Goal: Communication & Community: Answer question/provide support

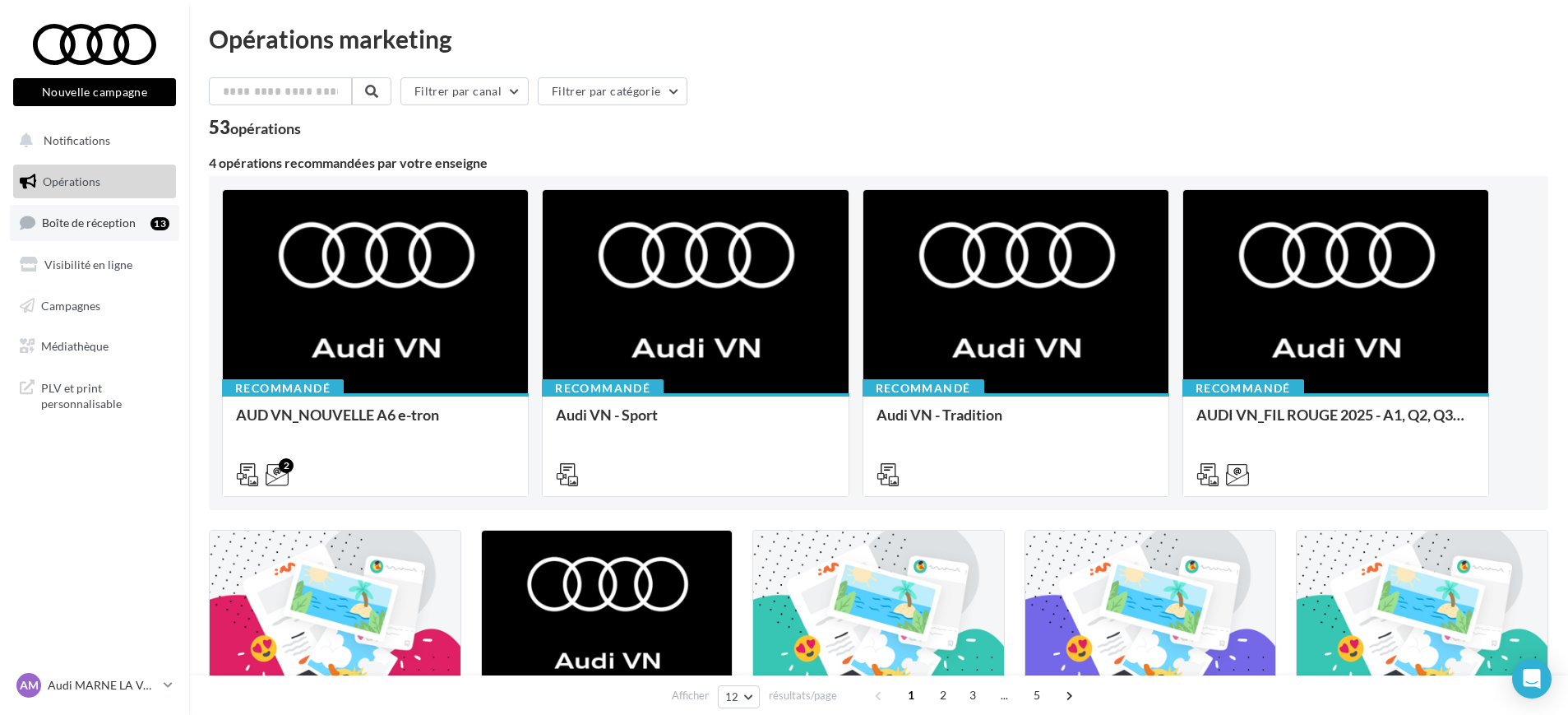
click at [116, 209] on link "Boîte de réception 13" at bounding box center [94, 222] width 170 height 36
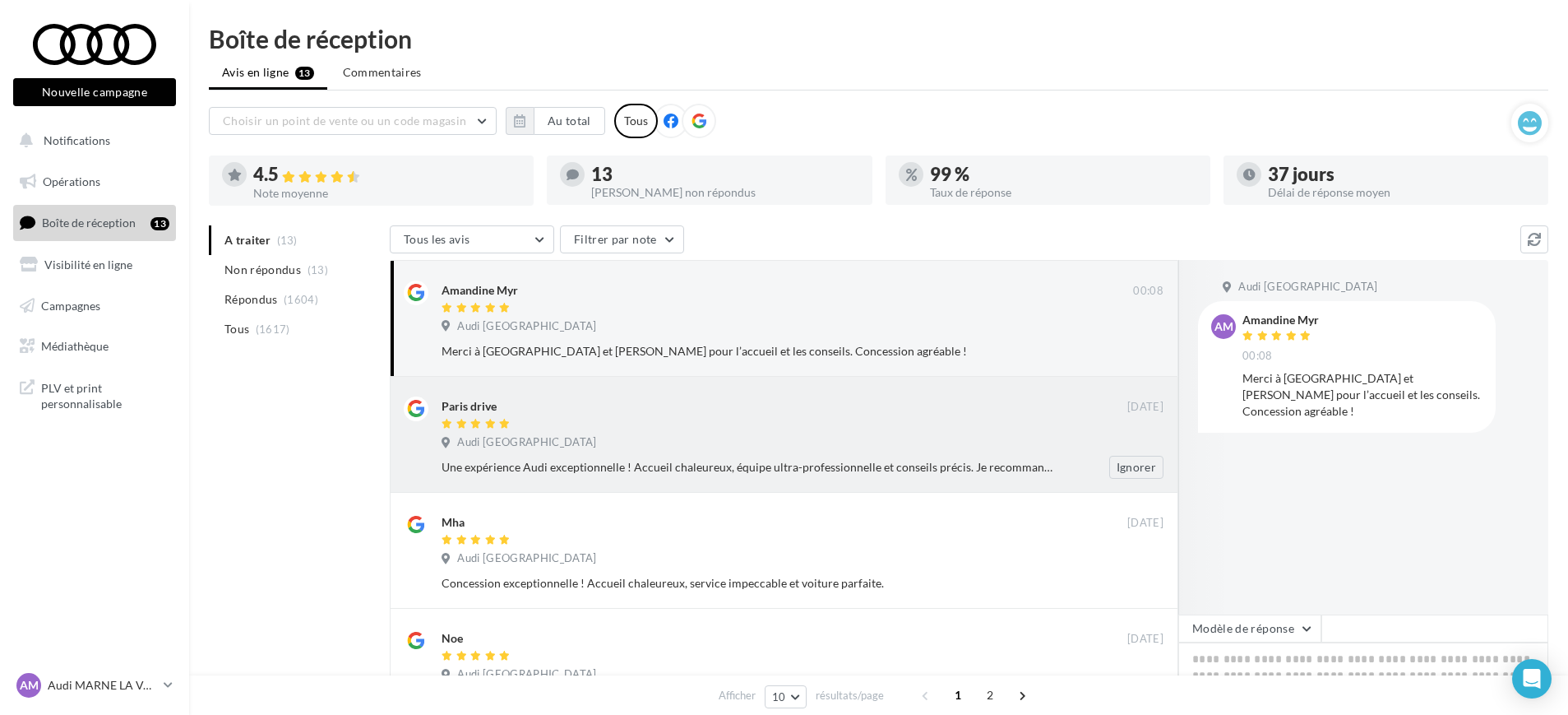
click at [737, 466] on div "Une expérience Audi exceptionnelle ! Accueil chaleureux, équipe ultra-professio…" at bounding box center [749, 467] width 615 height 17
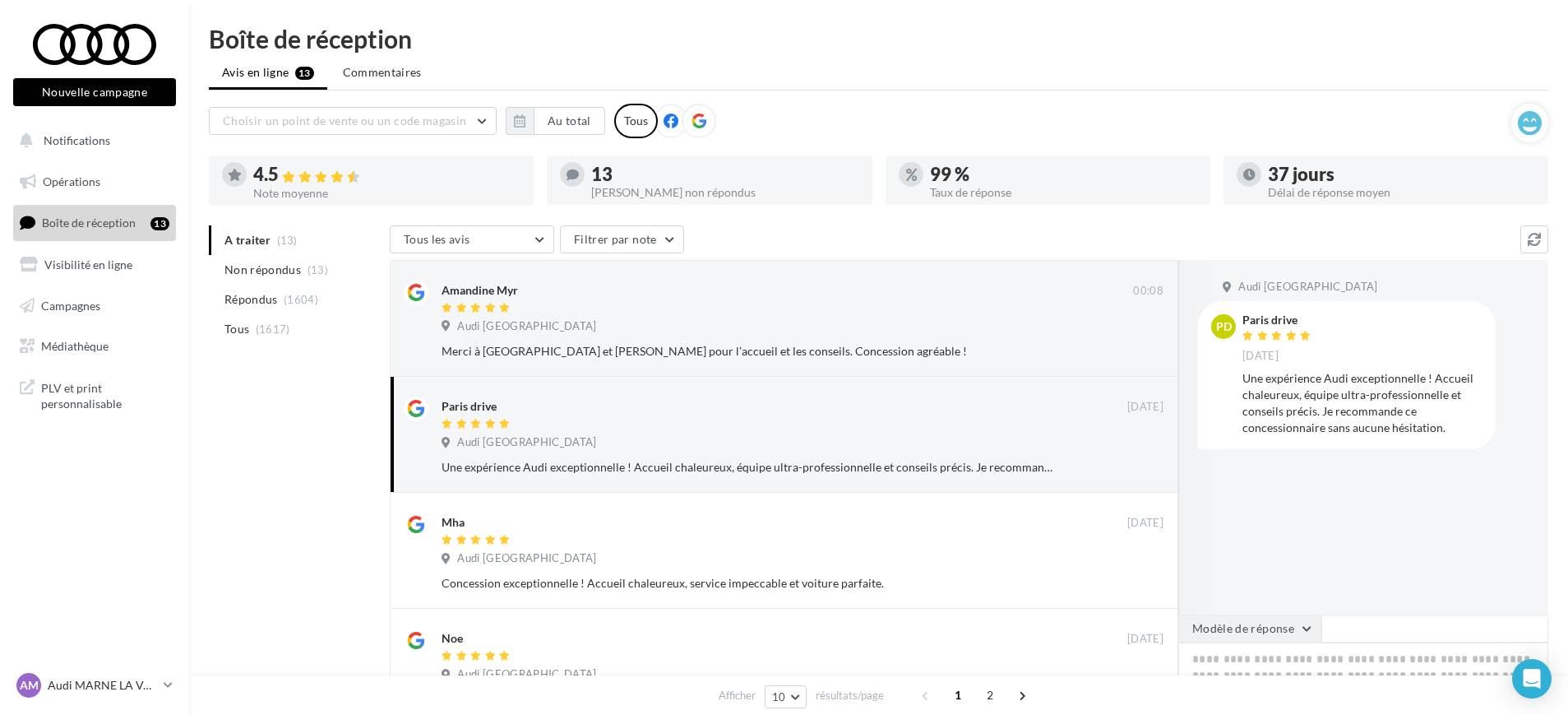
click at [1262, 638] on button "Modèle de réponse" at bounding box center [1250, 629] width 143 height 28
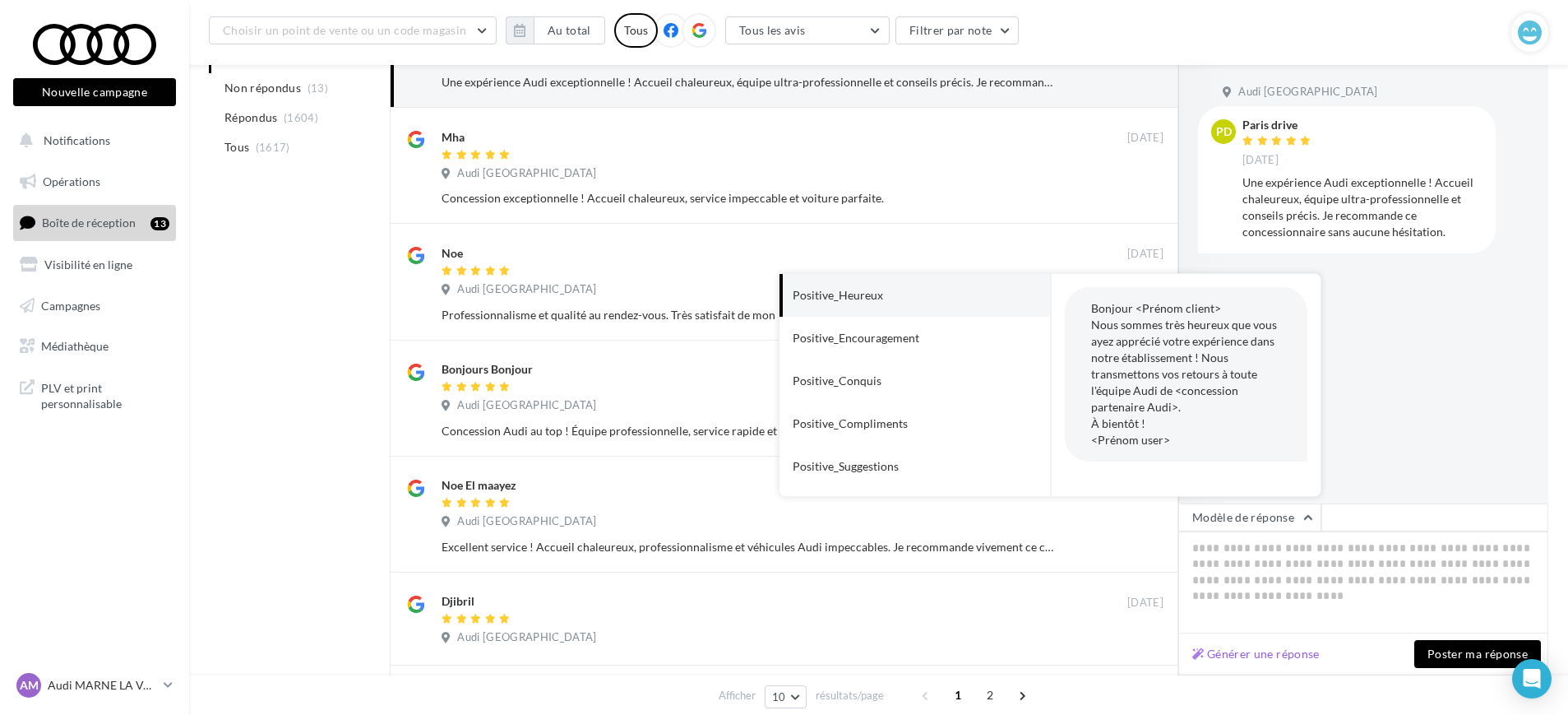
scroll to position [425, 0]
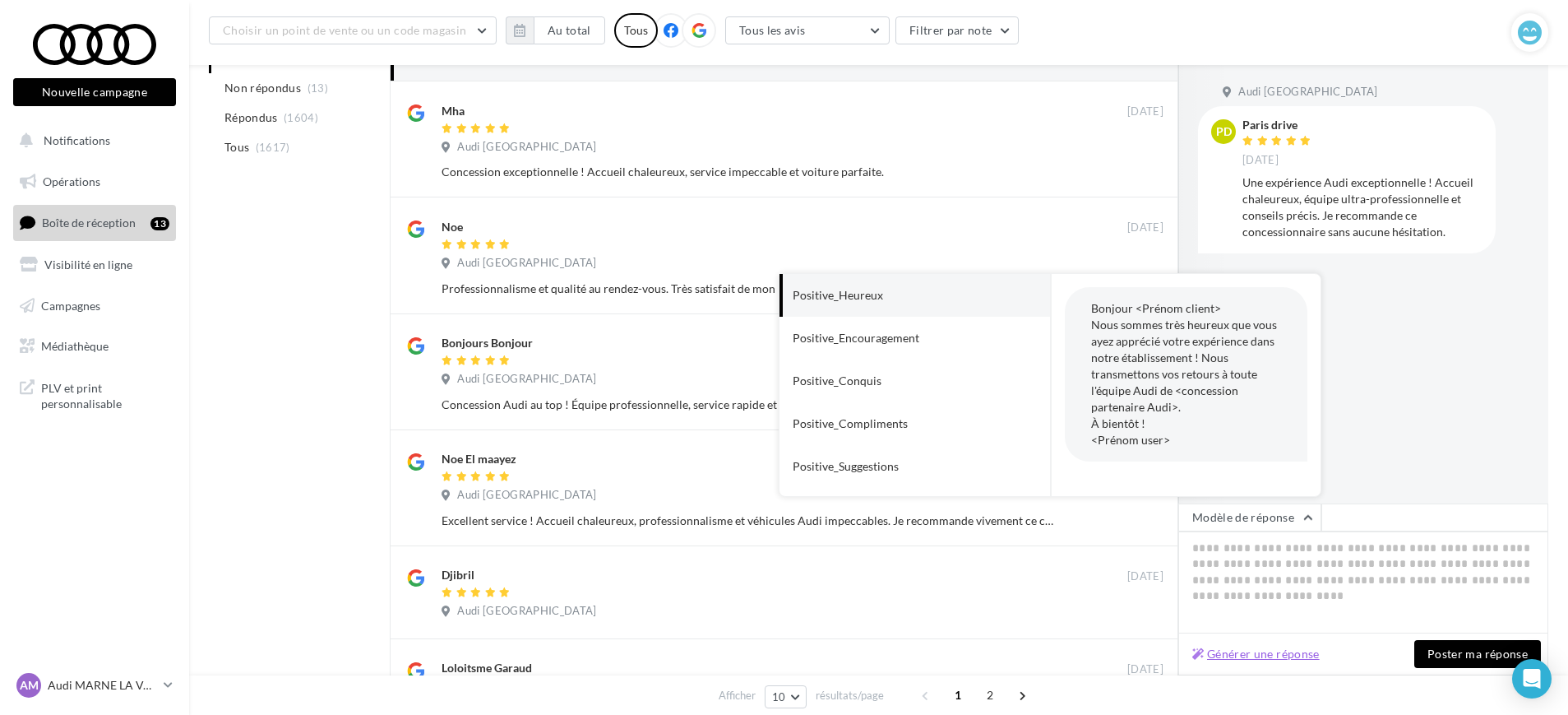
click at [1297, 651] on button "Générer une réponse" at bounding box center [1256, 654] width 141 height 20
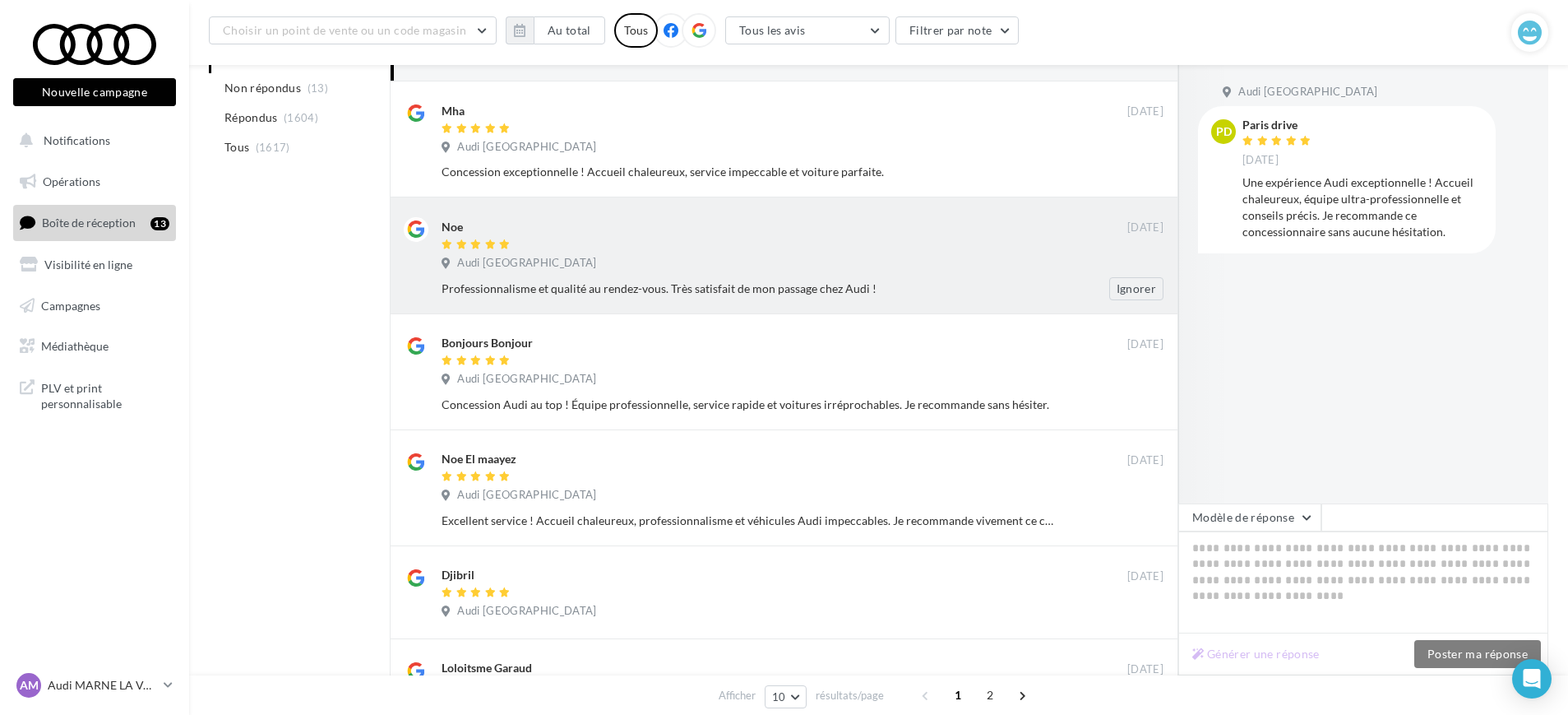
type textarea "**********"
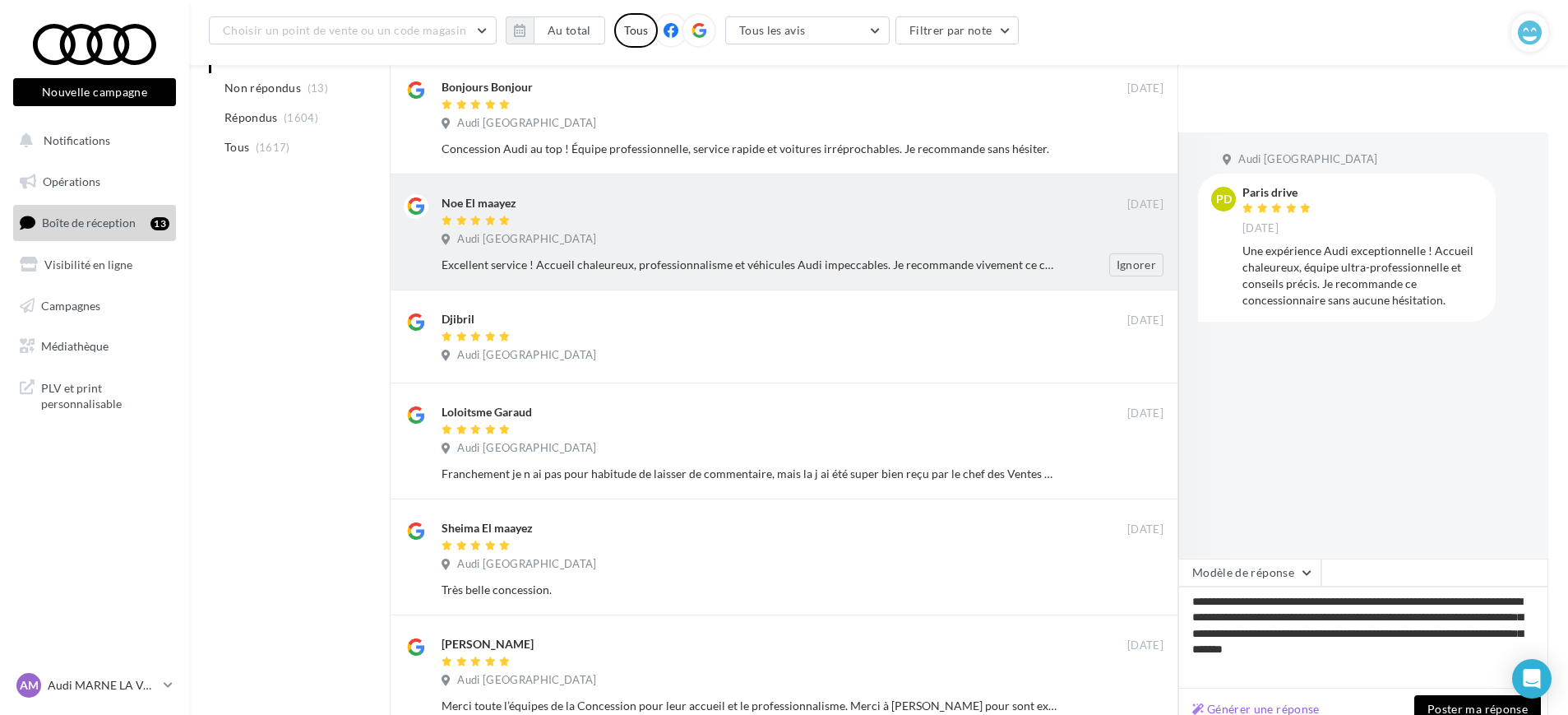
scroll to position [814, 0]
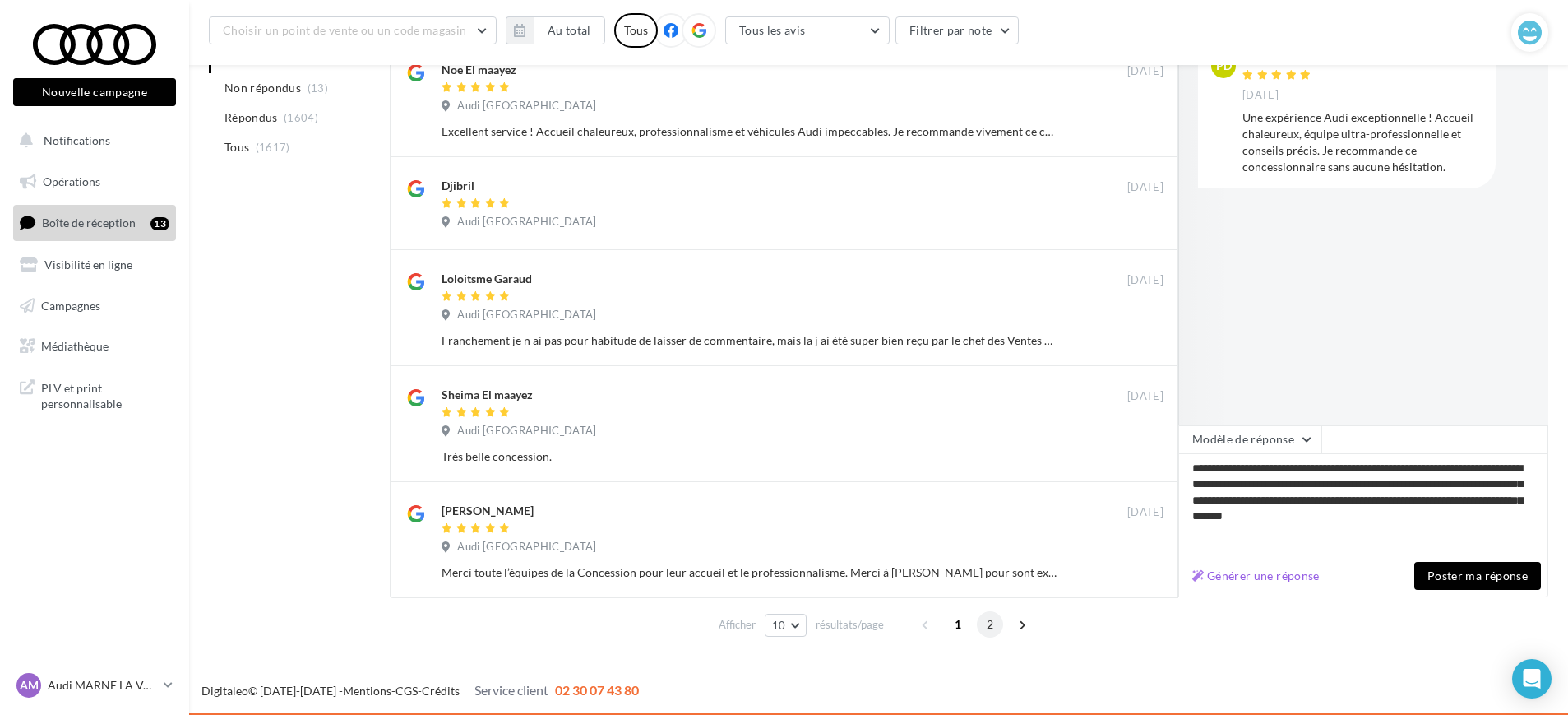
click at [995, 621] on span "2" at bounding box center [990, 625] width 27 height 27
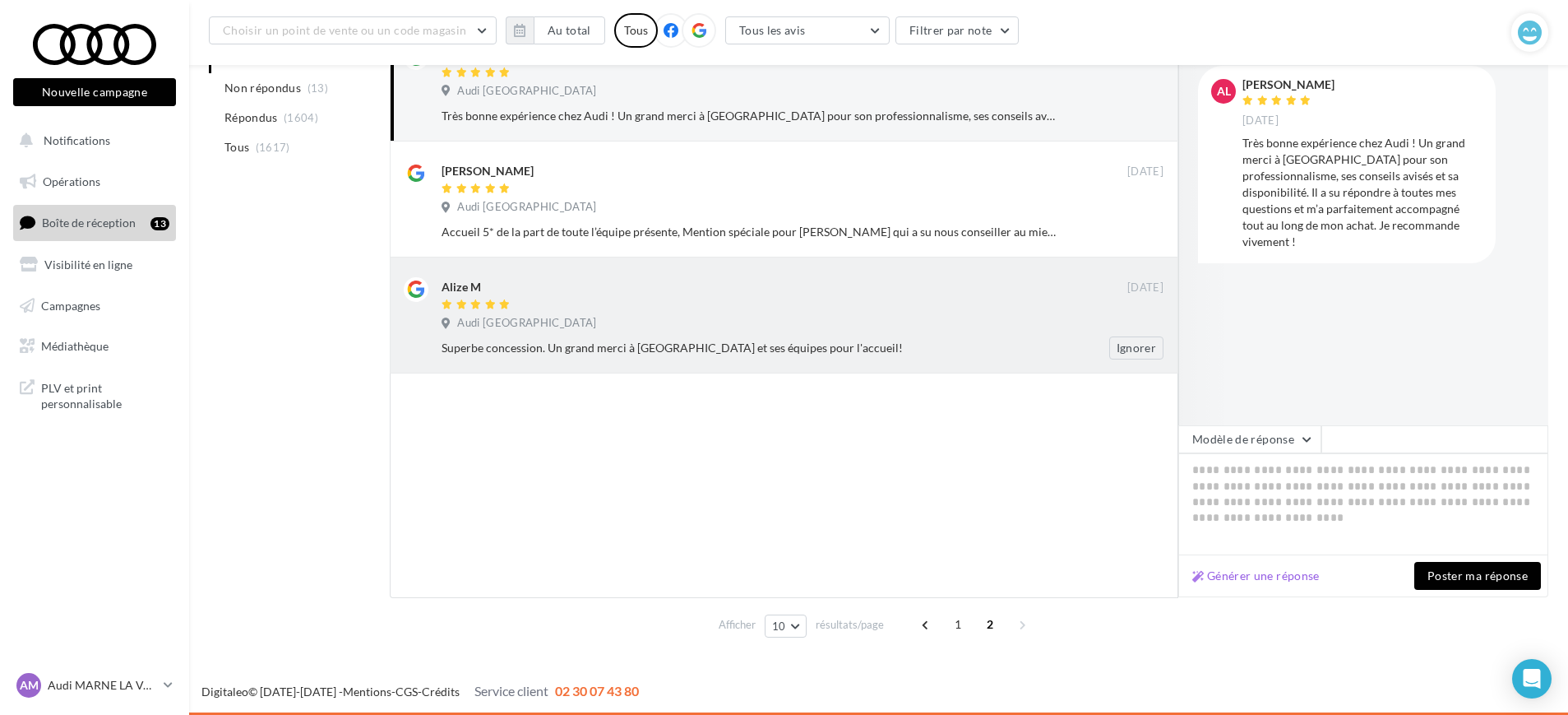
click at [886, 316] on div "Audi Marne-la-Vallée" at bounding box center [803, 325] width 722 height 18
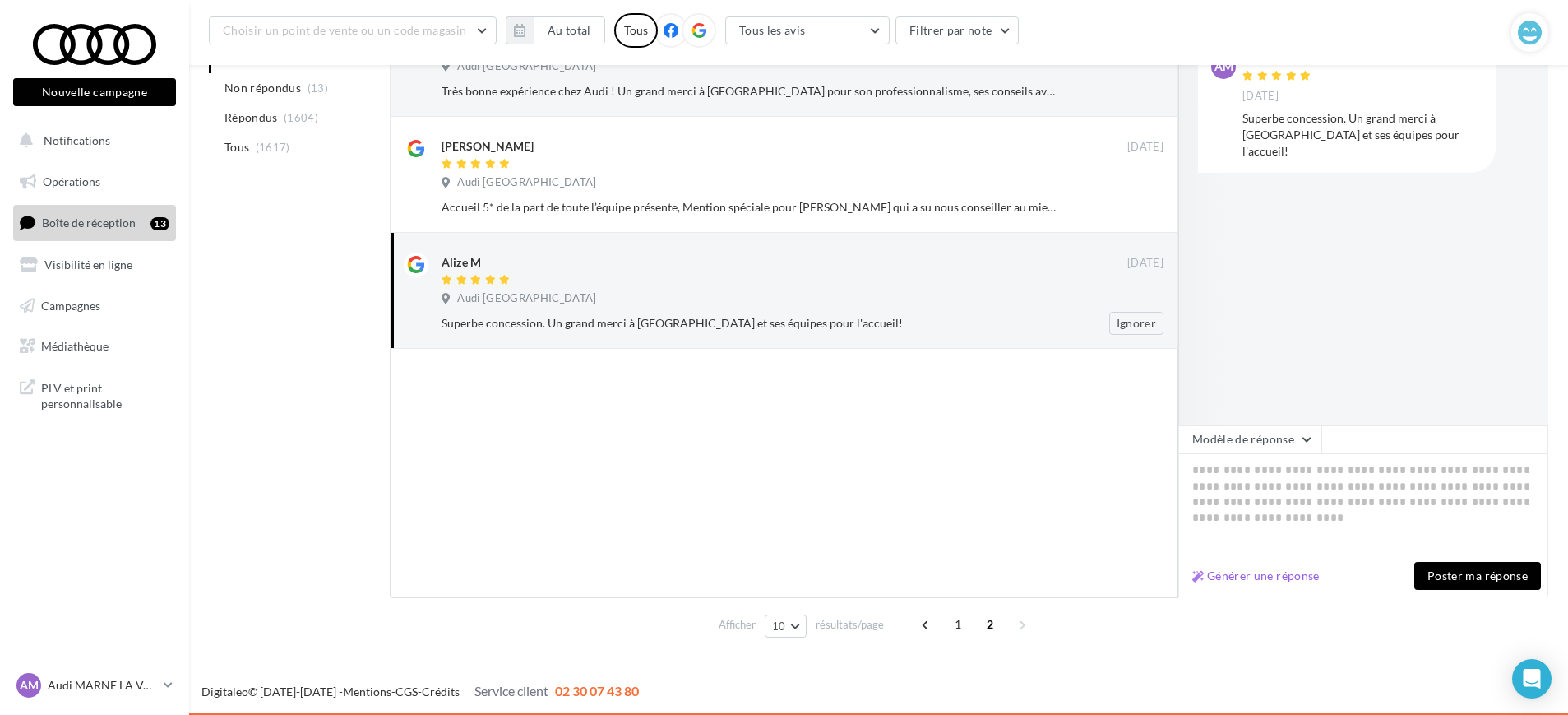
click at [959, 324] on div "Superbe concession. Un grand merci à Jordan et ses équipes pour l'accueil!" at bounding box center [749, 323] width 615 height 17
click at [1241, 578] on button "Générer une réponse" at bounding box center [1256, 576] width 141 height 20
type textarea "**********"
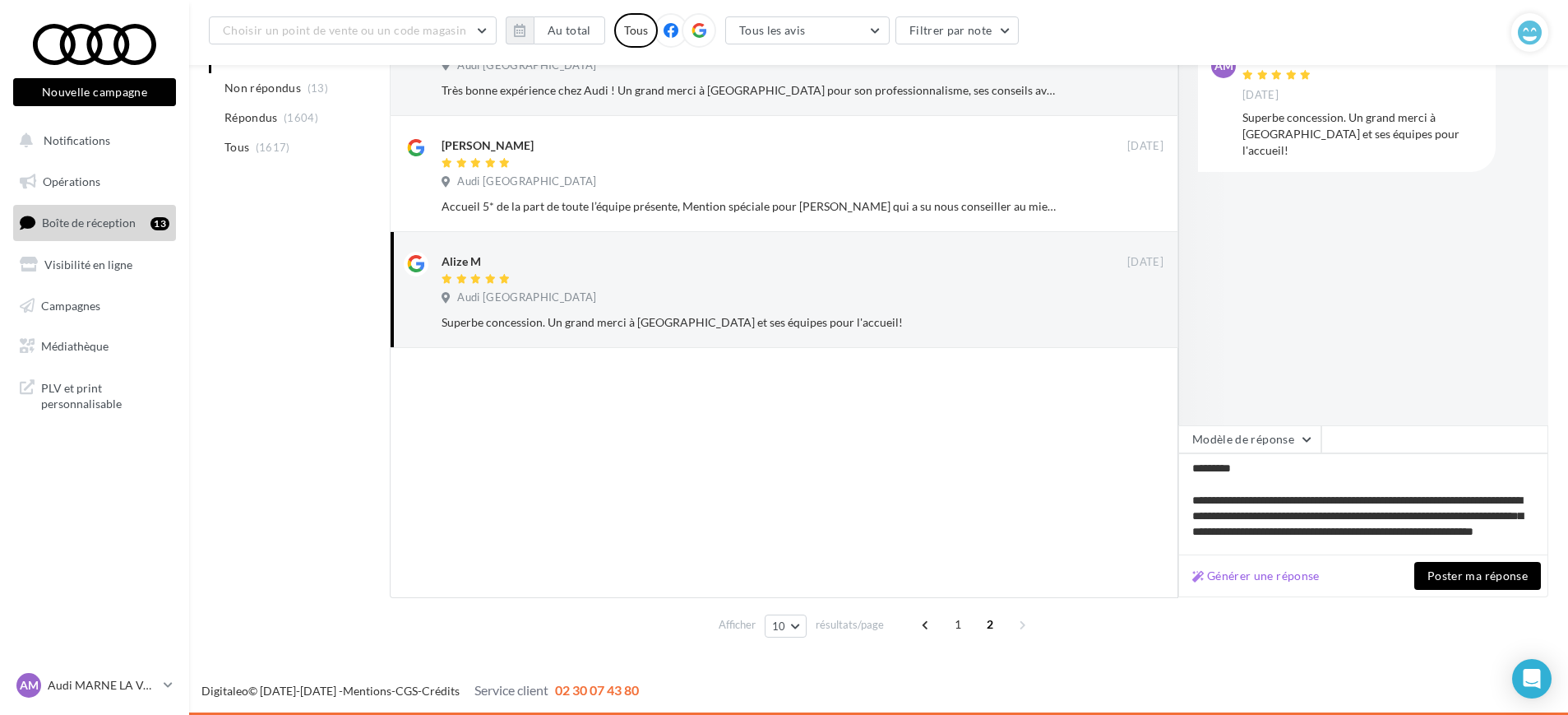
click at [1458, 566] on button "Poster ma réponse" at bounding box center [1478, 576] width 127 height 28
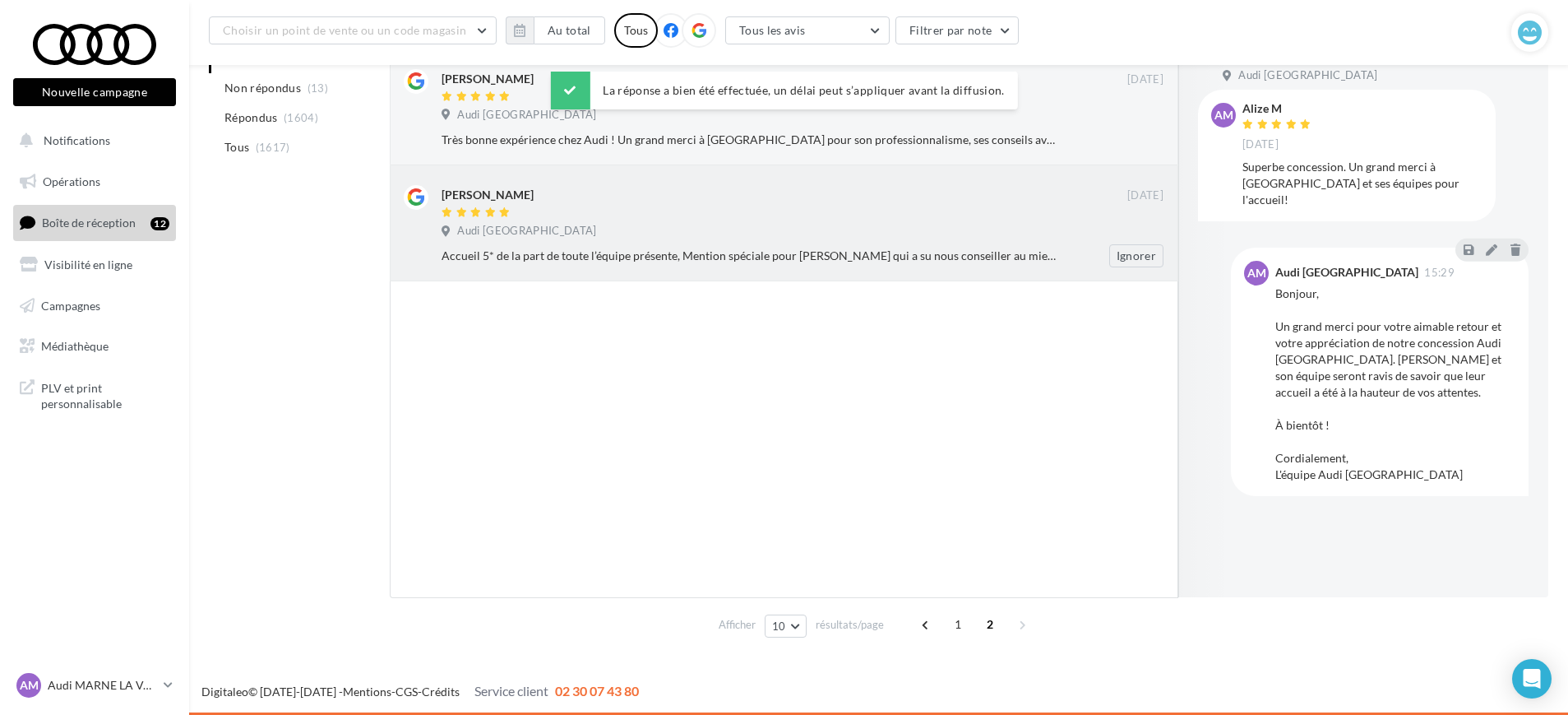
click at [796, 251] on div "Accueil 5* de la part de toute l’équipe présente, Mention spéciale pour Jordan …" at bounding box center [749, 255] width 615 height 17
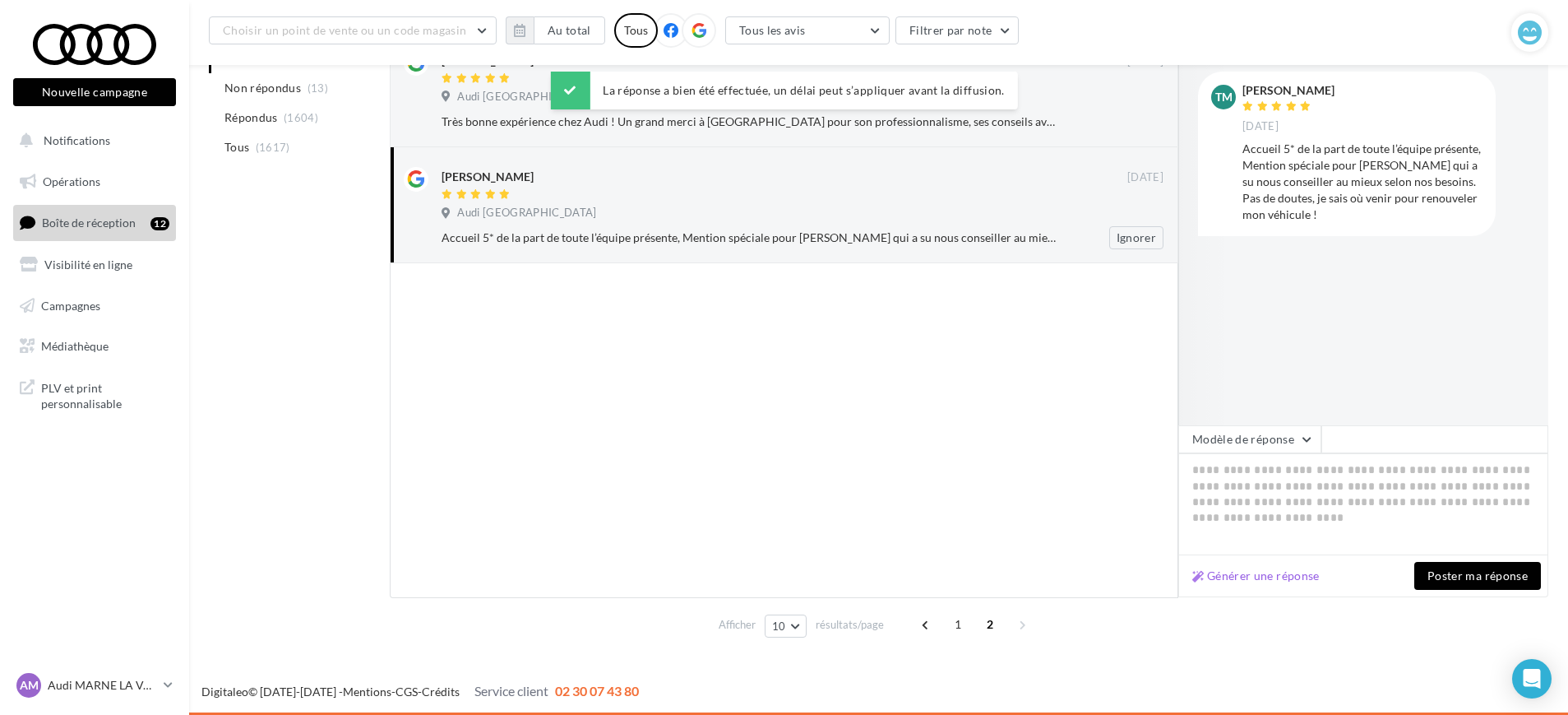
click at [836, 206] on div "Audi Marne-la-Vallée" at bounding box center [803, 214] width 722 height 18
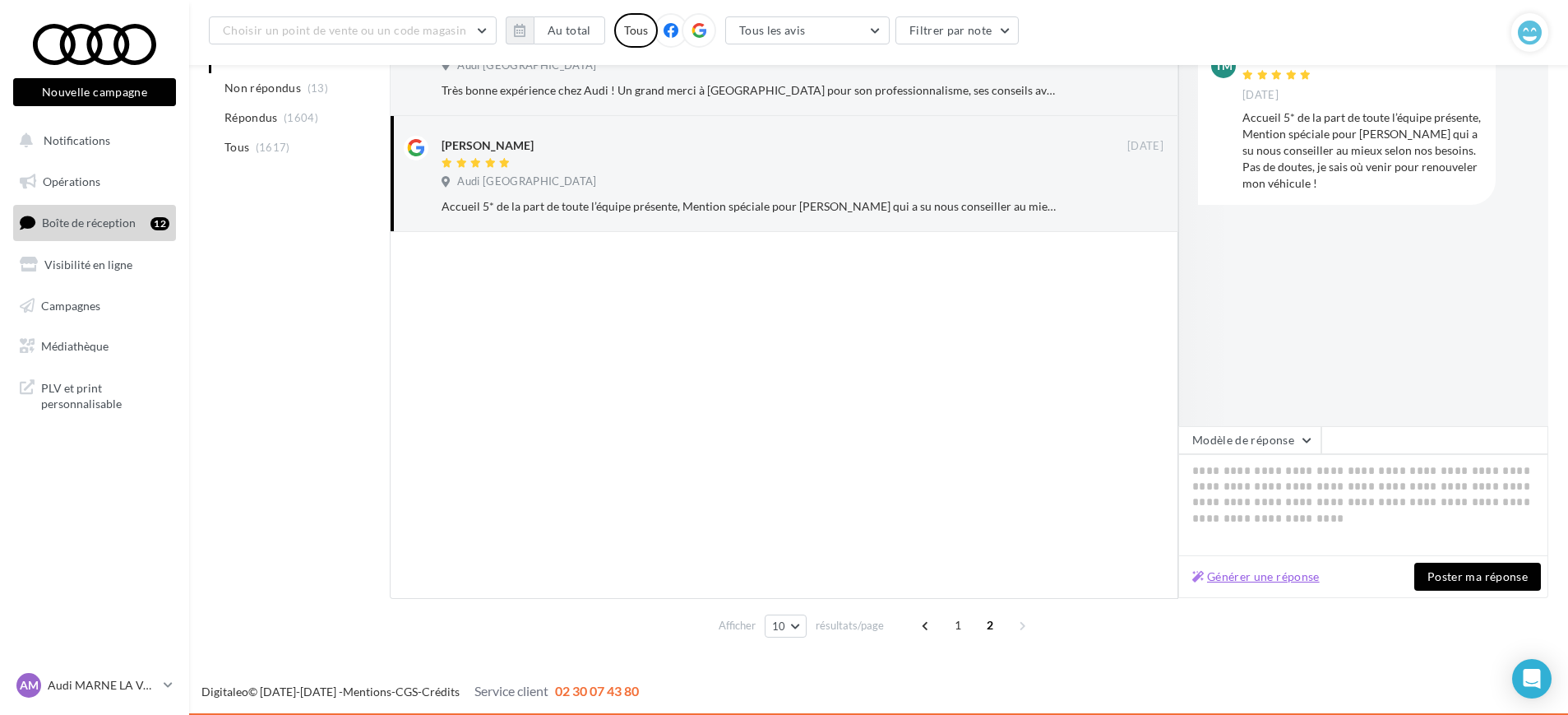
click at [1272, 572] on button "Générer une réponse" at bounding box center [1256, 577] width 141 height 20
type textarea "**********"
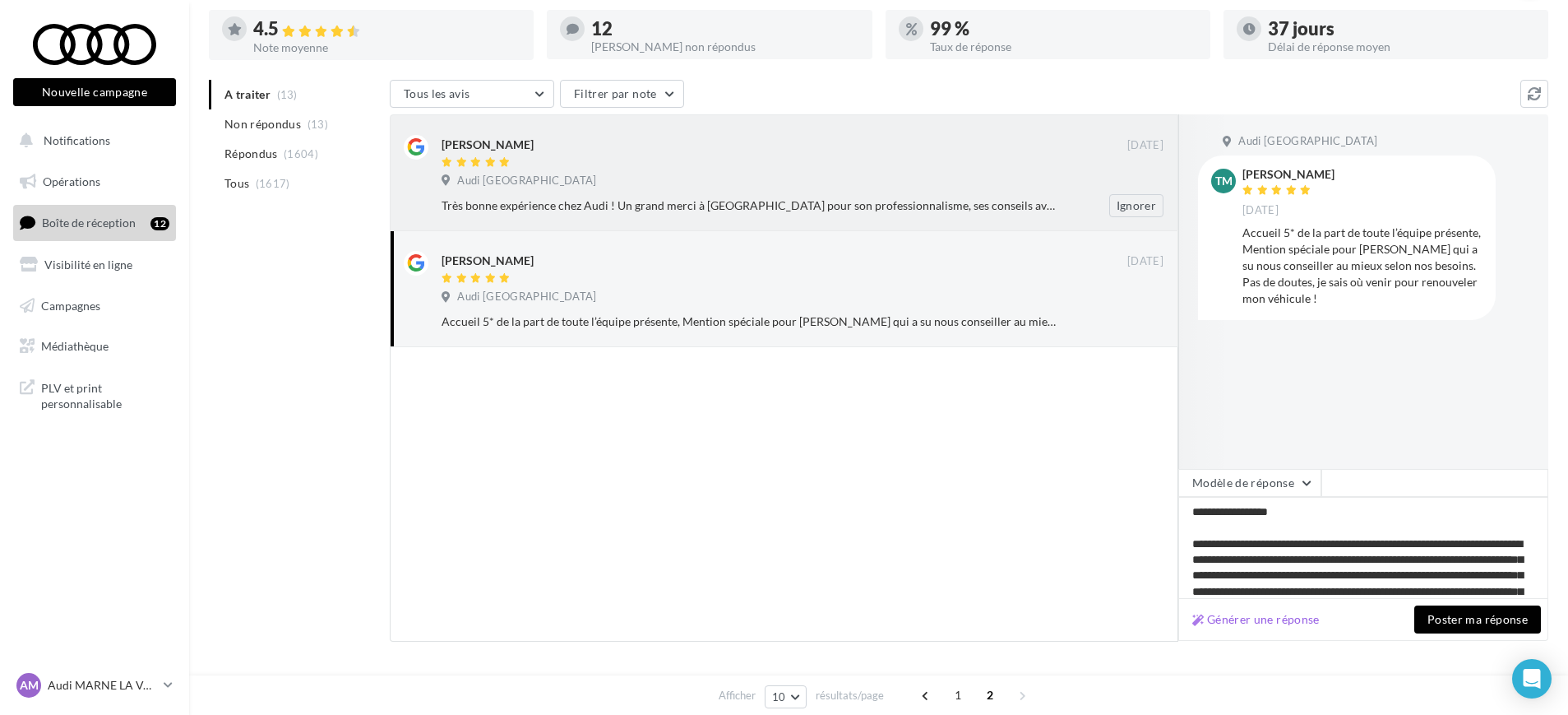
scroll to position [0, 0]
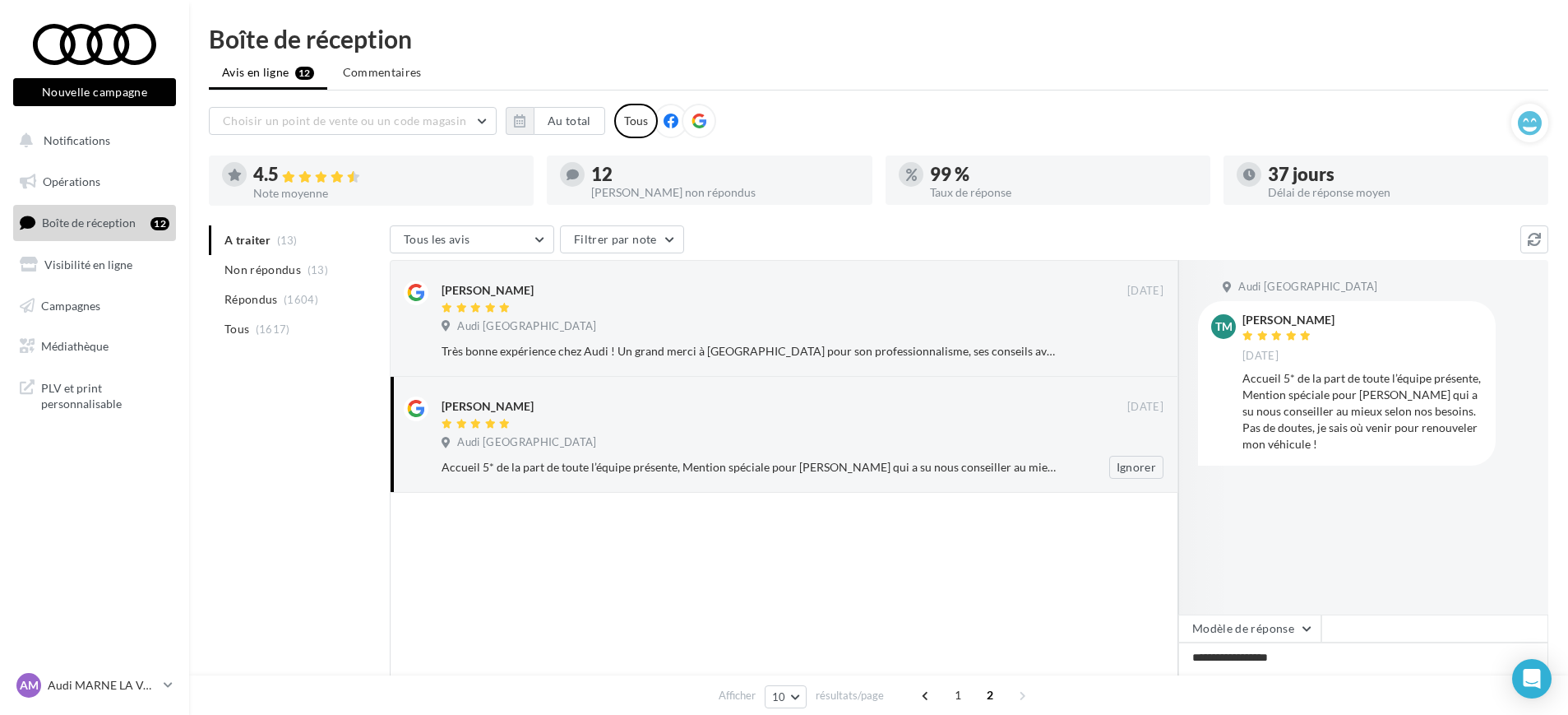
click at [669, 439] on div "Audi Marne-la-Vallée" at bounding box center [803, 444] width 722 height 18
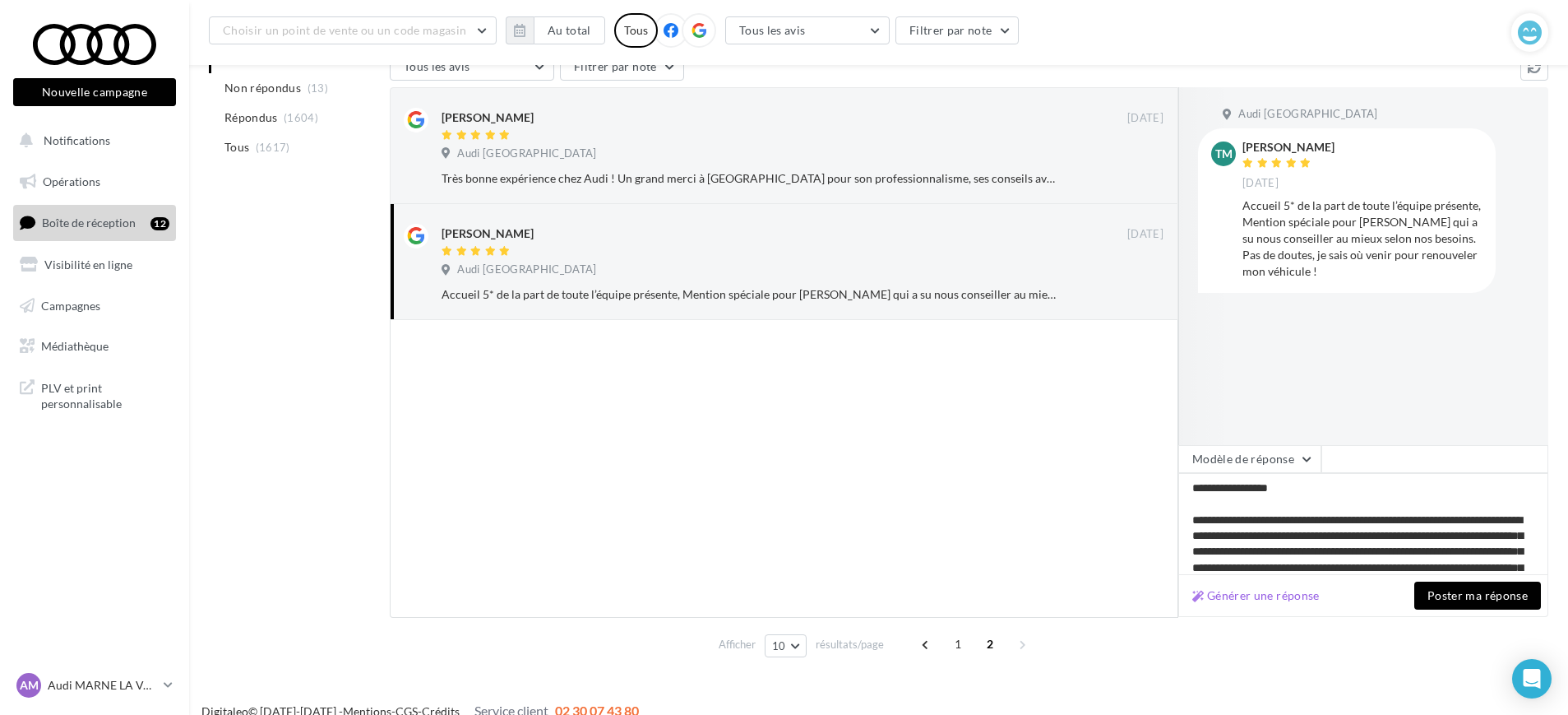
scroll to position [203, 0]
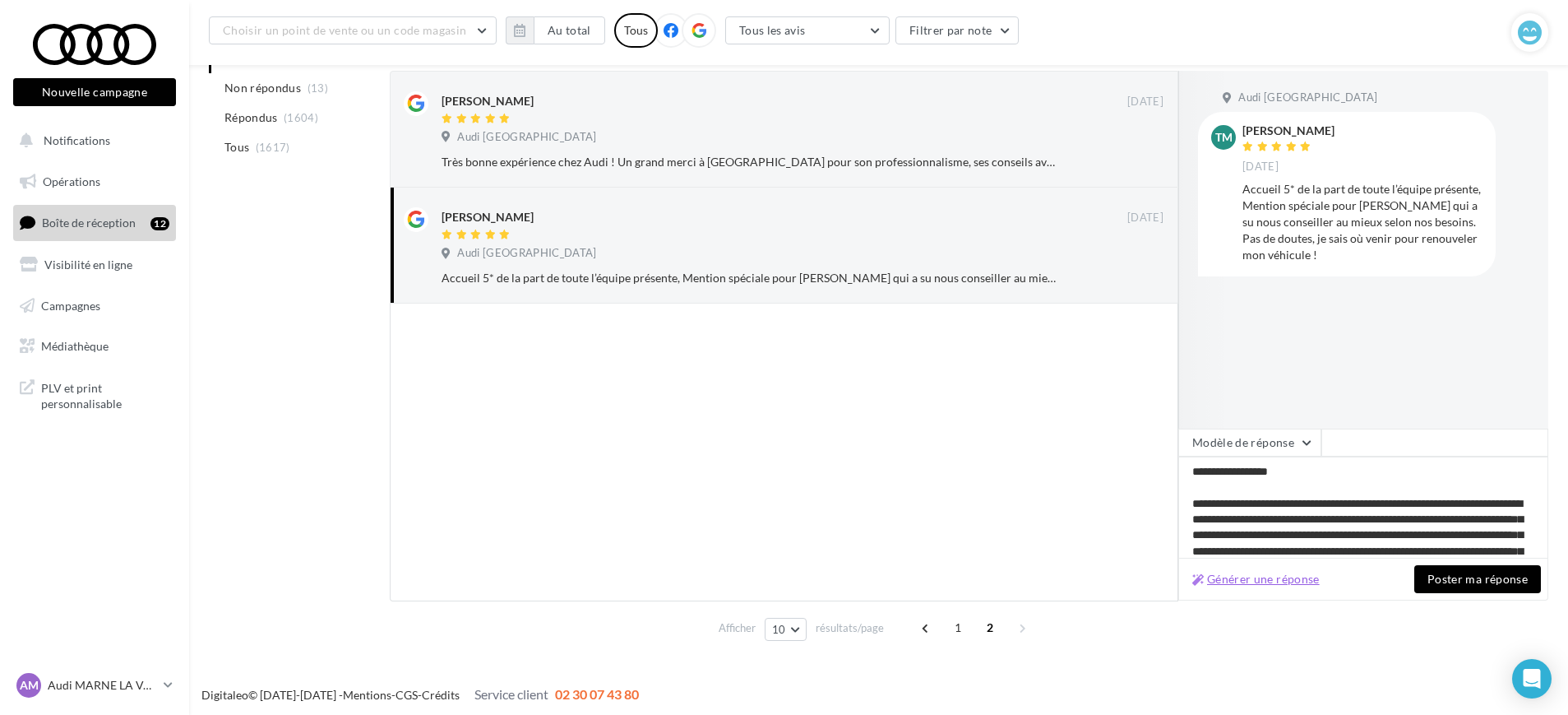
click at [1240, 582] on button "Générer une réponse" at bounding box center [1256, 579] width 141 height 20
type textarea "**********"
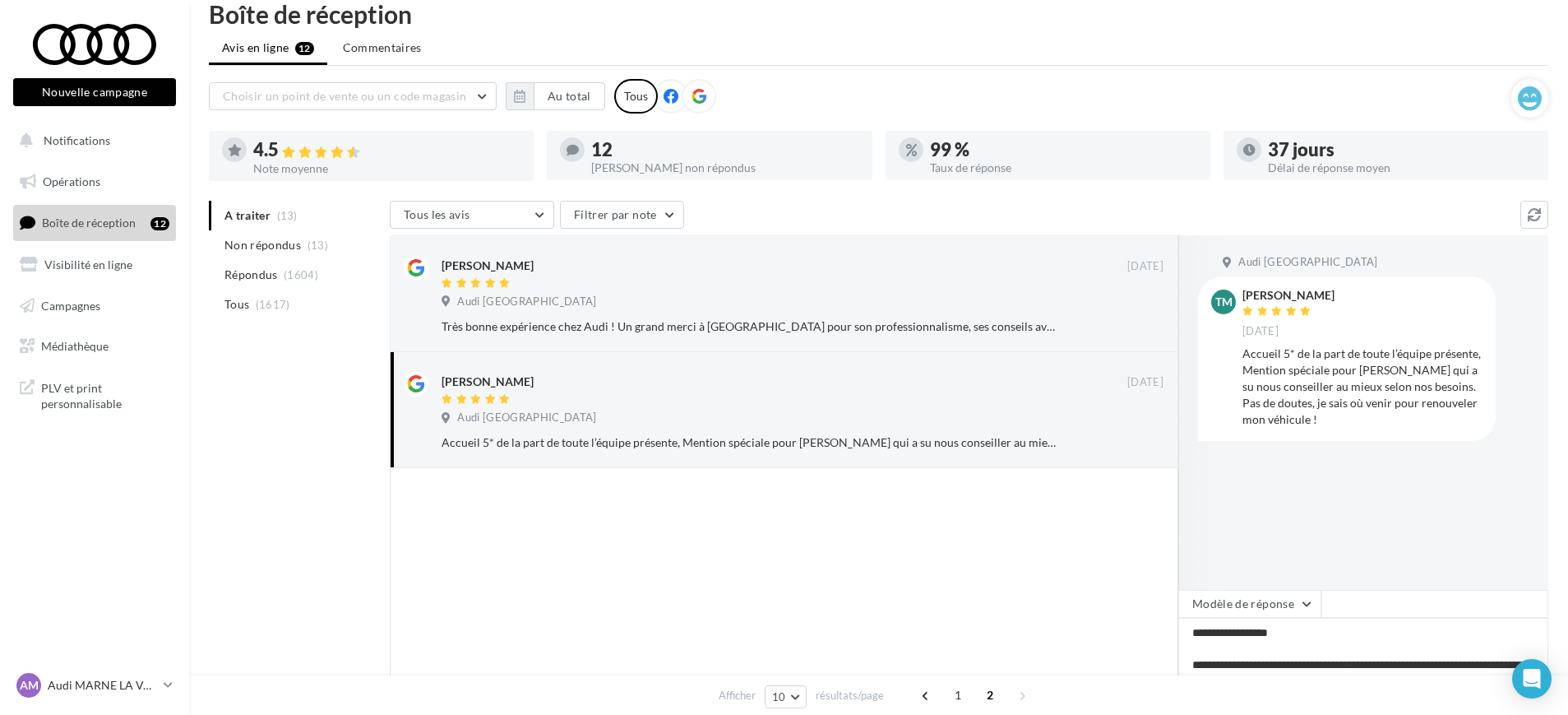
scroll to position [0, 0]
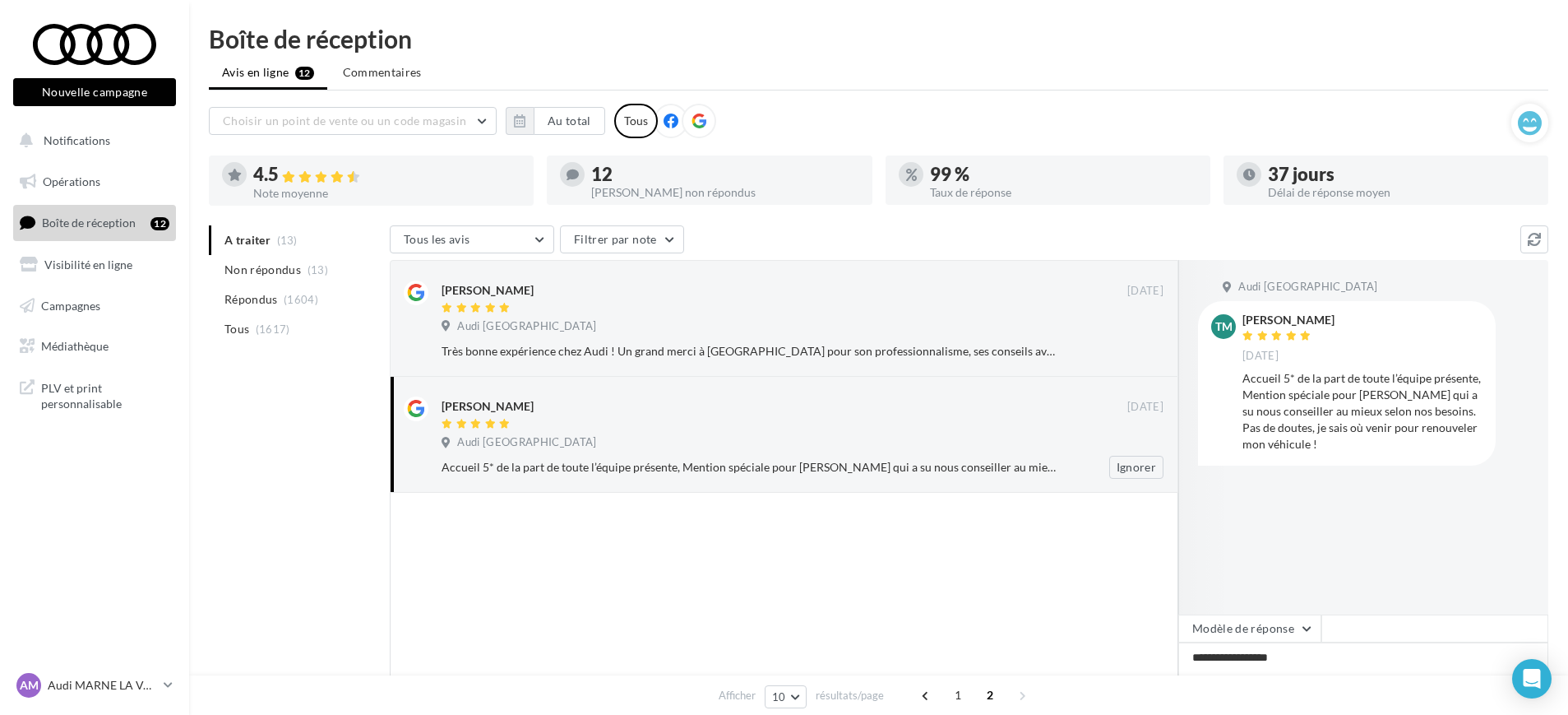
click at [653, 441] on div "Audi Marne-la-Vallée" at bounding box center [803, 444] width 722 height 18
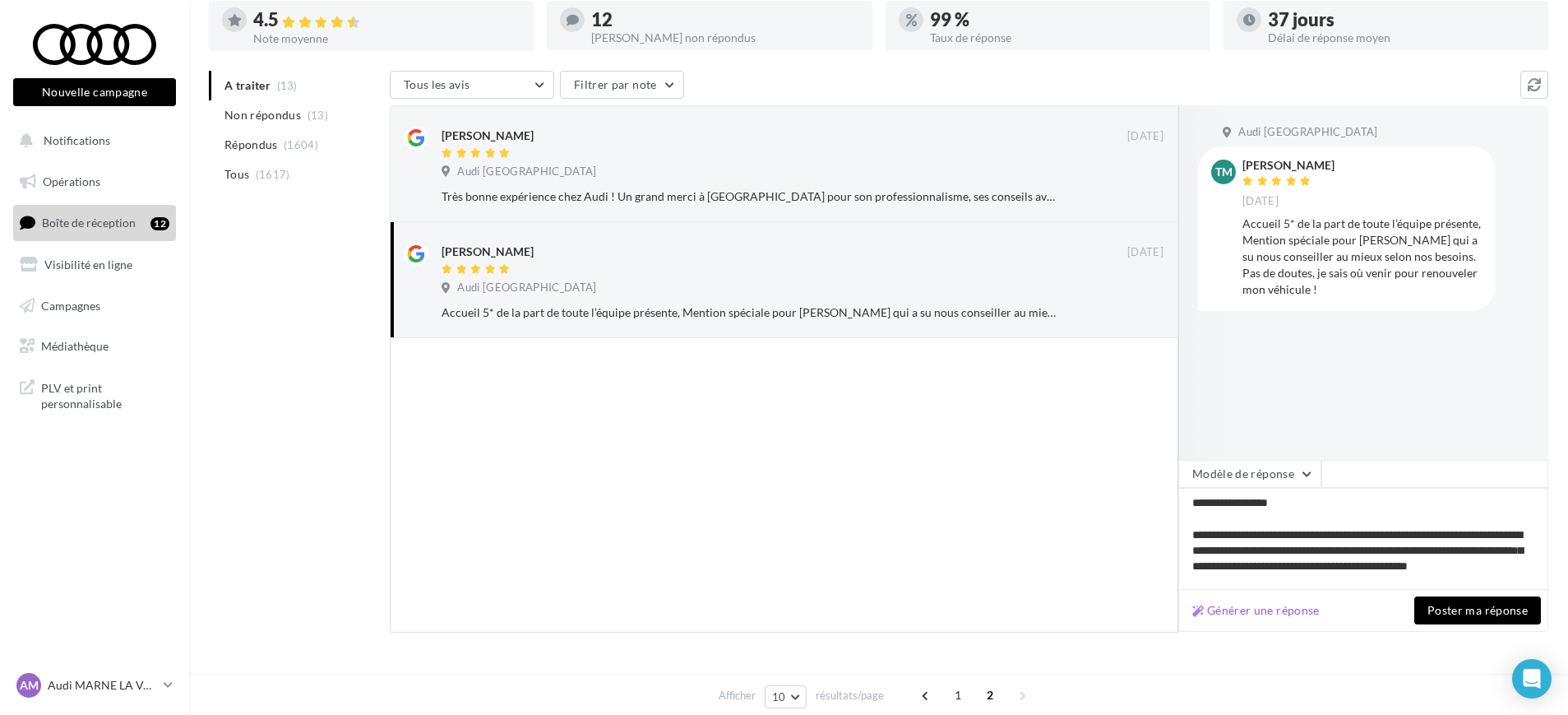
scroll to position [190, 0]
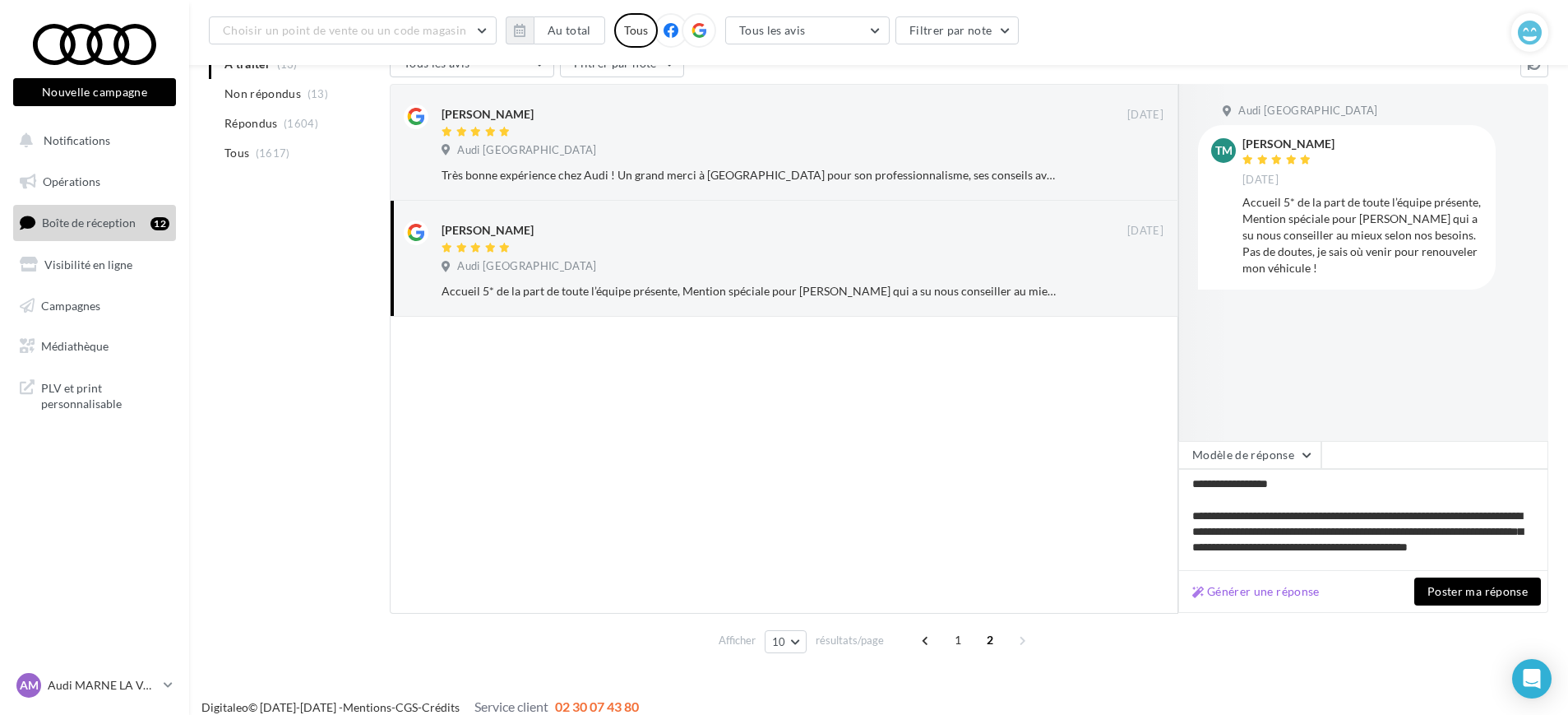
click at [1472, 584] on button "Poster ma réponse" at bounding box center [1478, 592] width 127 height 28
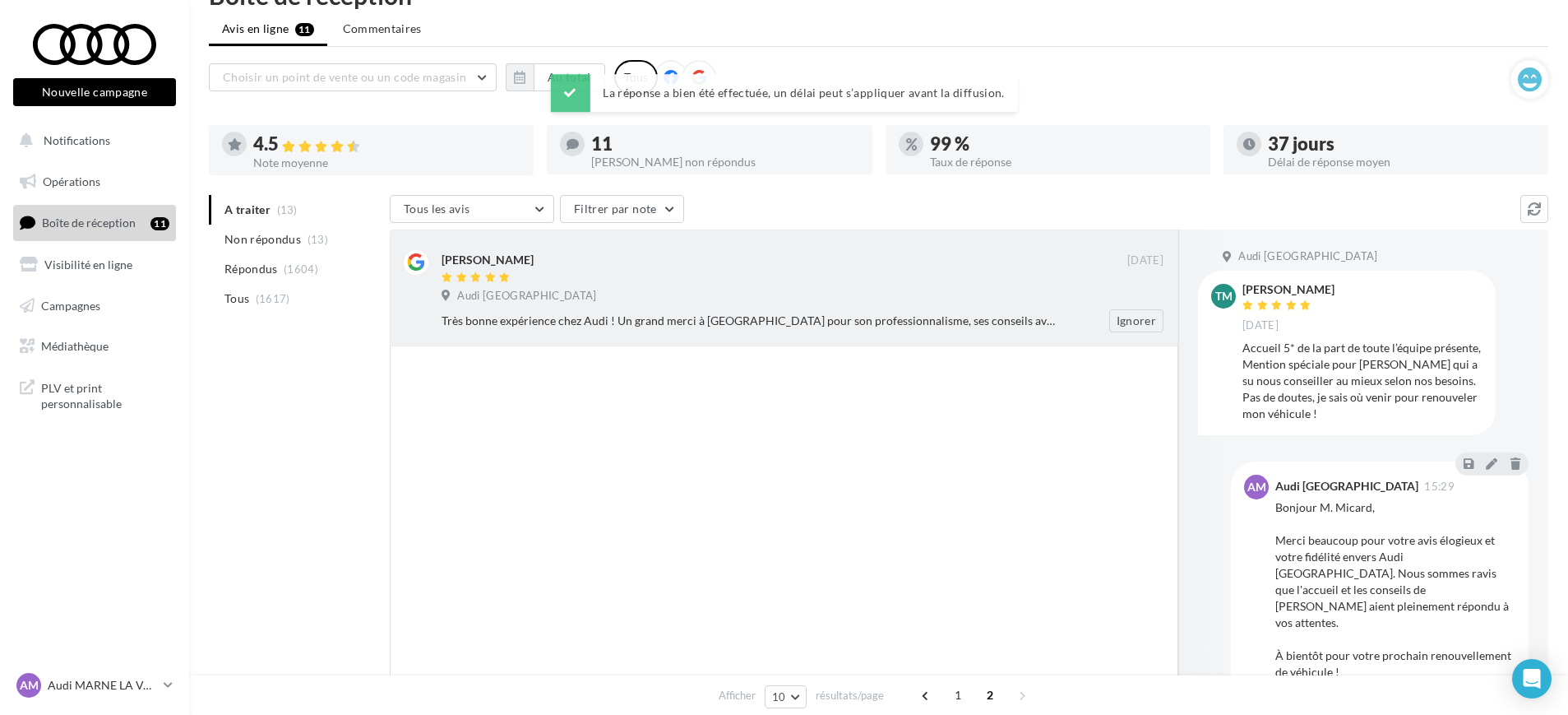
scroll to position [0, 0]
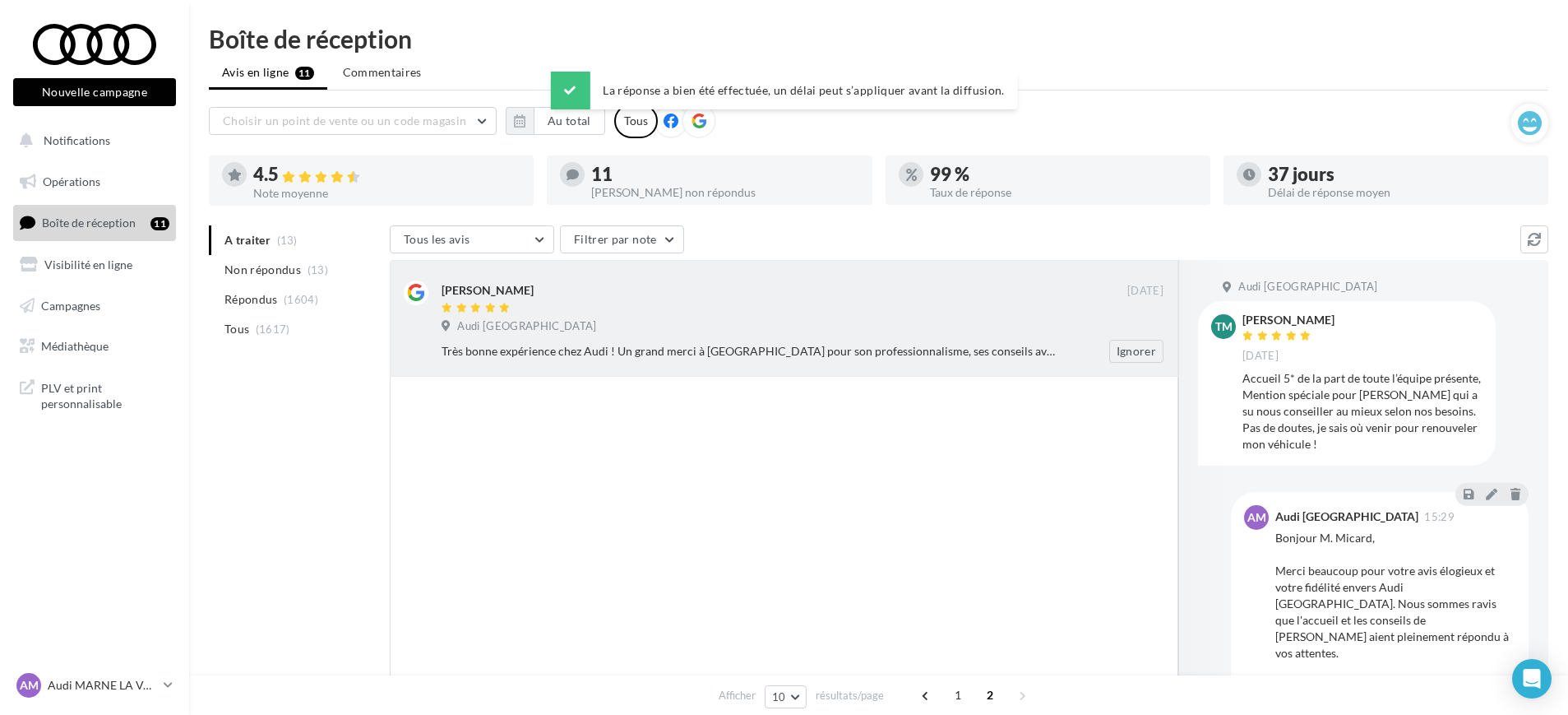
click at [513, 287] on div "Anne-Laure Herry" at bounding box center [487, 290] width 92 height 17
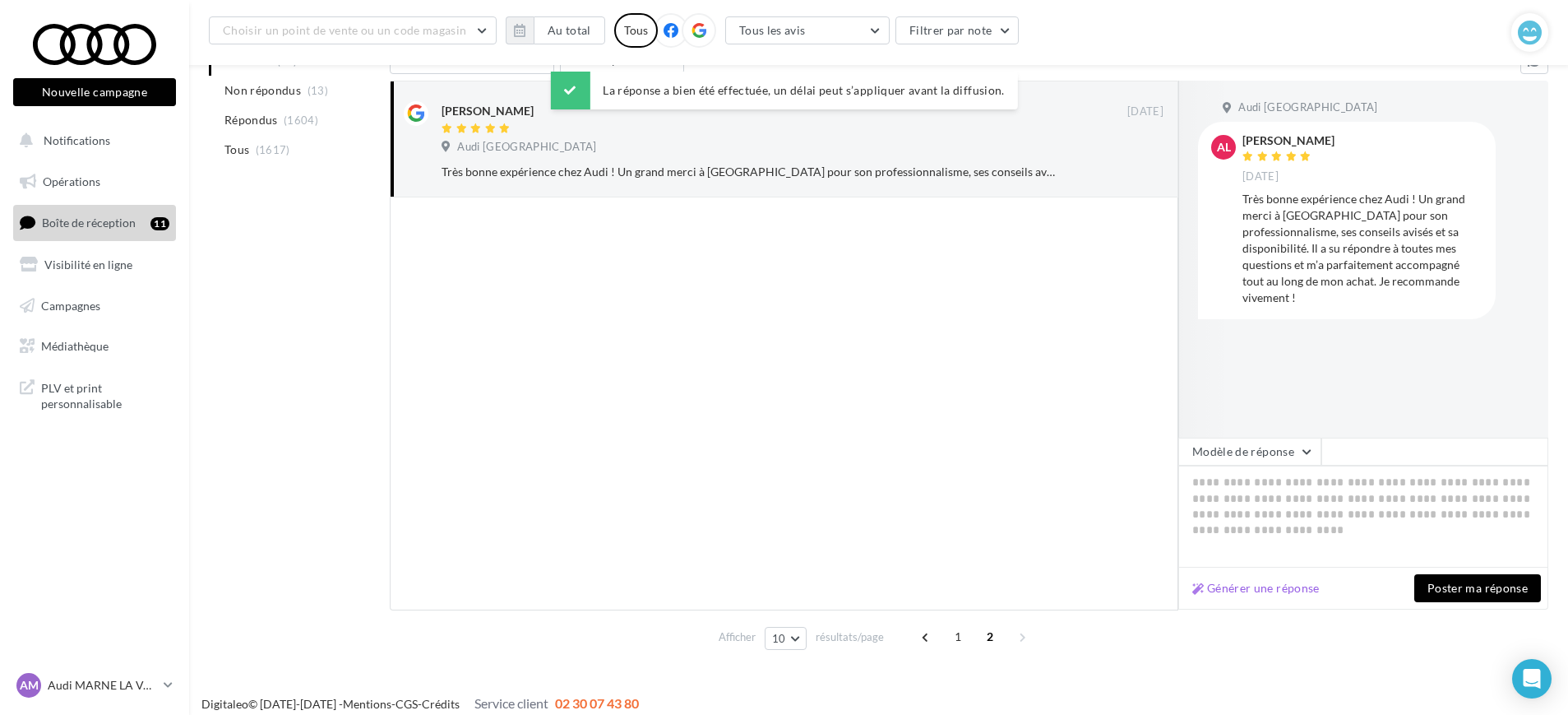
scroll to position [203, 0]
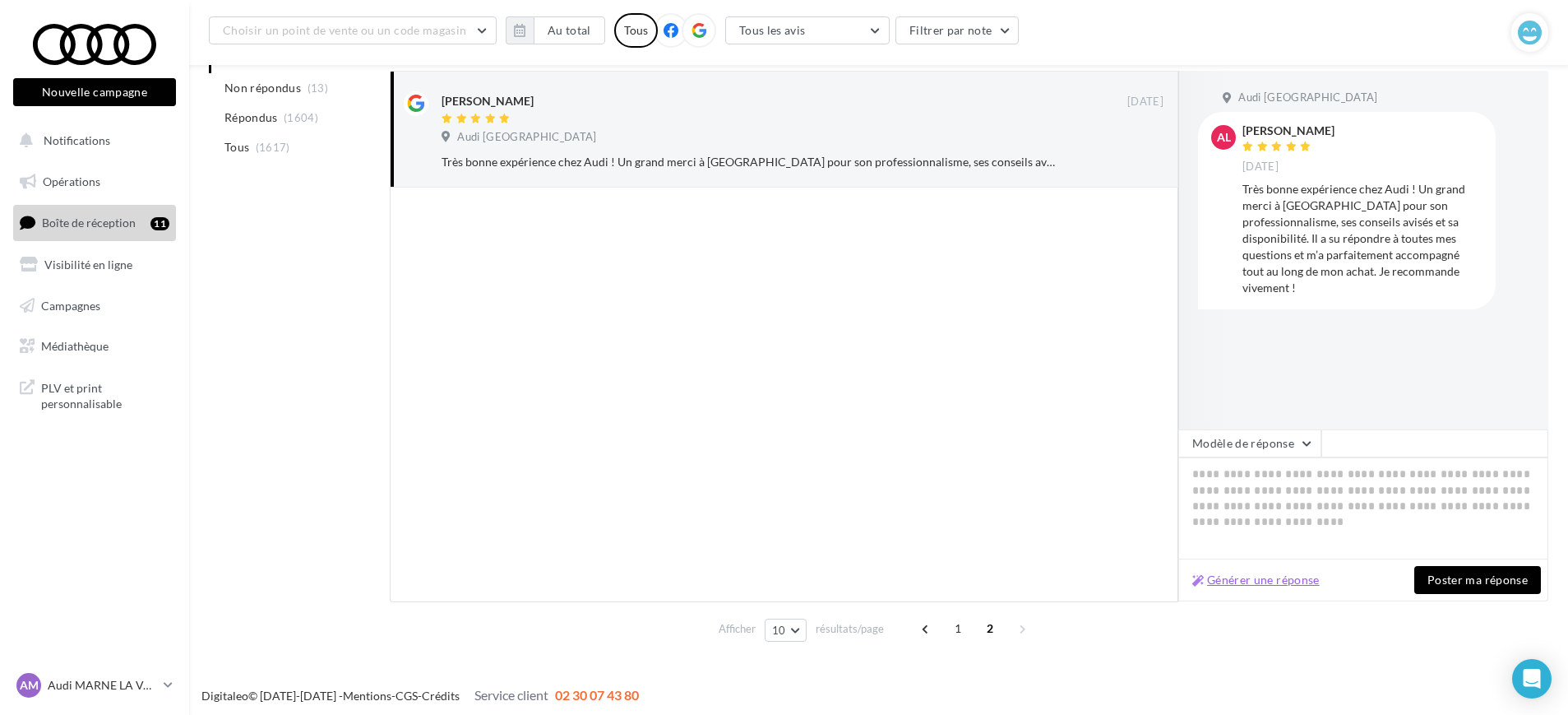
click at [1257, 584] on button "Générer une réponse" at bounding box center [1256, 580] width 141 height 20
type textarea "**********"
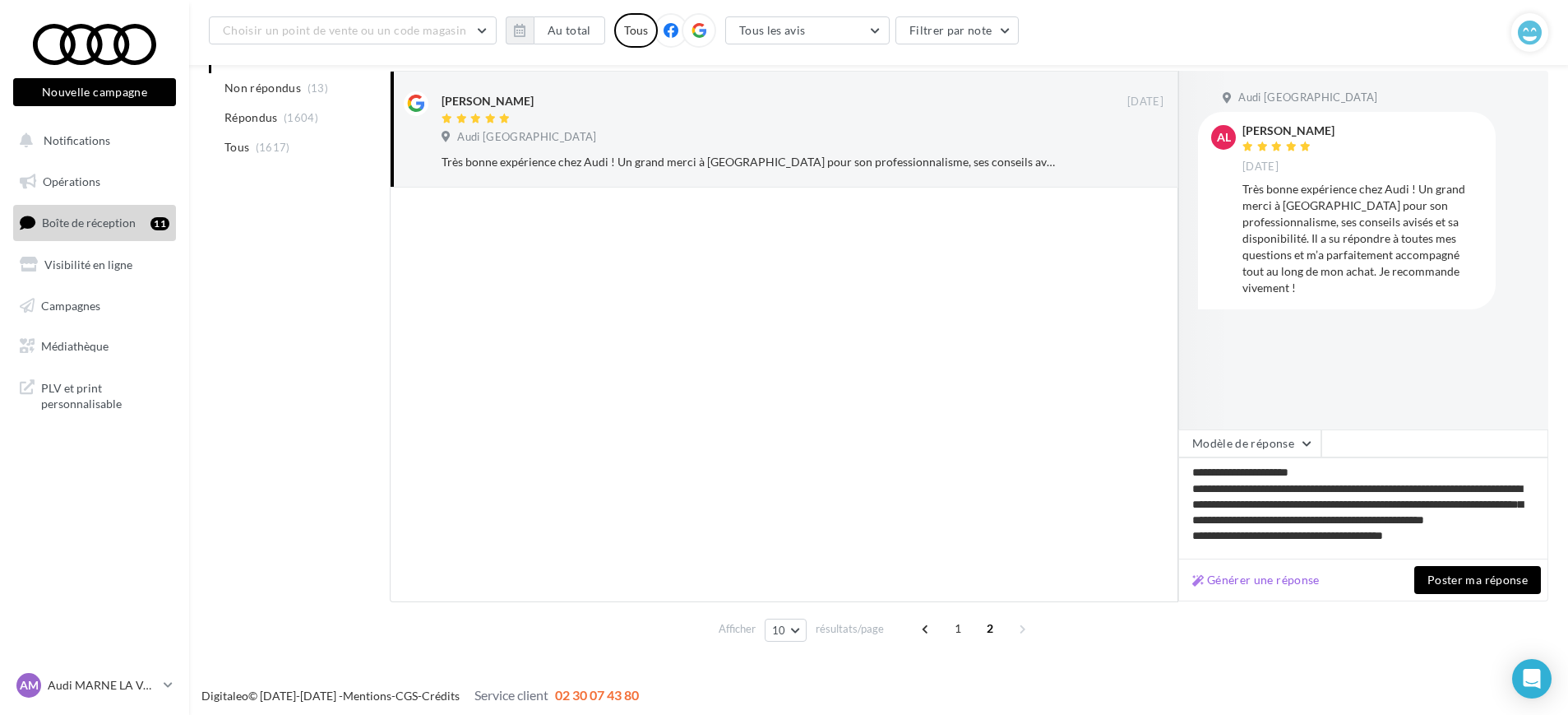
click at [1494, 569] on button "Poster ma réponse" at bounding box center [1478, 580] width 127 height 28
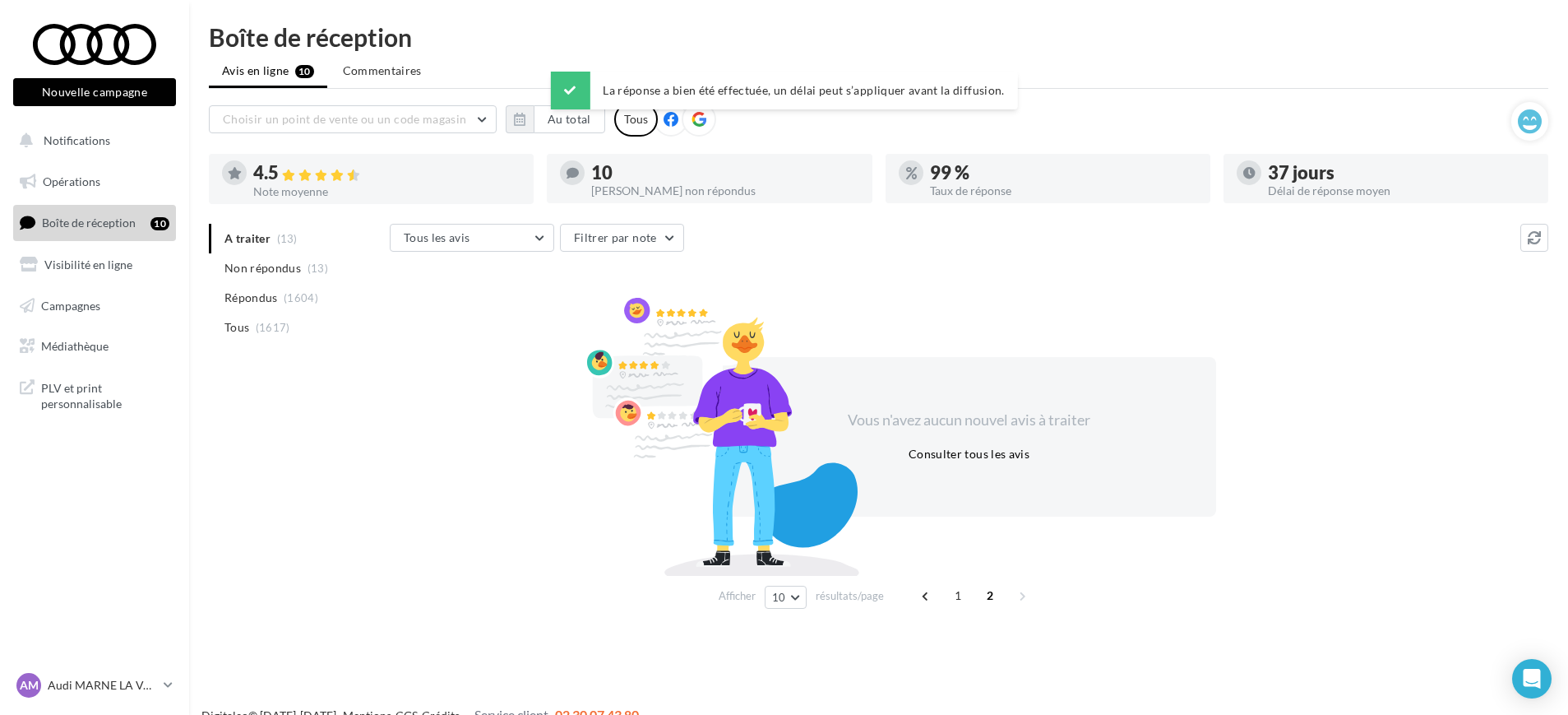
scroll to position [0, 0]
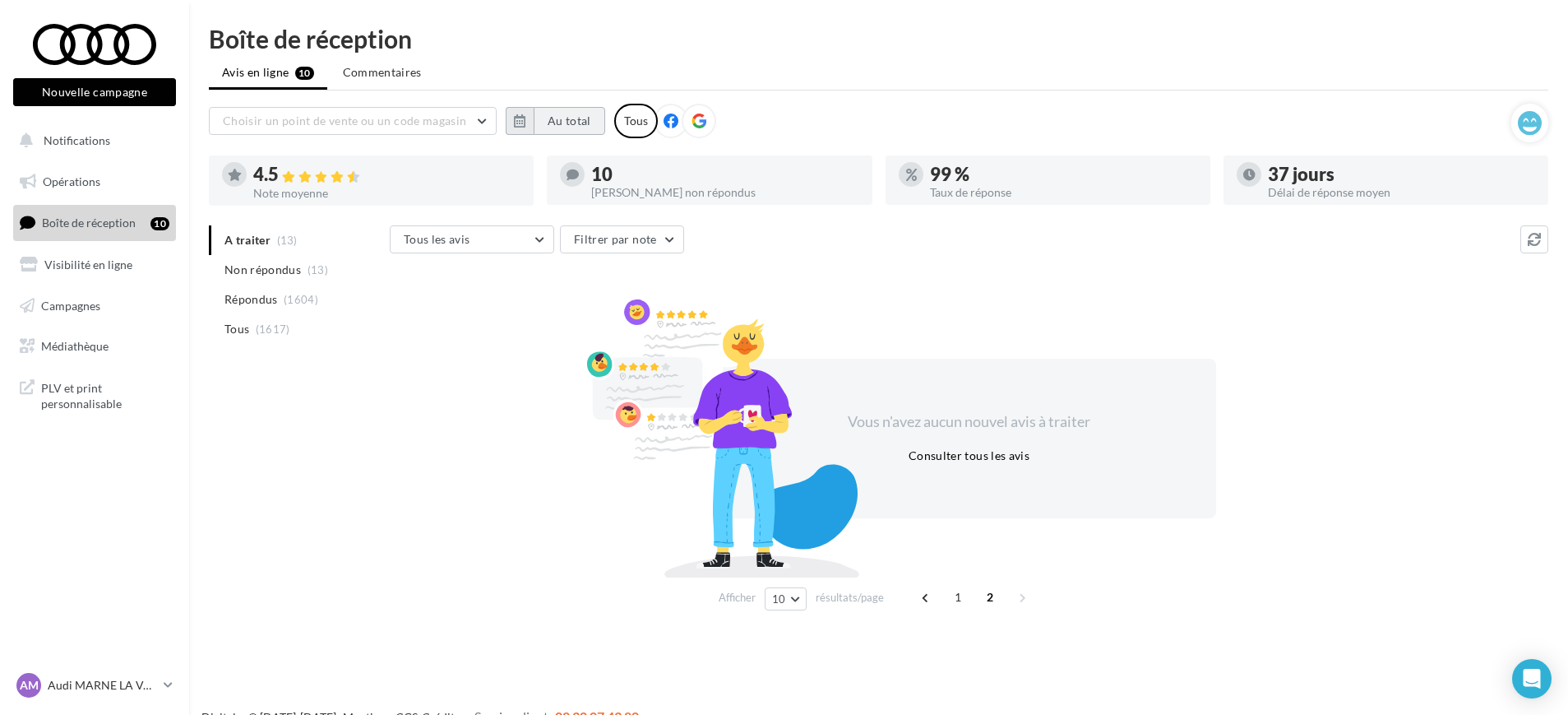
click at [550, 113] on button "Au total" at bounding box center [570, 121] width 71 height 28
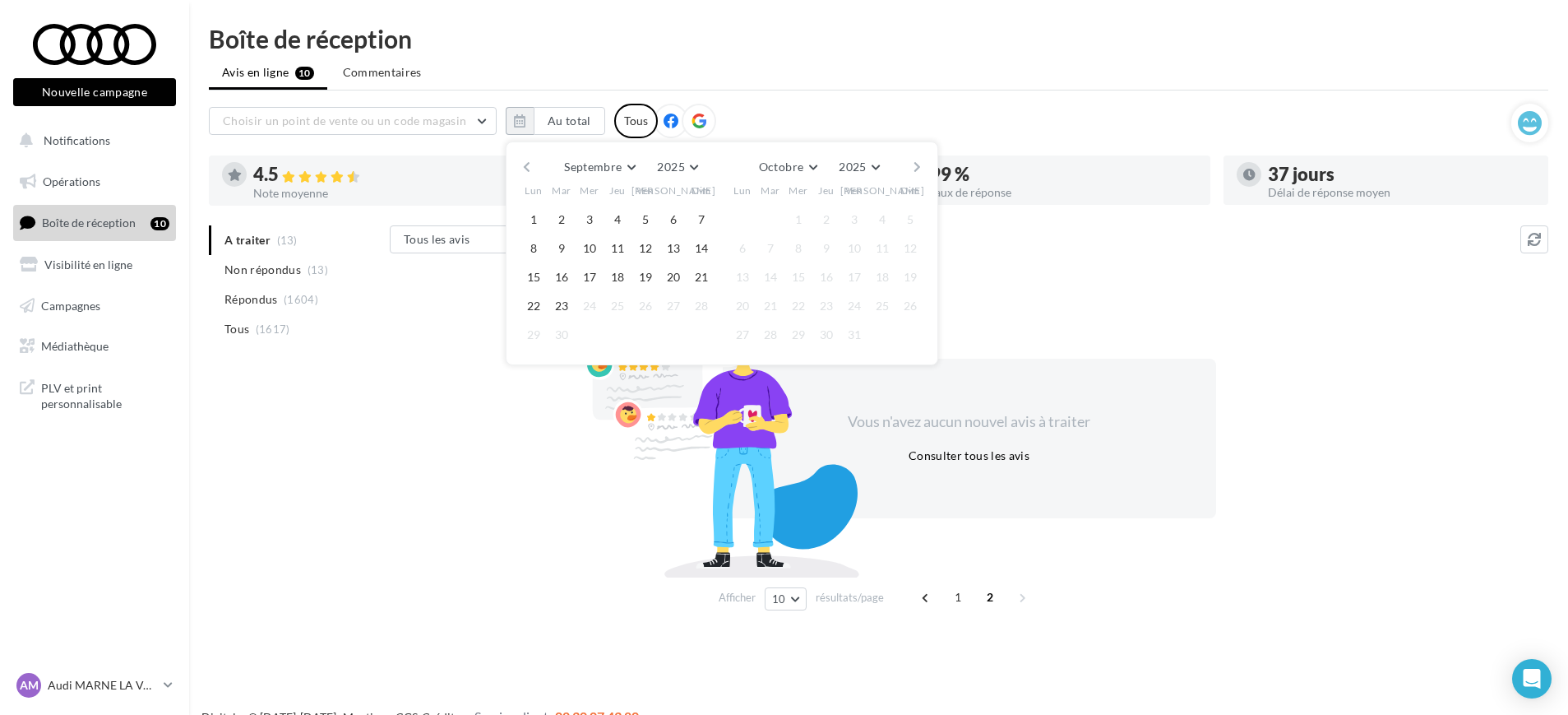
click at [535, 169] on div "Septembre Janvier Février Mars Avril Mai Juin Juillet Août Septembre Octobre No…" at bounding box center [721, 167] width 376 height 23
click at [528, 169] on button "button" at bounding box center [527, 167] width 14 height 23
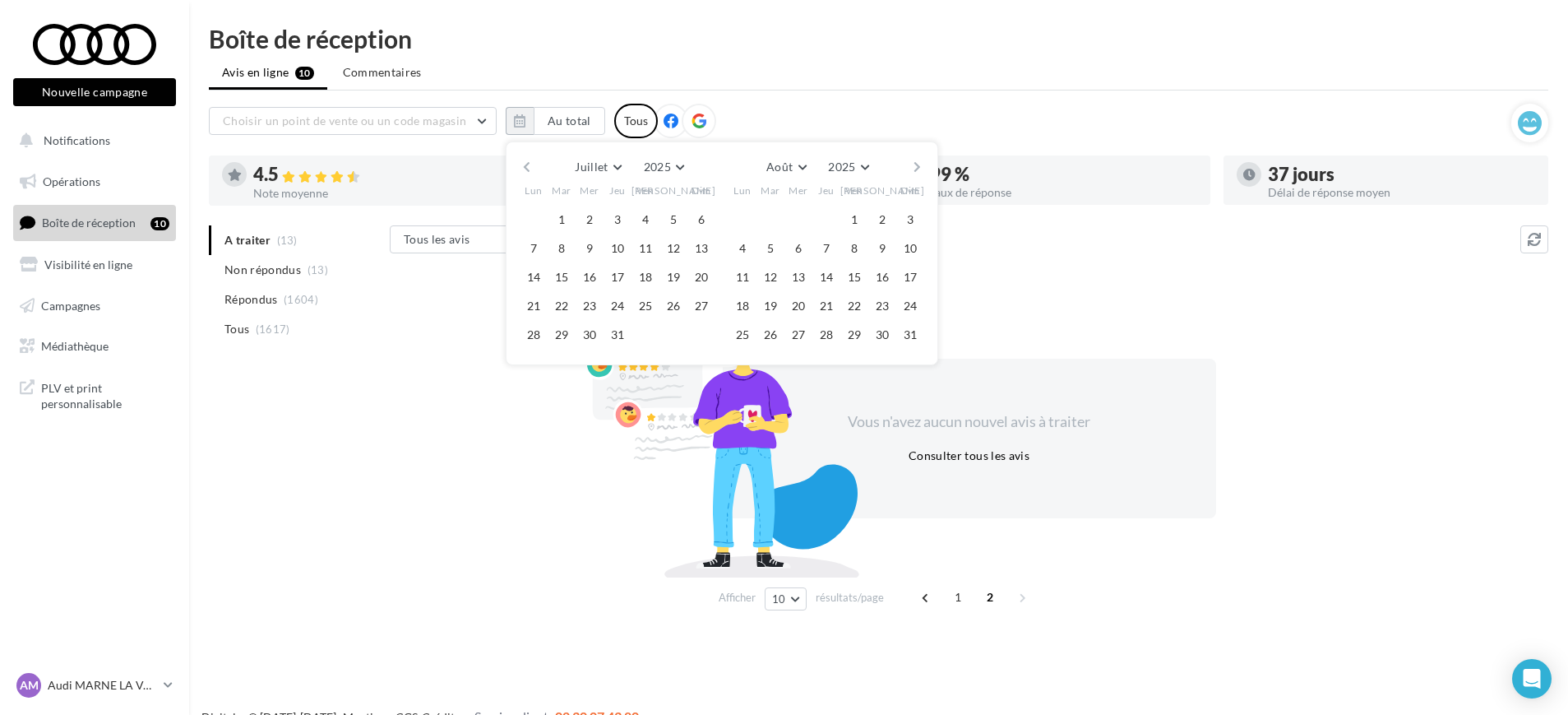
click at [528, 169] on button "button" at bounding box center [527, 167] width 14 height 23
drag, startPoint x: 782, startPoint y: 211, endPoint x: 771, endPoint y: 213, distance: 11.2
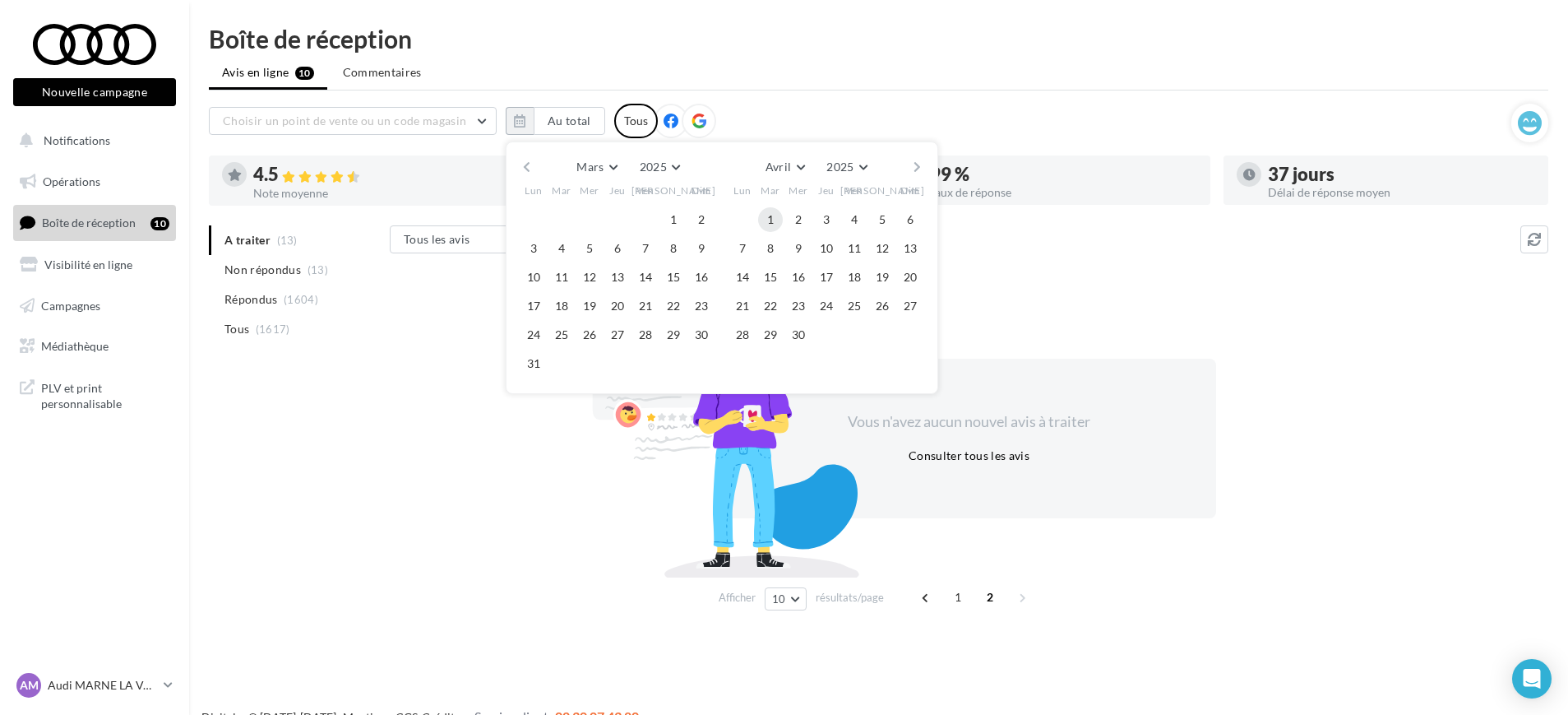
click at [778, 211] on span "1" at bounding box center [770, 219] width 25 height 25
click at [771, 213] on button "1" at bounding box center [770, 219] width 25 height 25
click at [920, 171] on button "button" at bounding box center [917, 167] width 14 height 23
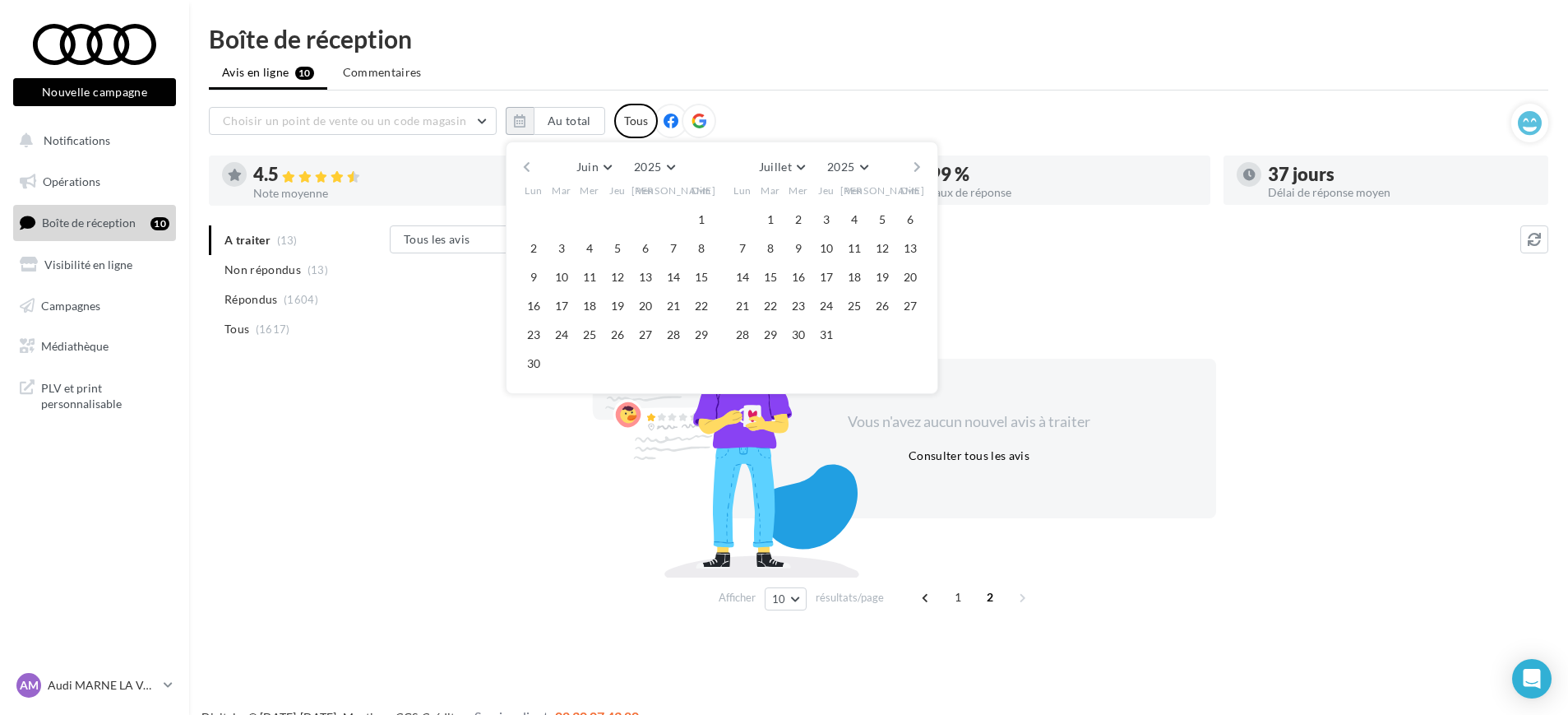
click at [920, 171] on button "button" at bounding box center [917, 167] width 14 height 23
click at [923, 167] on button "button" at bounding box center [917, 167] width 14 height 23
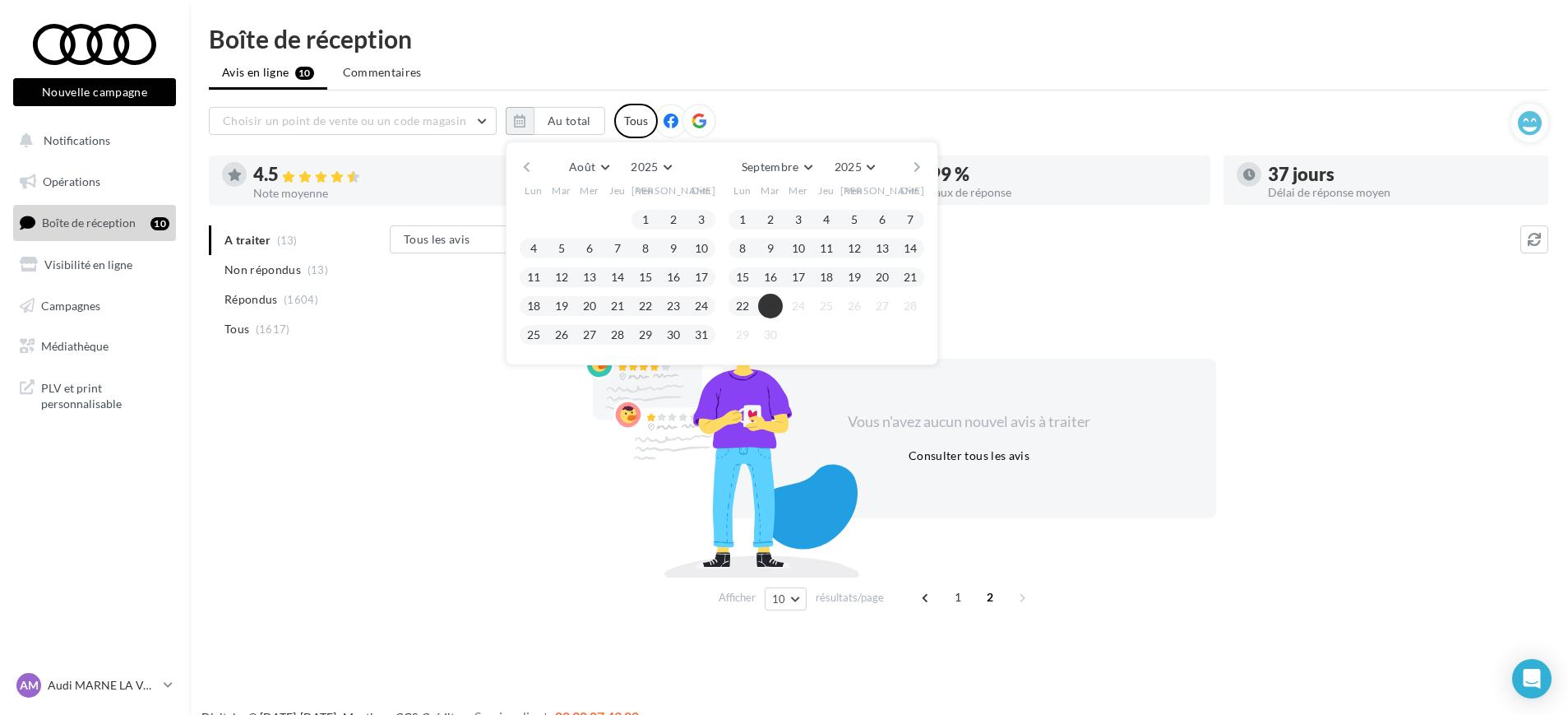
click at [777, 300] on button "23" at bounding box center [770, 306] width 25 height 25
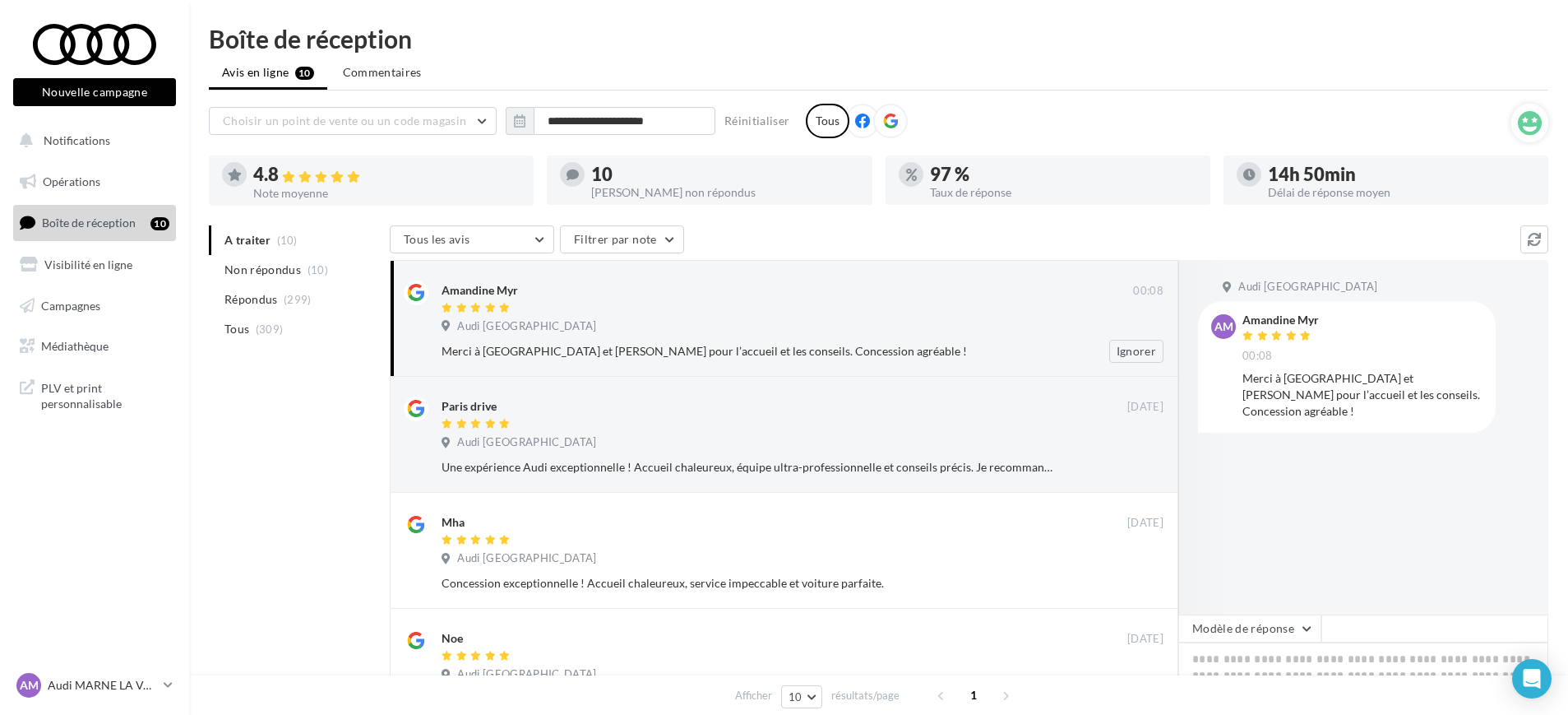
click at [862, 335] on div "Audi Marne-la-Vallée" at bounding box center [803, 329] width 722 height 18
click at [963, 321] on div "Audi Marne-la-Vallée" at bounding box center [803, 329] width 722 height 18
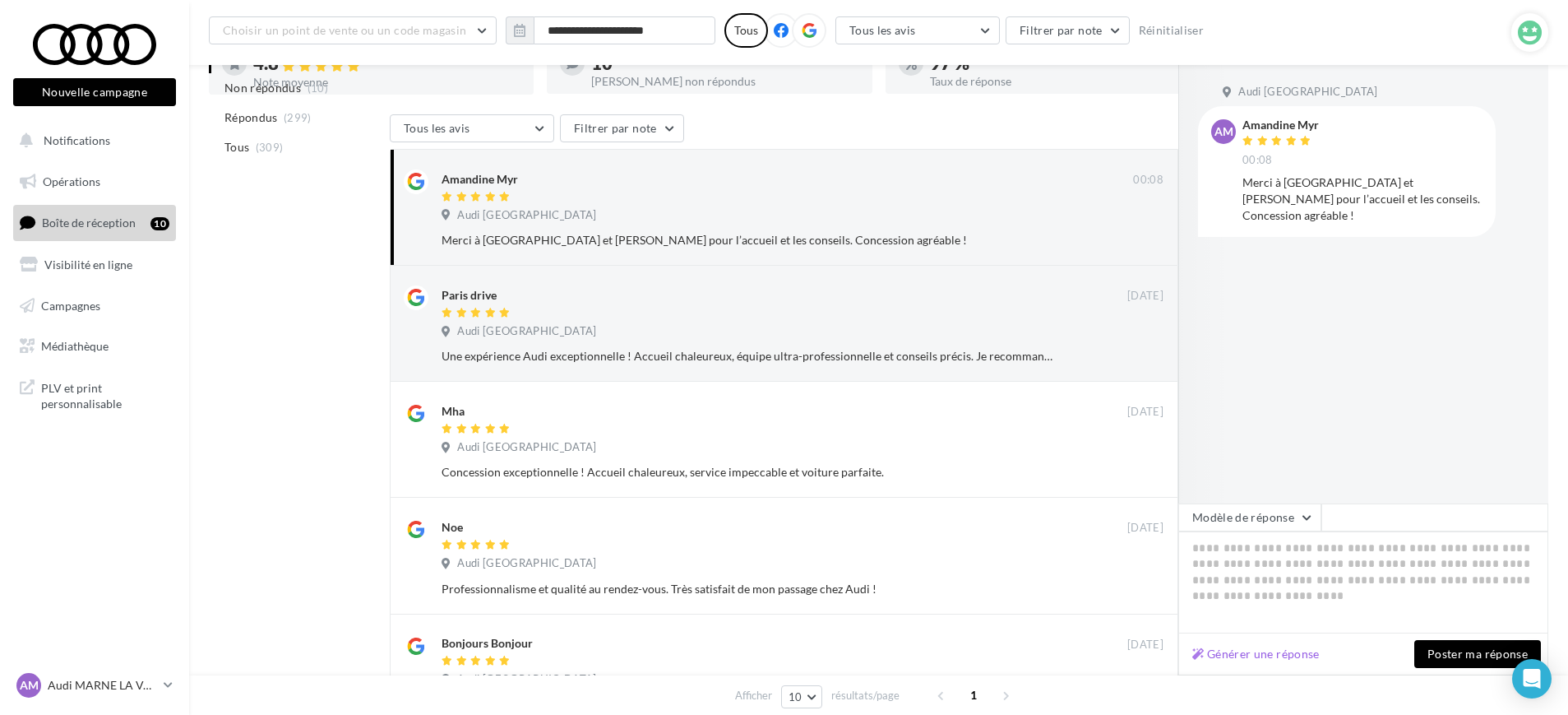
scroll to position [218, 0]
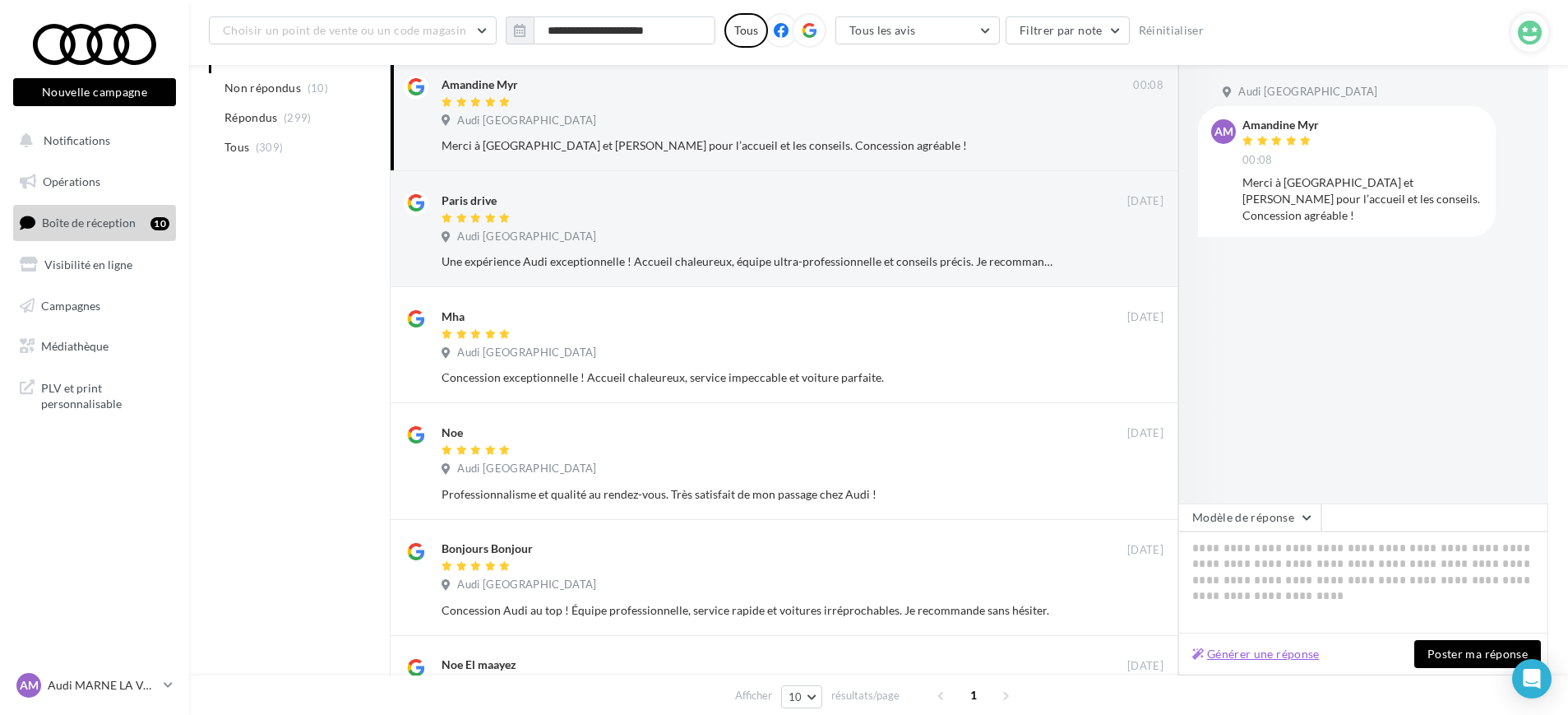
click at [1278, 657] on button "Générer une réponse" at bounding box center [1256, 654] width 141 height 20
type textarea "**********"
click at [1448, 657] on button "Poster ma réponse" at bounding box center [1478, 654] width 127 height 28
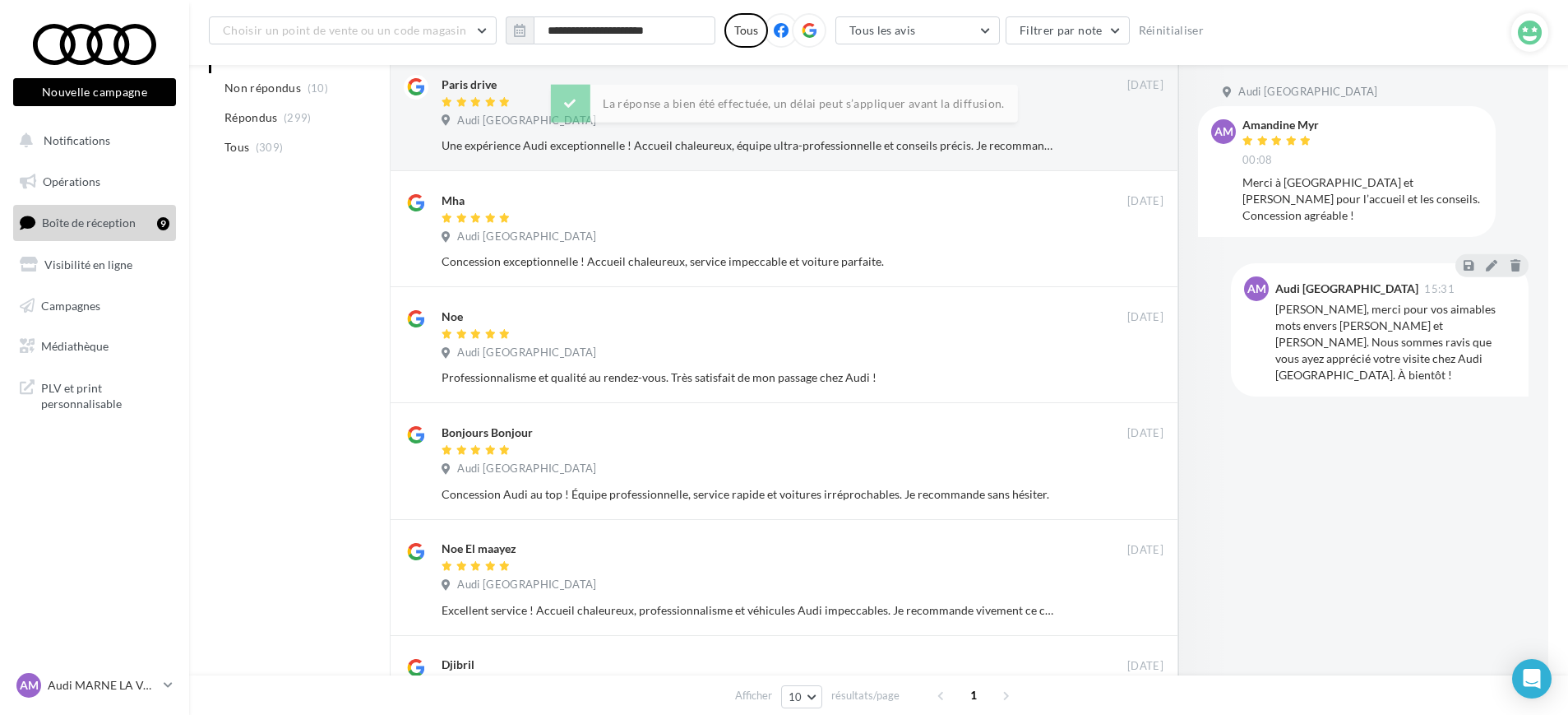
click at [655, 120] on div "Audi Marne-la-Vallée" at bounding box center [803, 122] width 722 height 18
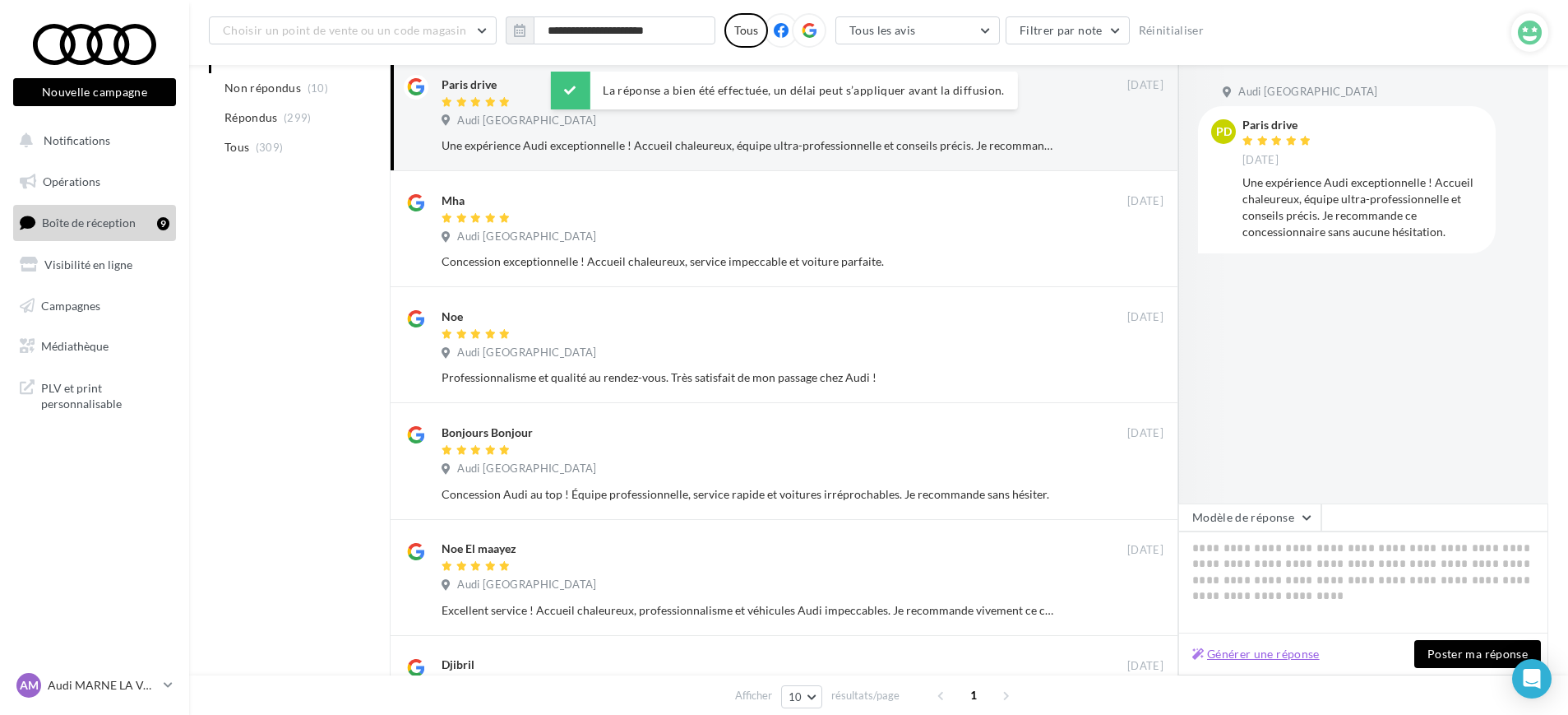
click at [1267, 658] on button "Générer une réponse" at bounding box center [1256, 654] width 141 height 20
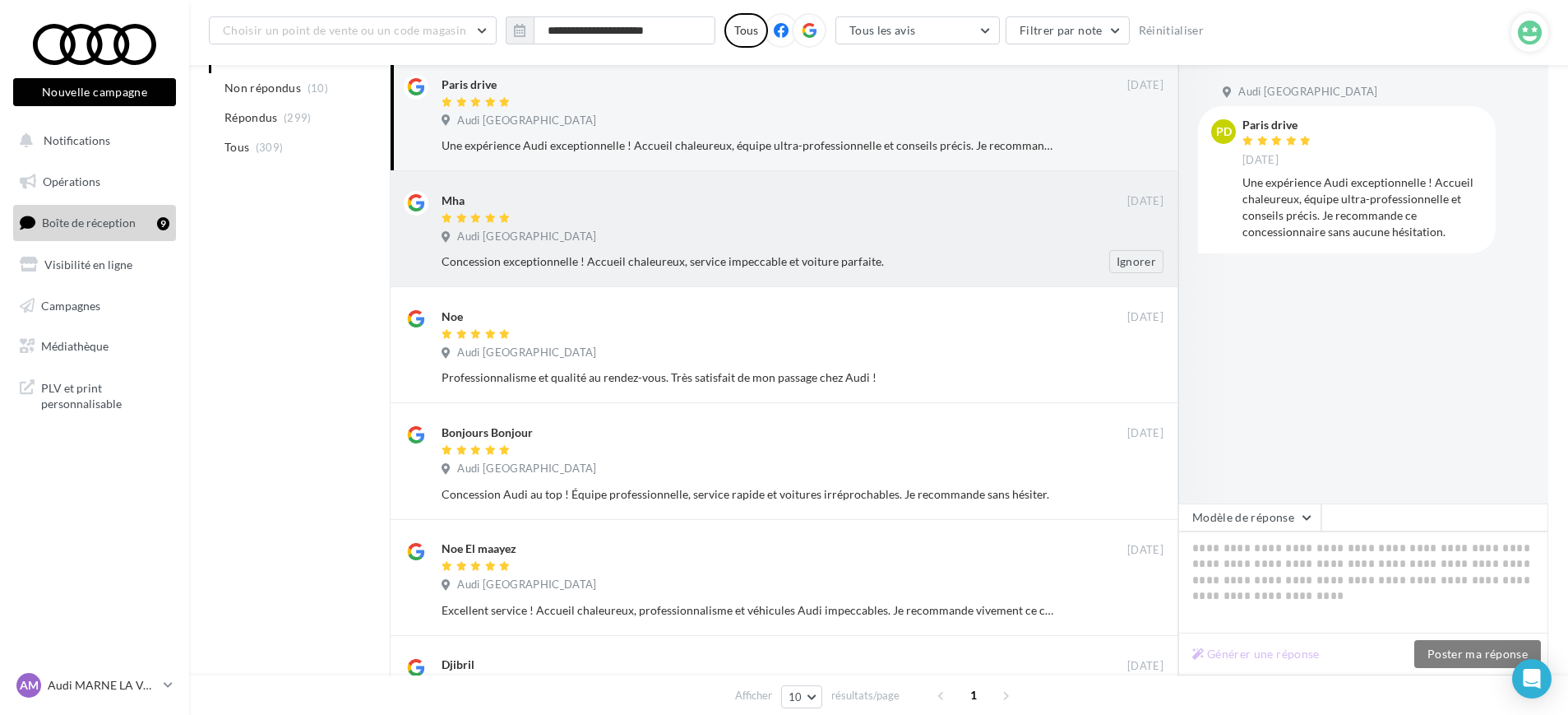
type textarea "**********"
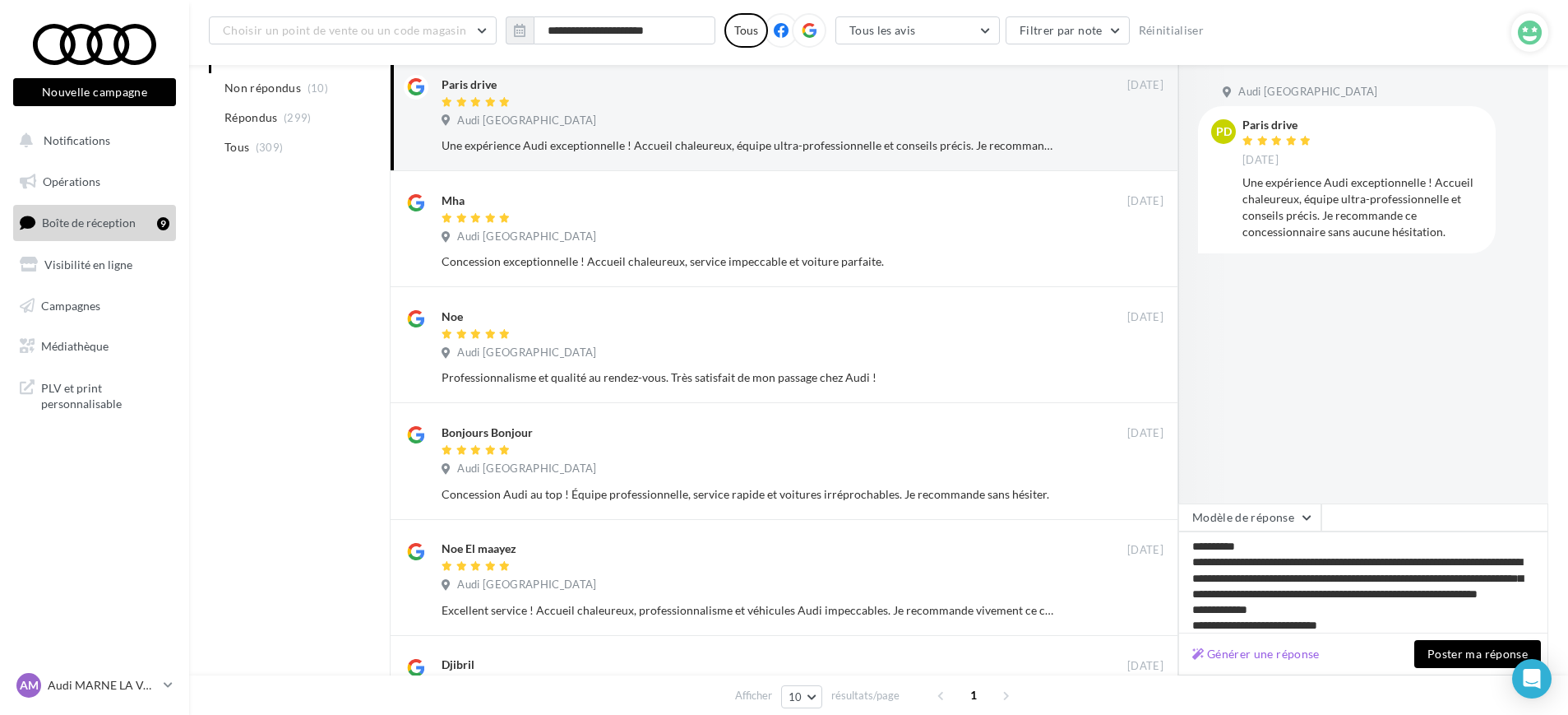
click at [1457, 656] on button "Poster ma réponse" at bounding box center [1478, 654] width 127 height 28
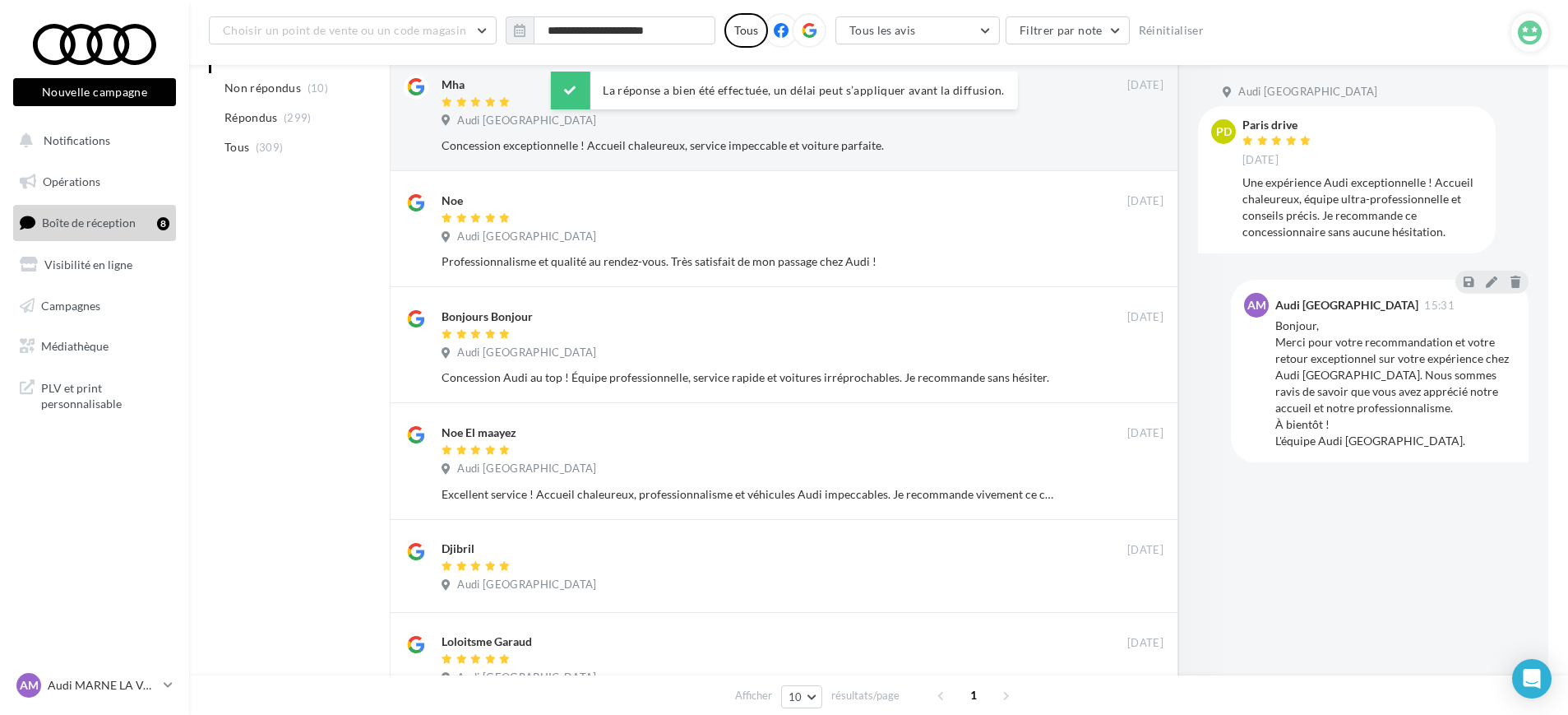
click at [617, 89] on div "La réponse a bien été effectuée, un délai peut s’appliquer avant la diffusion." at bounding box center [783, 90] width 467 height 38
click at [477, 106] on div at bounding box center [477, 103] width 72 height 12
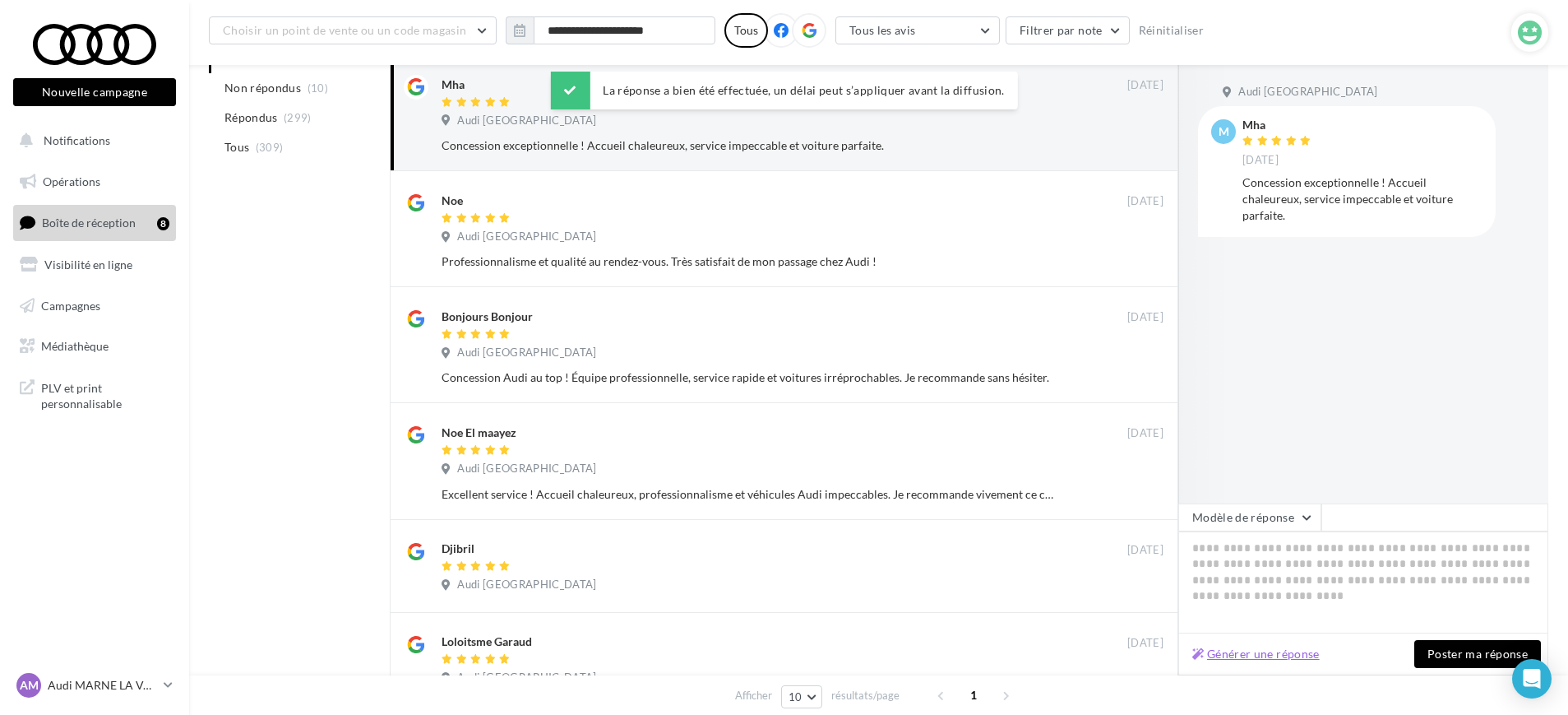
click at [1260, 657] on button "Générer une réponse" at bounding box center [1256, 654] width 141 height 20
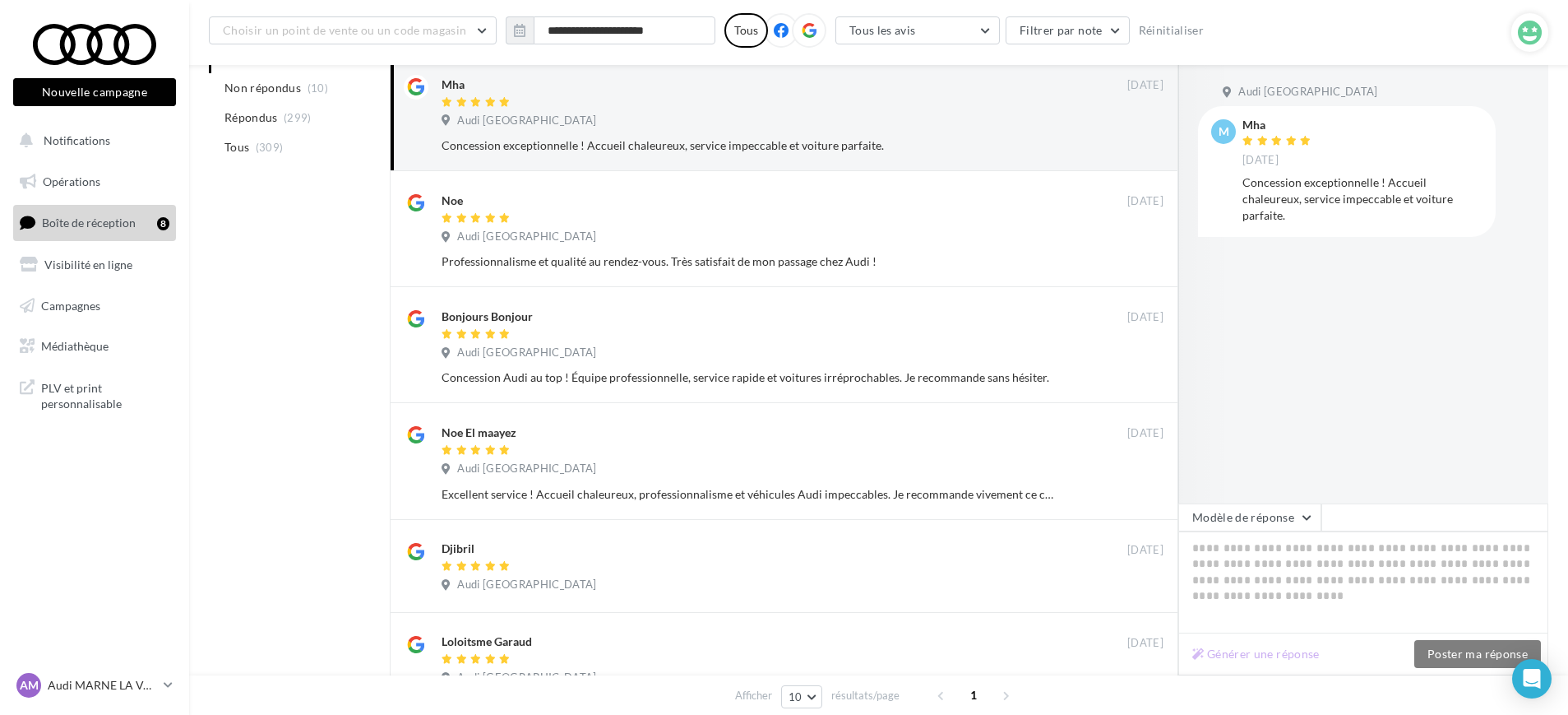
type textarea "**********"
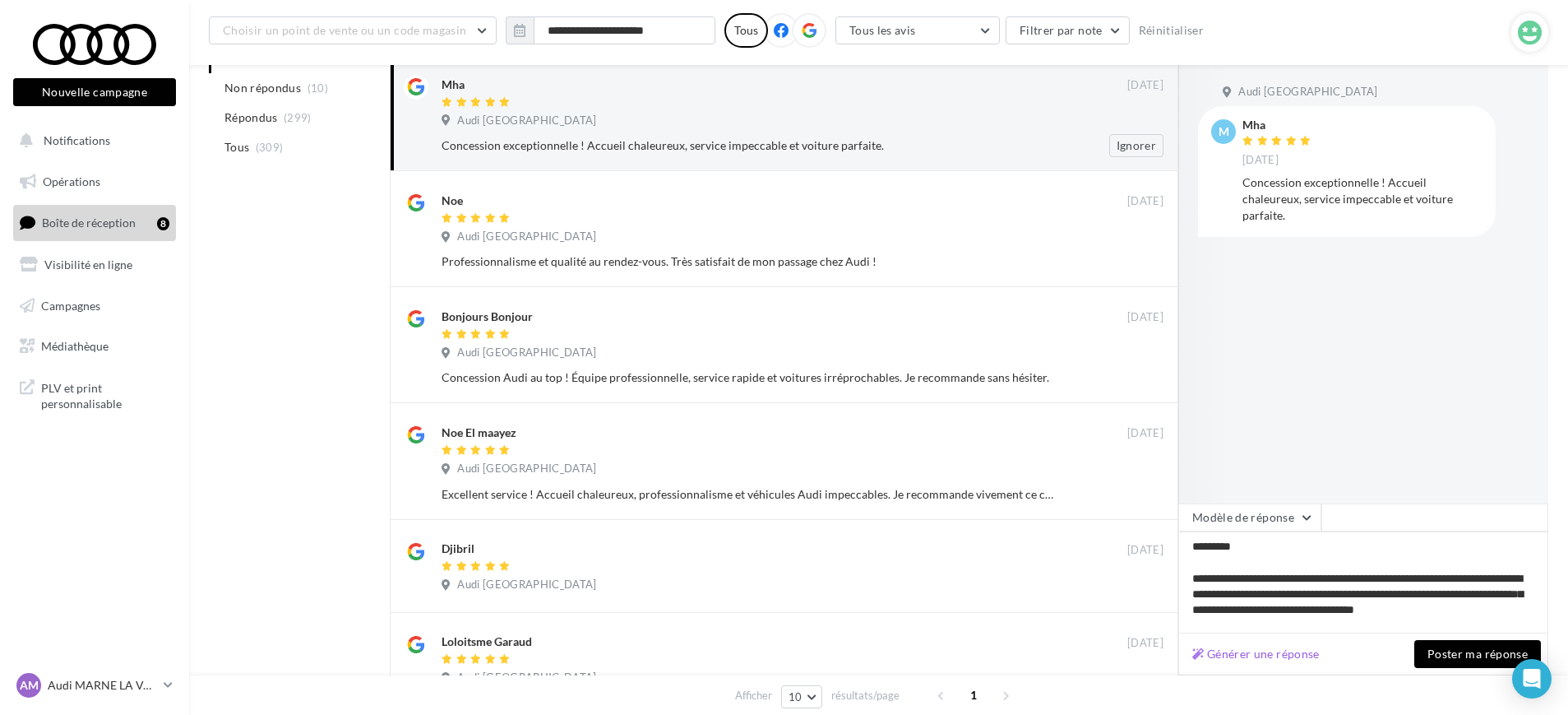
click at [788, 109] on div "Mha 22 sept. Audi Marne-la-Vallée Concession exceptionnelle ! Accueil chaleureu…" at bounding box center [803, 115] width 722 height 82
click at [1448, 655] on button "Poster ma réponse" at bounding box center [1478, 654] width 127 height 28
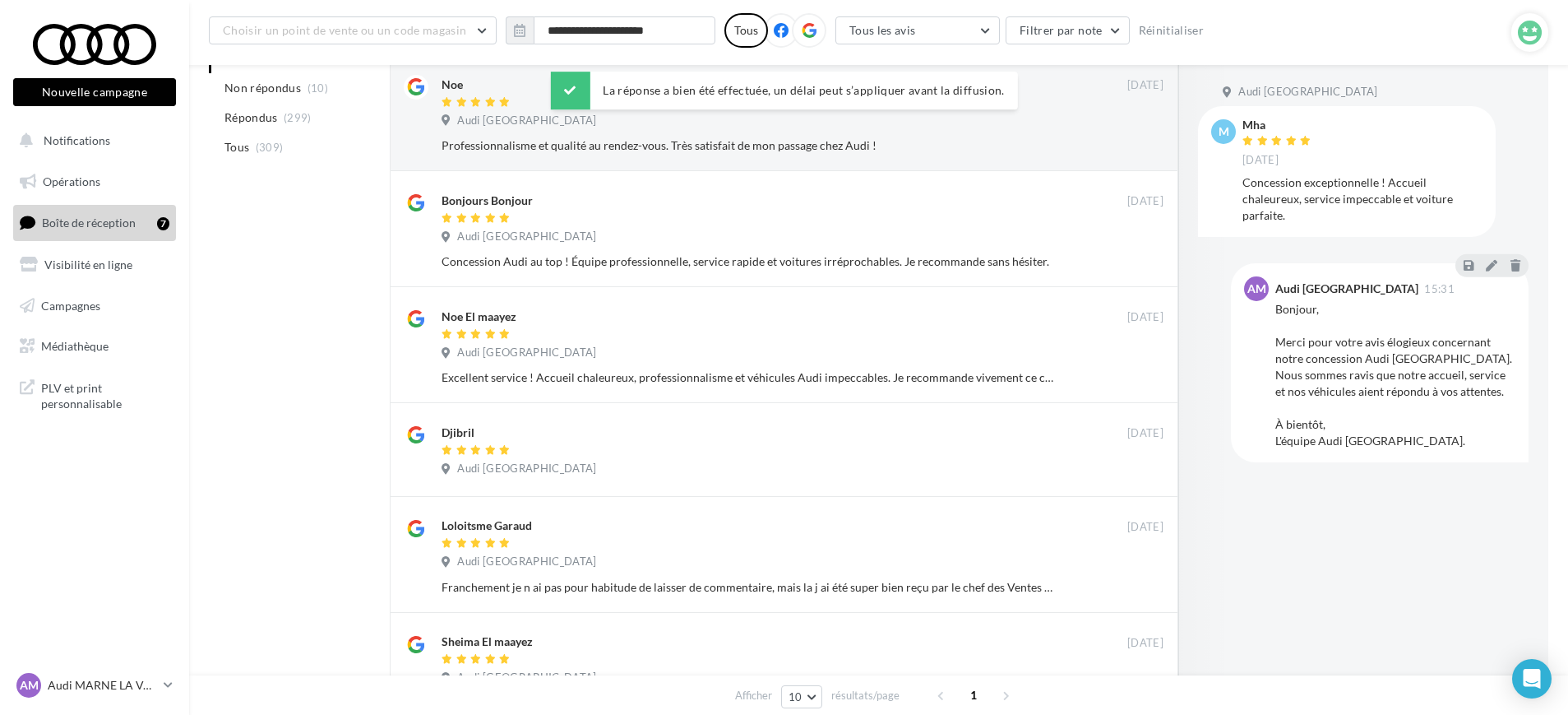
click at [600, 103] on div "La réponse a bien été effectuée, un délai peut s’appliquer avant la diffusion." at bounding box center [783, 90] width 467 height 38
click at [545, 119] on span "Audi Marne-la-Vallée" at bounding box center [527, 120] width 139 height 15
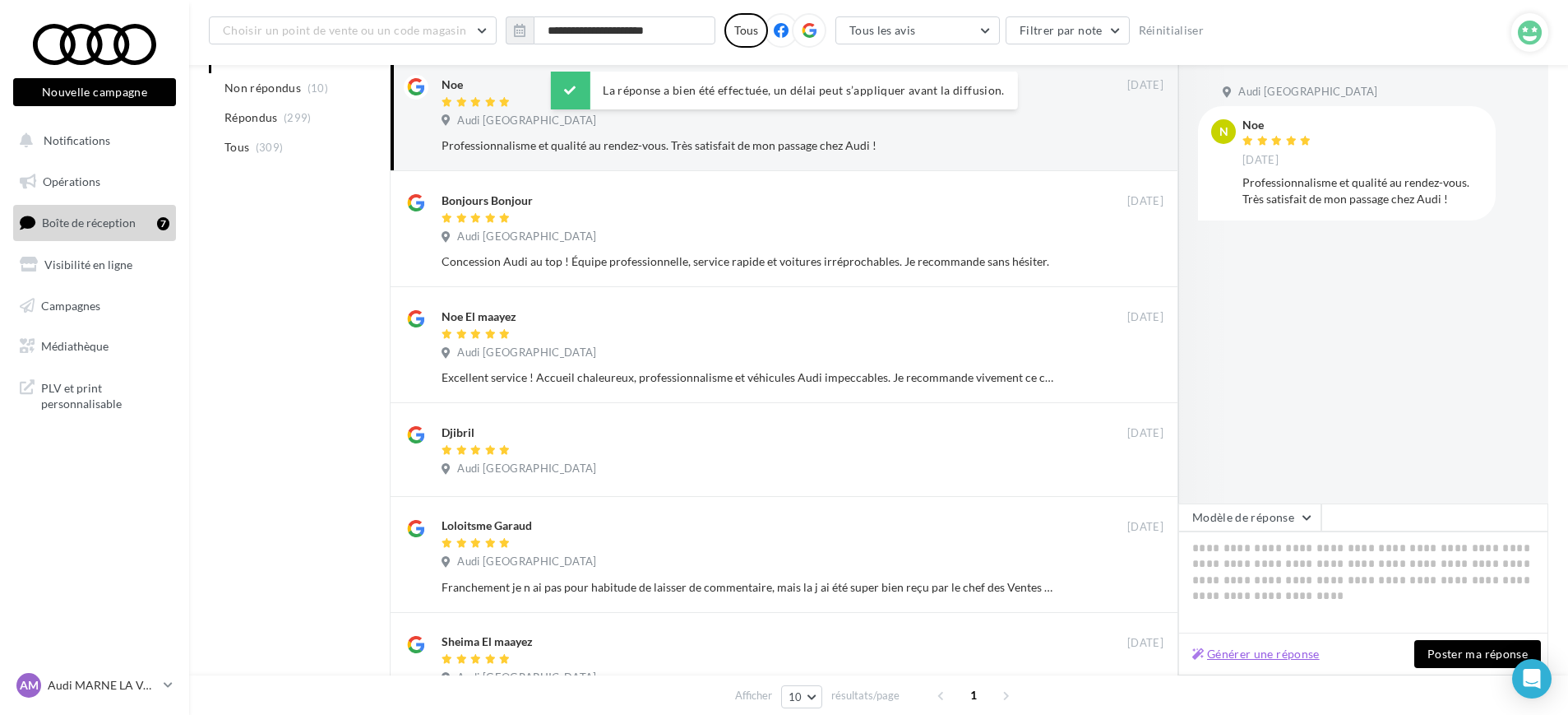
click at [1230, 648] on button "Générer une réponse" at bounding box center [1256, 654] width 141 height 20
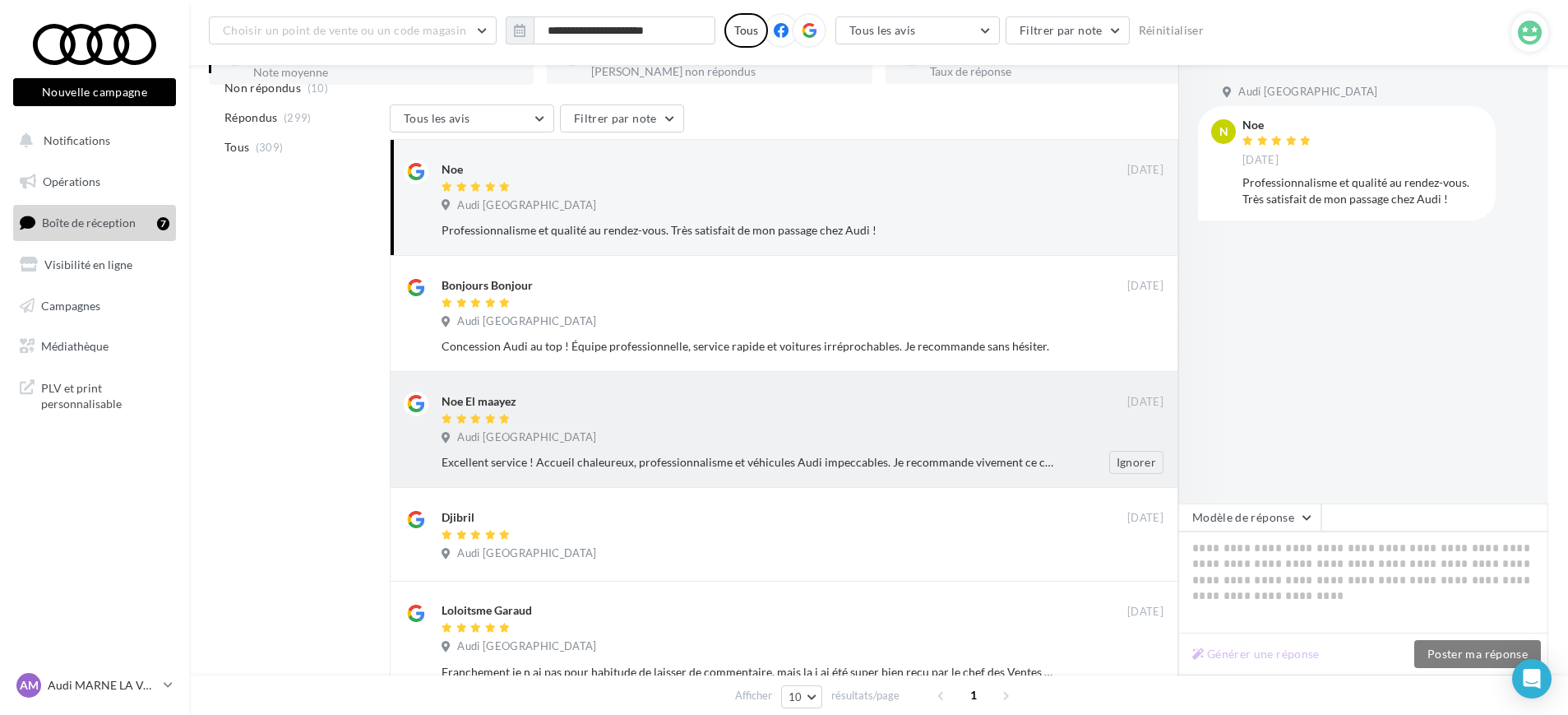
type textarea "**********"
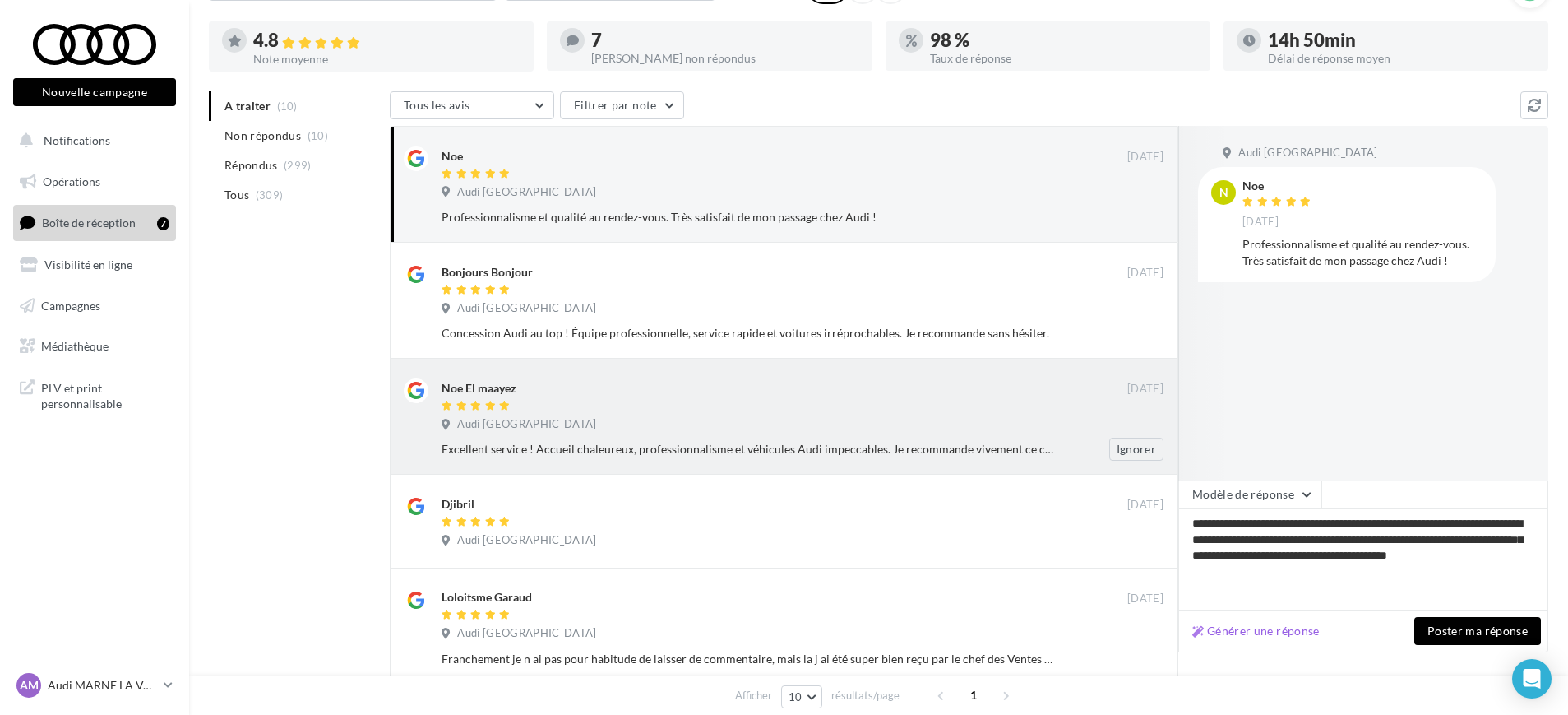
scroll to position [13, 0]
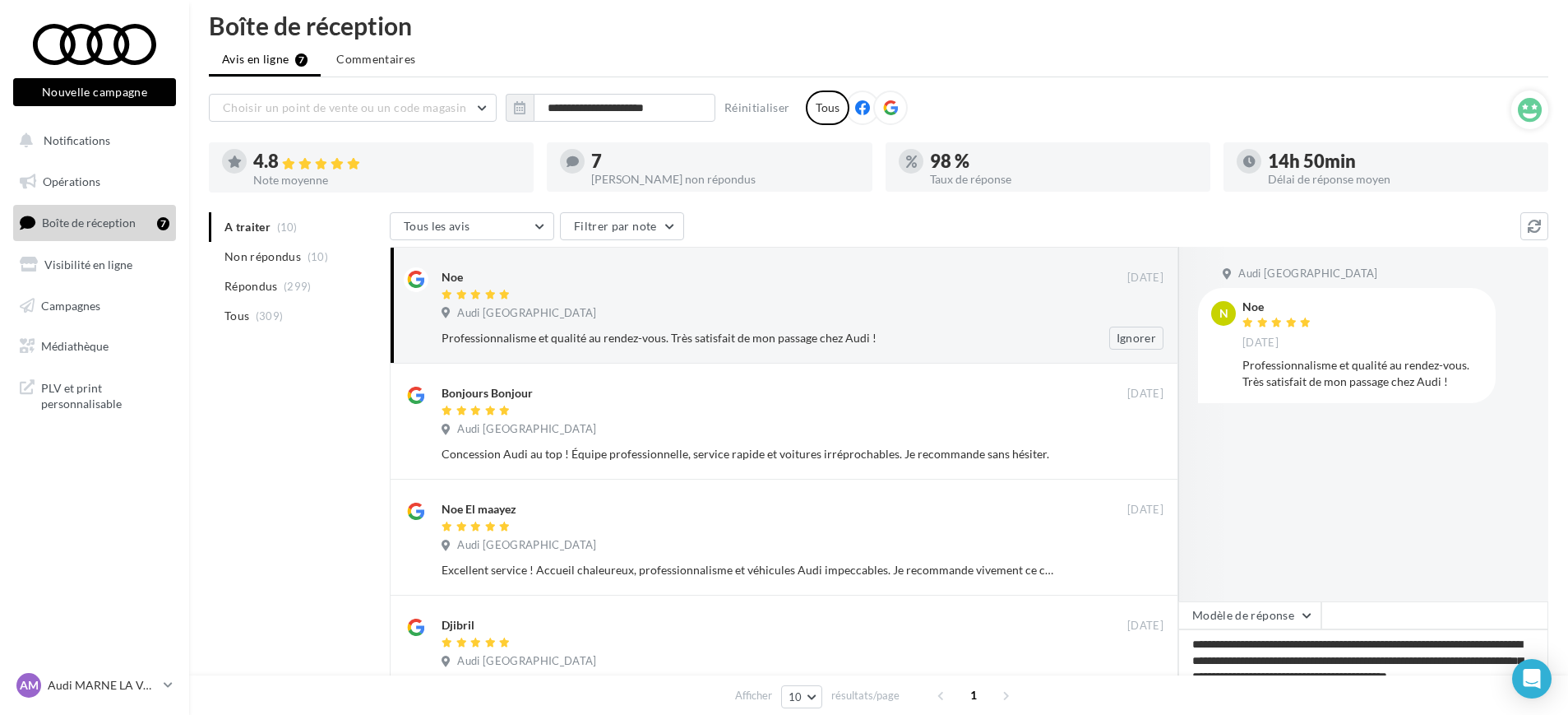
click at [821, 273] on div "Noe" at bounding box center [784, 275] width 686 height 17
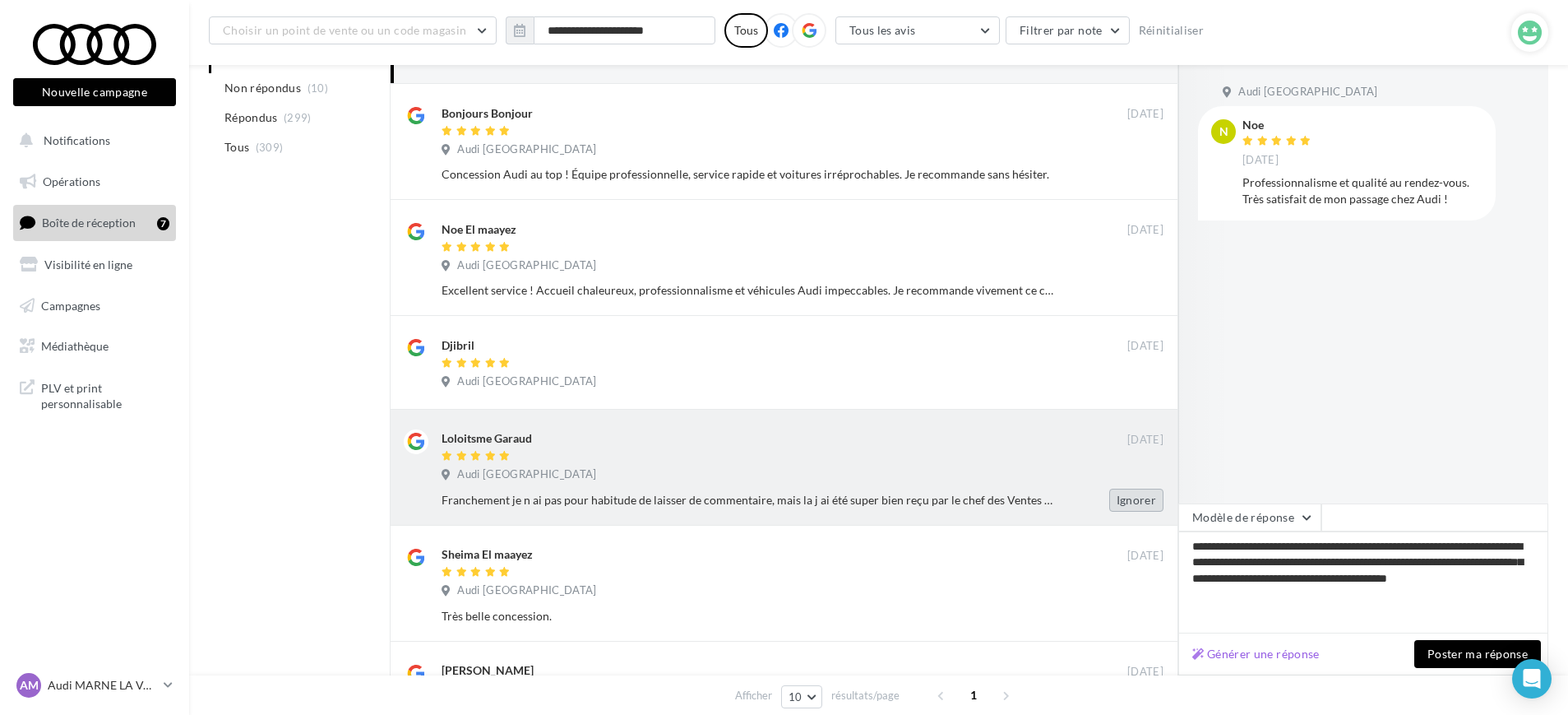
scroll to position [335, 0]
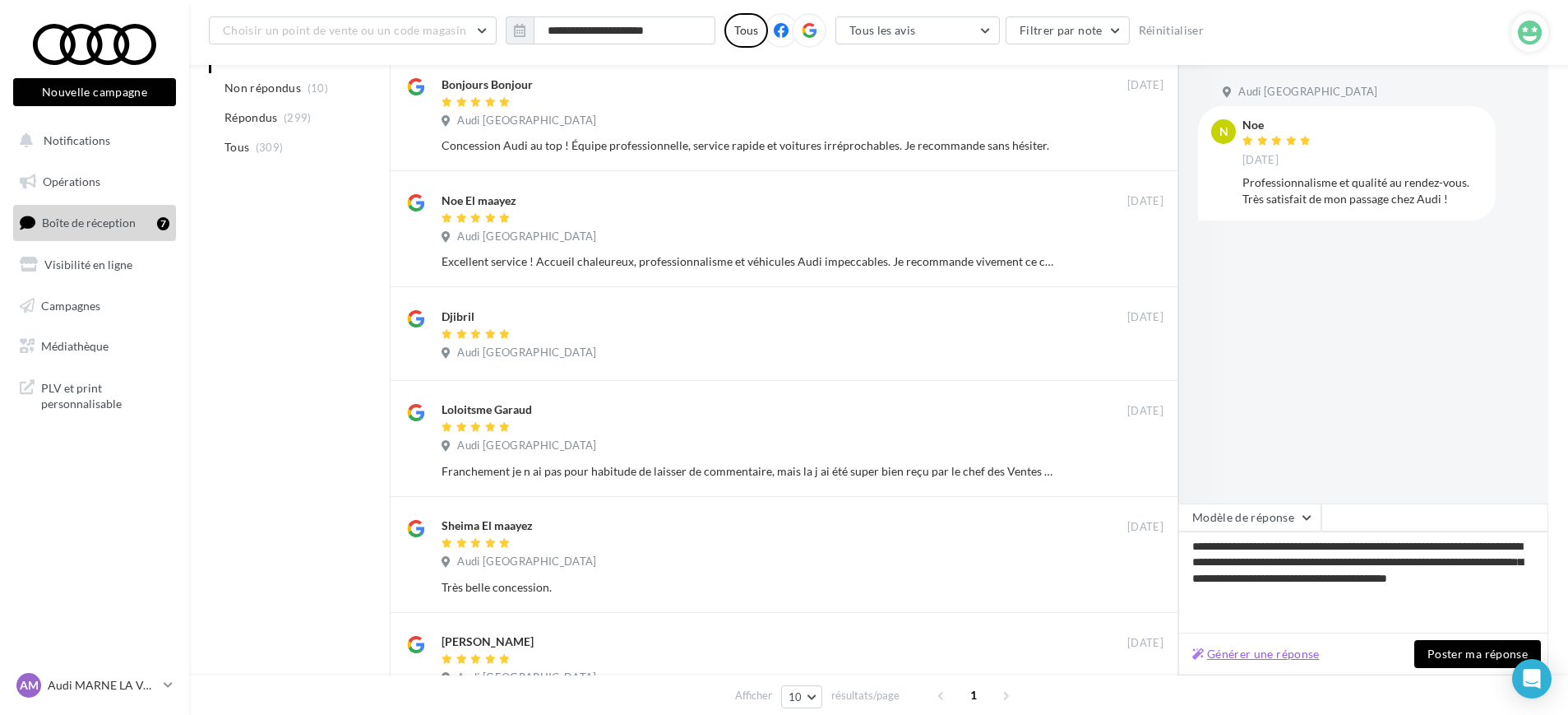
click at [1237, 660] on button "Générer une réponse" at bounding box center [1256, 654] width 141 height 20
type textarea "**********"
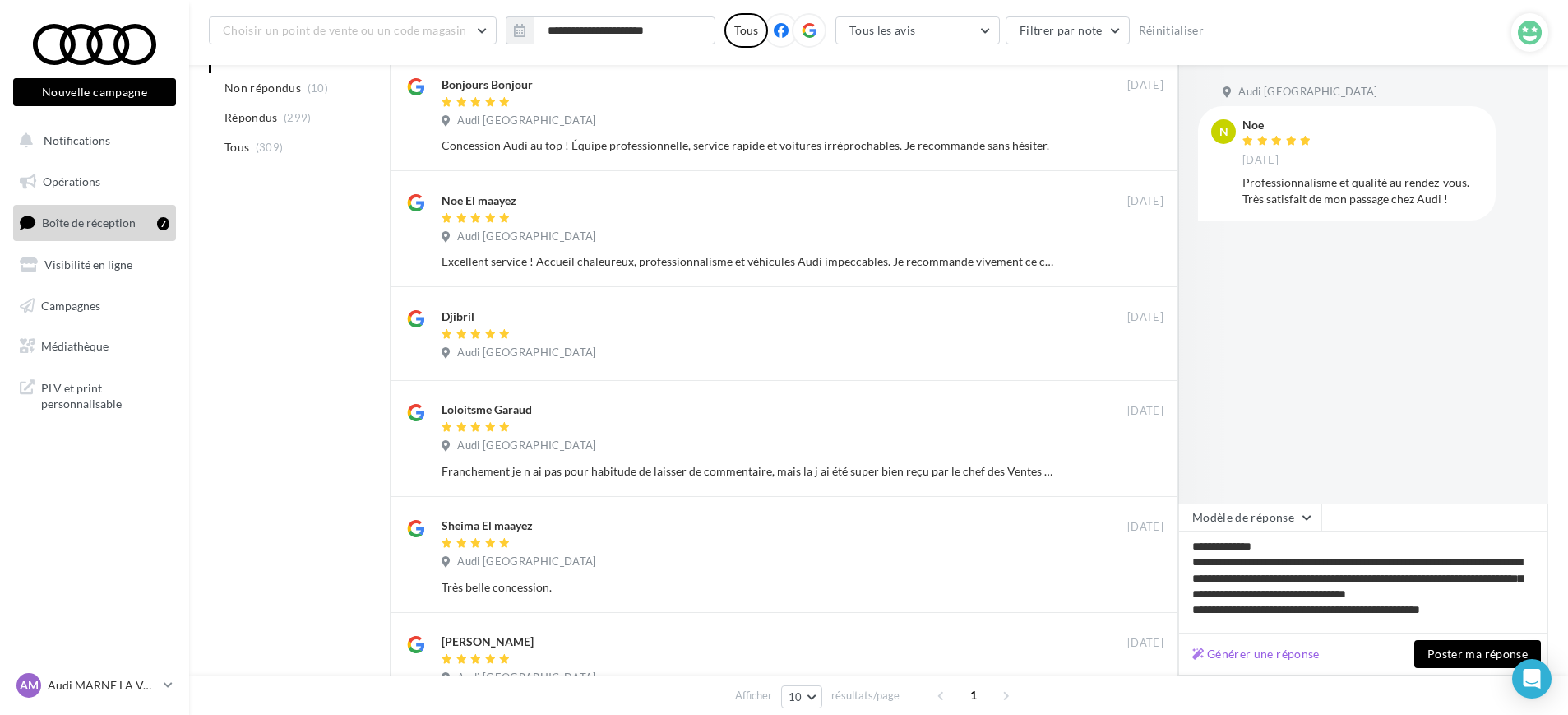
click at [1428, 645] on button "Poster ma réponse" at bounding box center [1478, 654] width 127 height 28
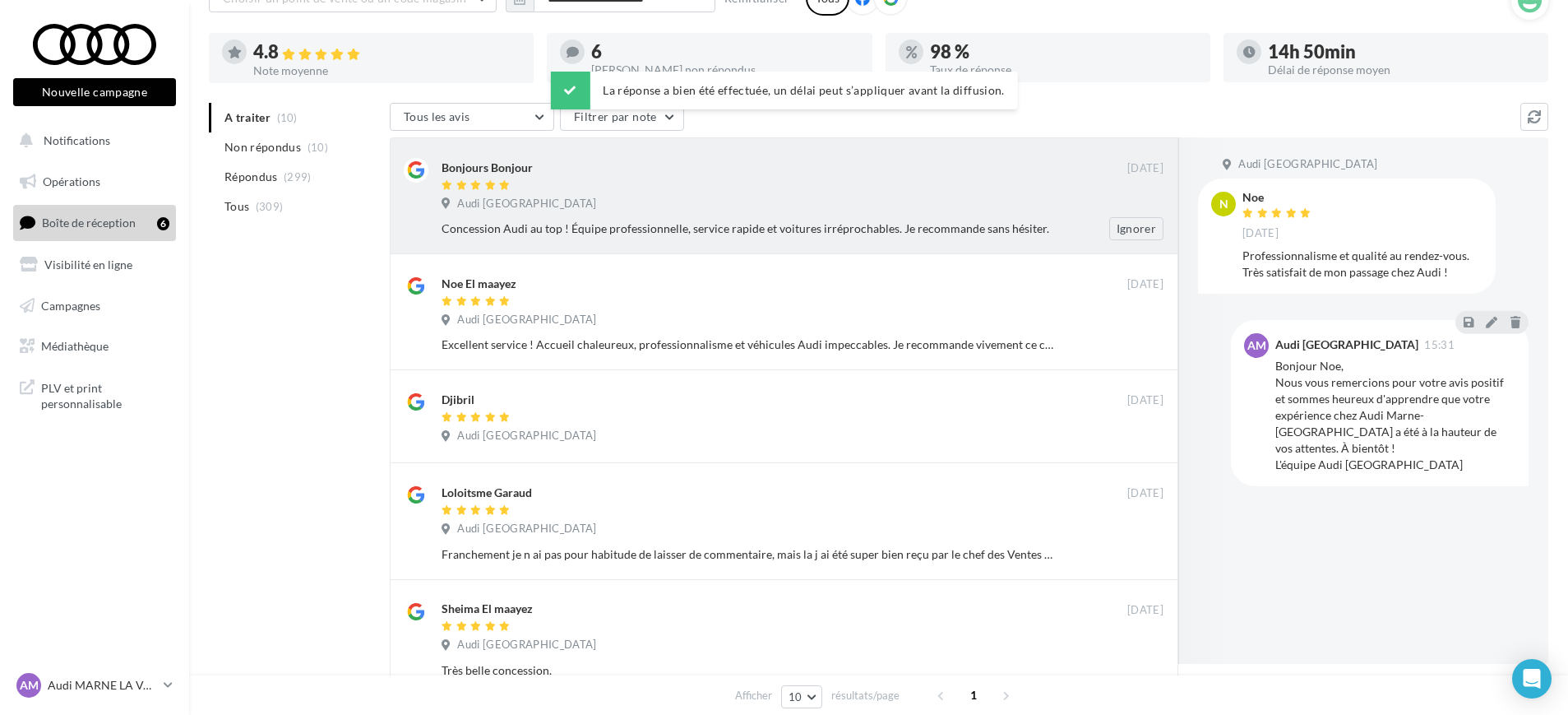
scroll to position [27, 0]
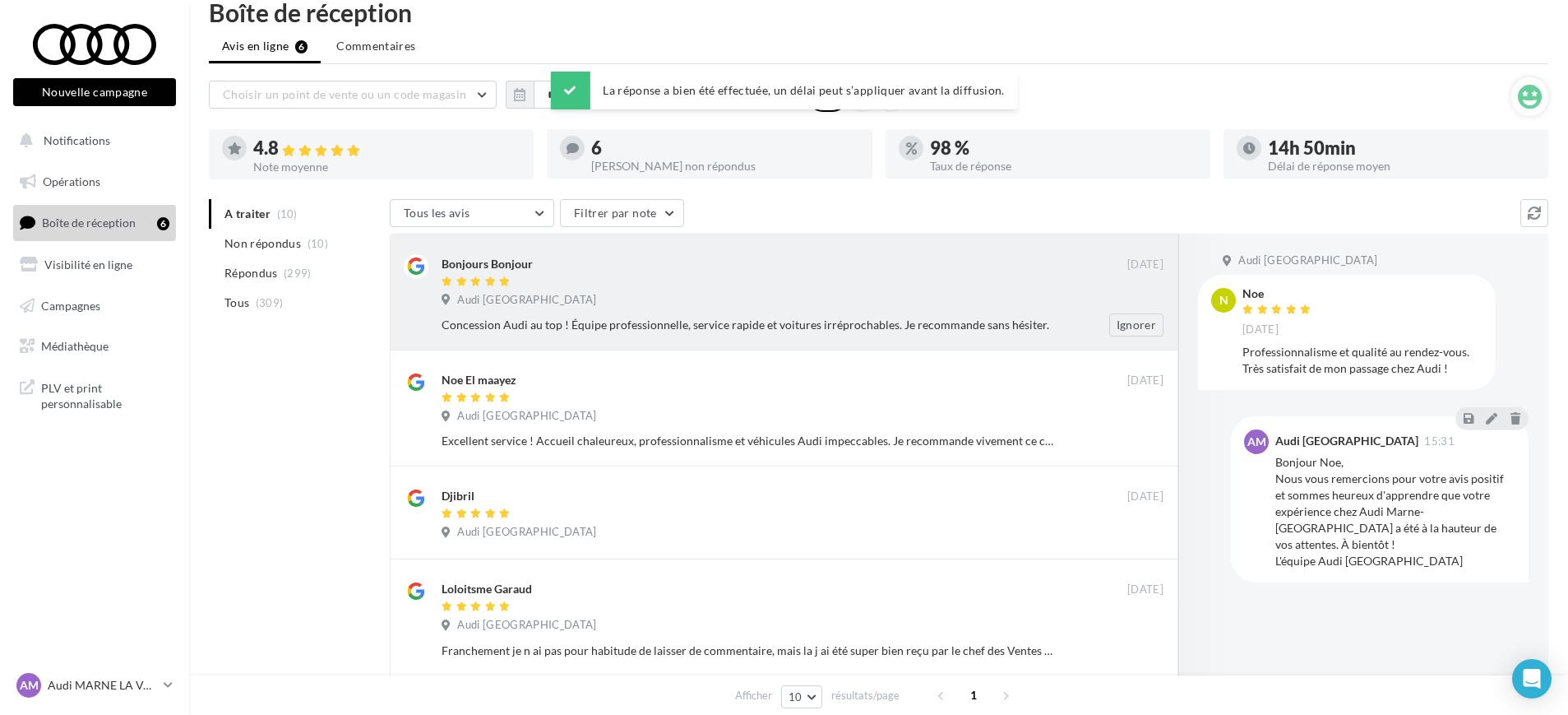
click at [693, 277] on div at bounding box center [784, 283] width 686 height 14
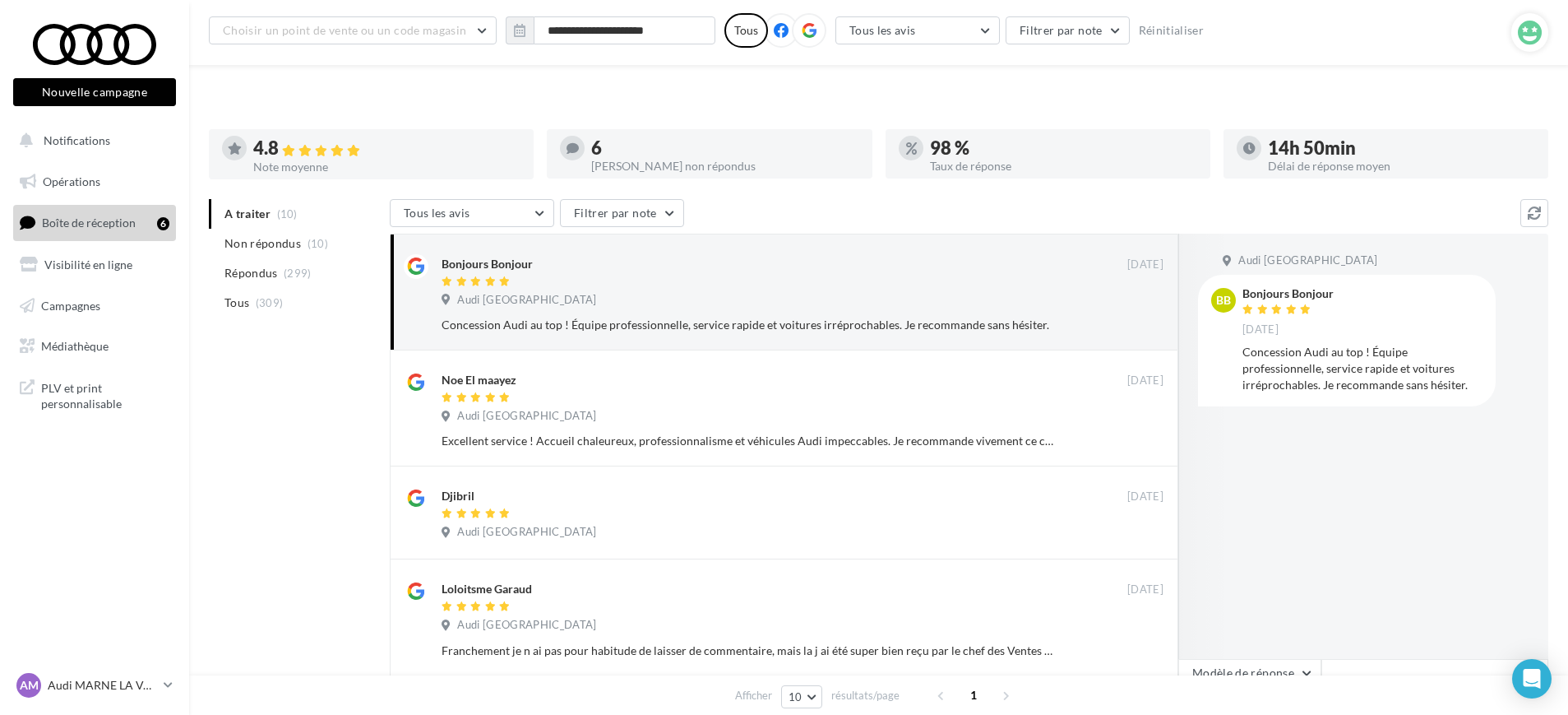
scroll to position [350, 0]
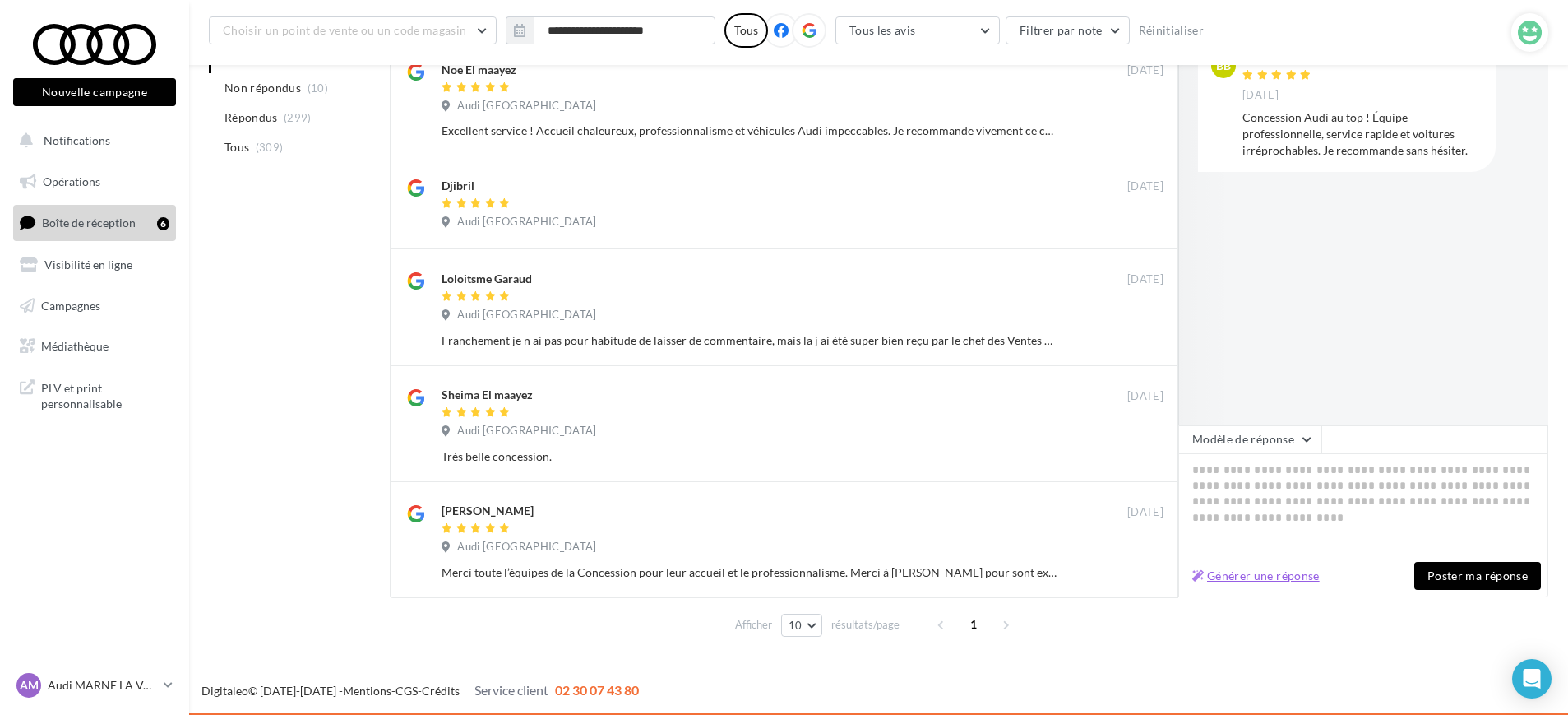
click at [1261, 570] on button "Générer une réponse" at bounding box center [1256, 576] width 141 height 20
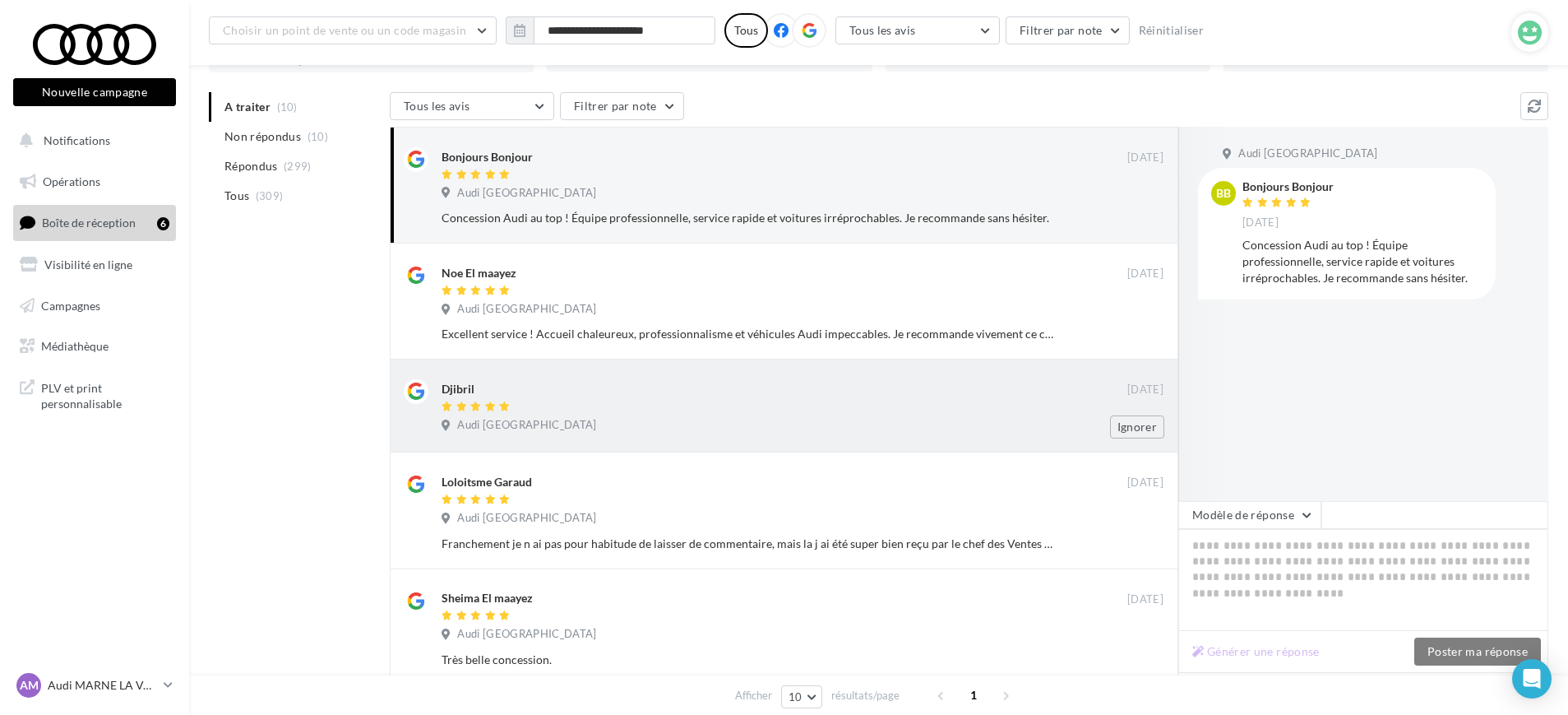
scroll to position [144, 0]
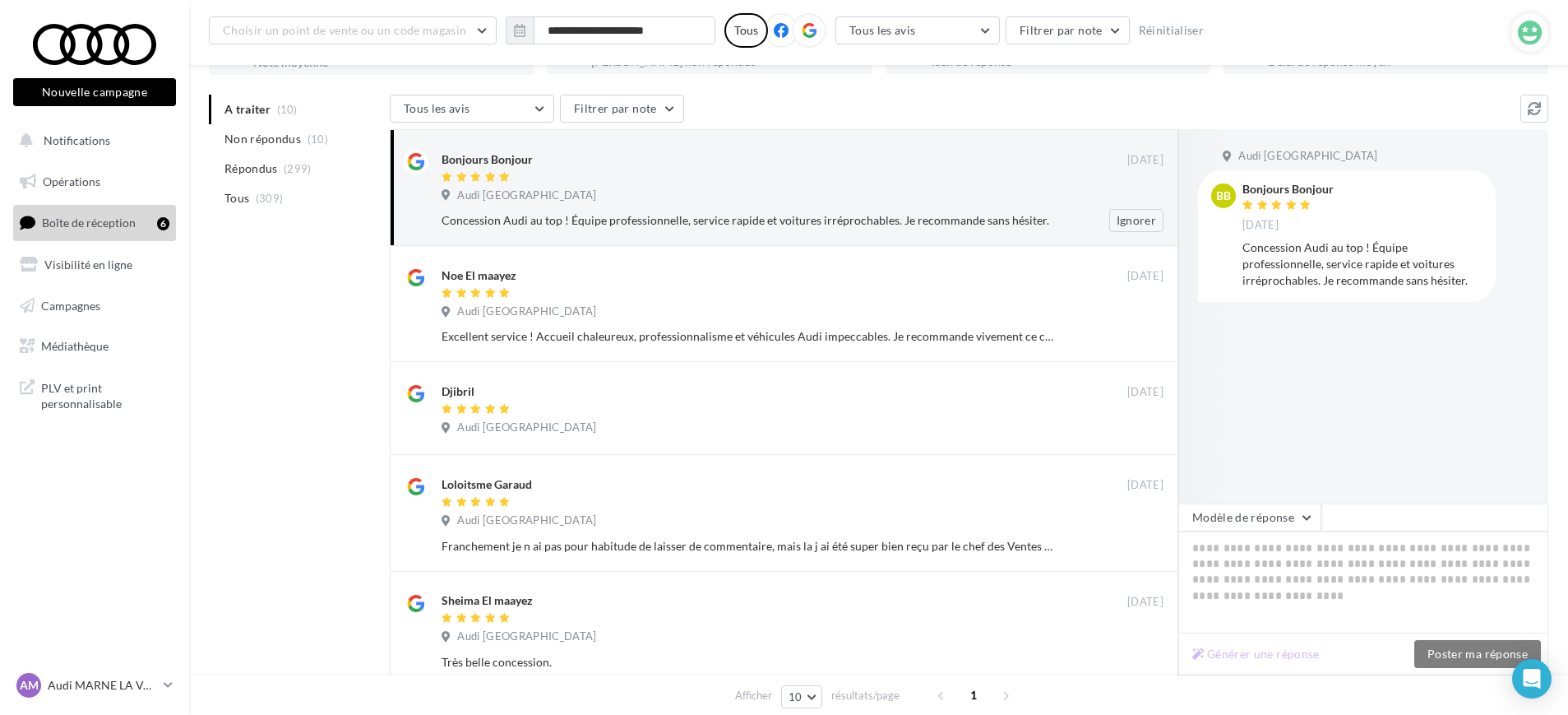
type textarea "**********"
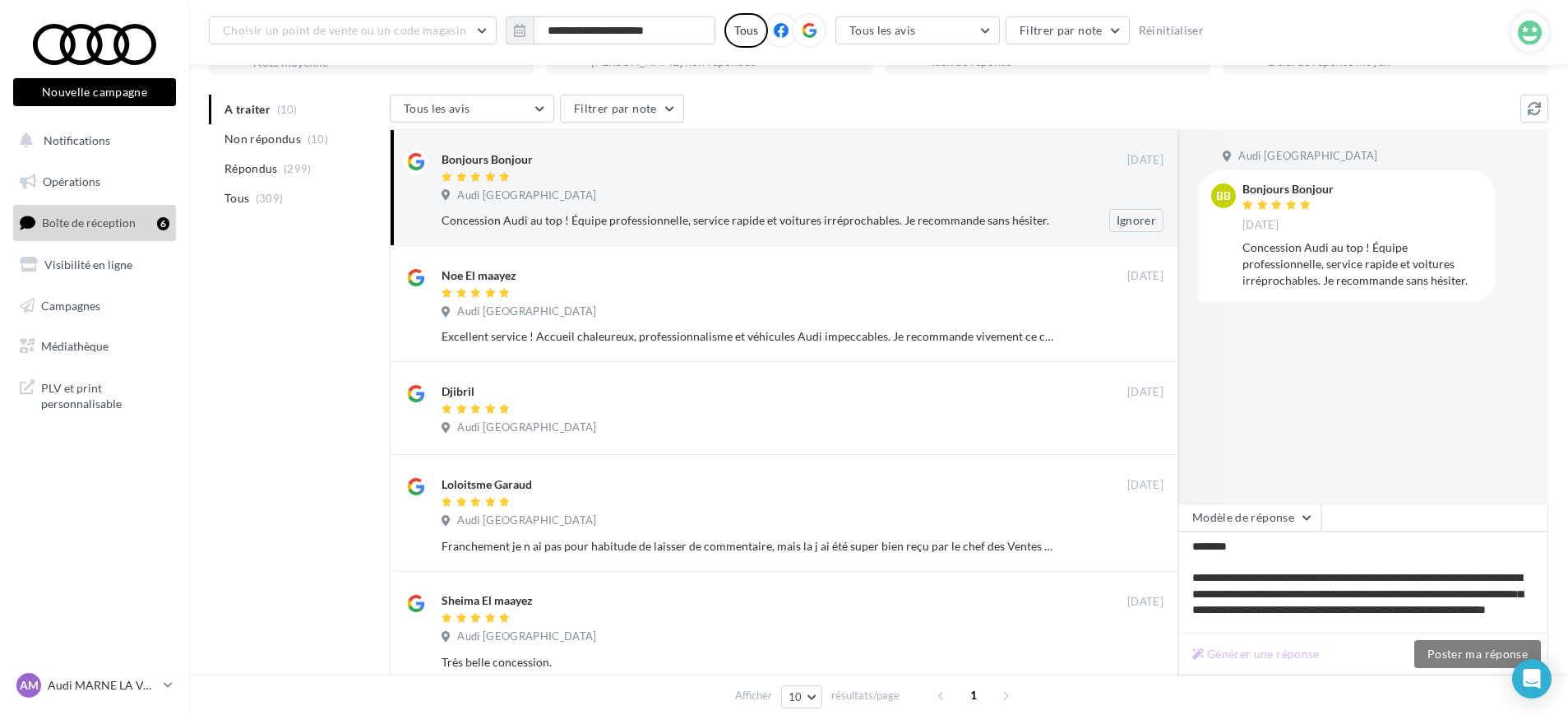
click at [720, 190] on div "Audi Marne-la-Vallée" at bounding box center [803, 198] width 722 height 18
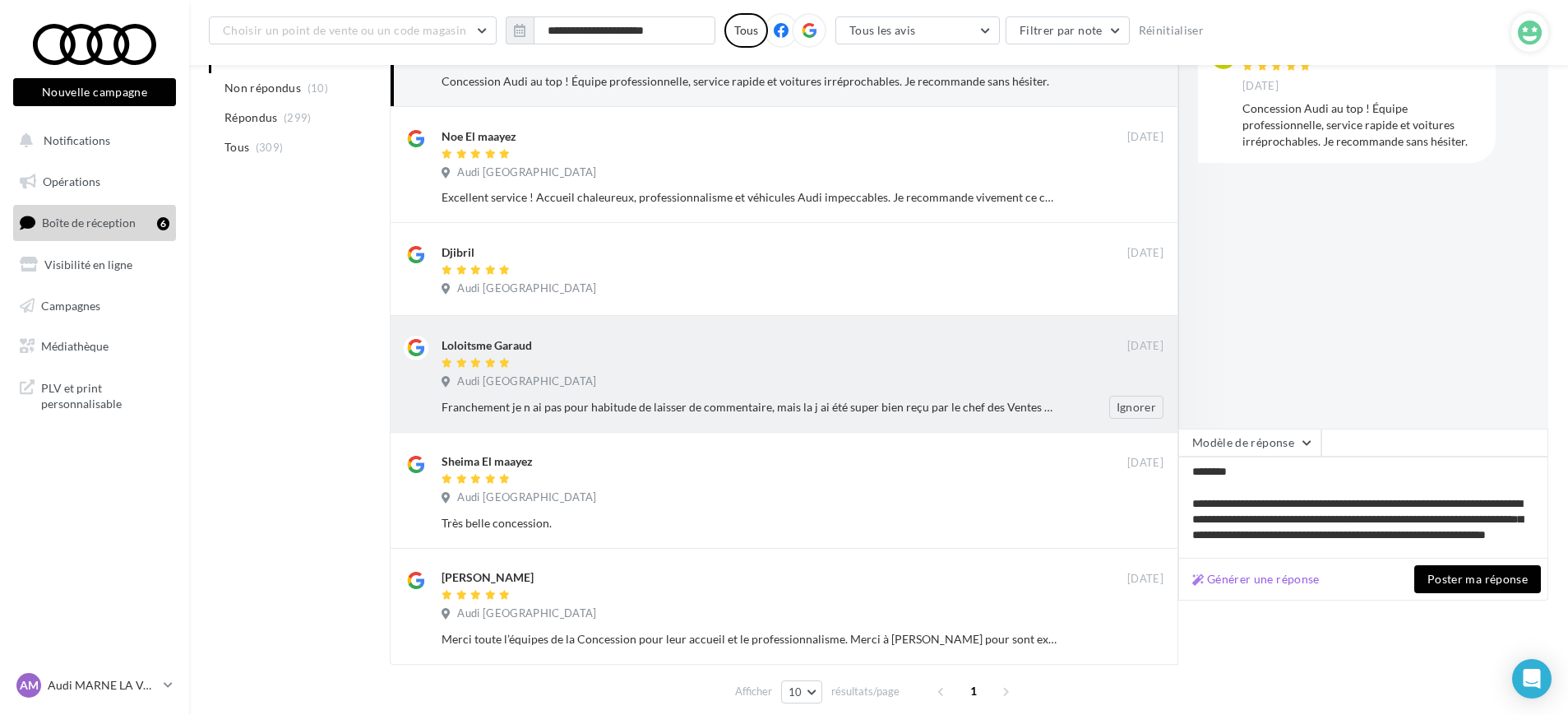
scroll to position [350, 0]
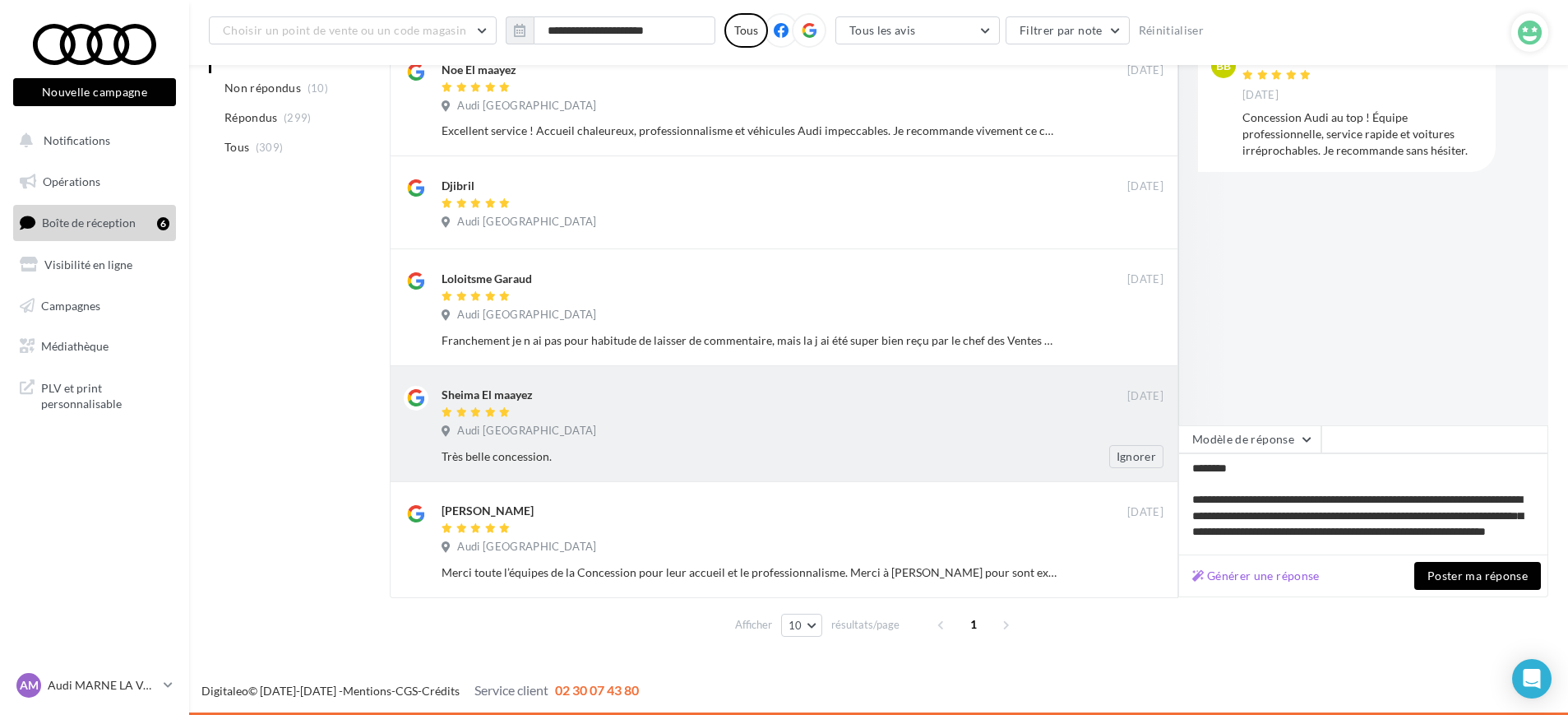
click at [827, 425] on div "Audi Marne-la-Vallée" at bounding box center [803, 433] width 722 height 18
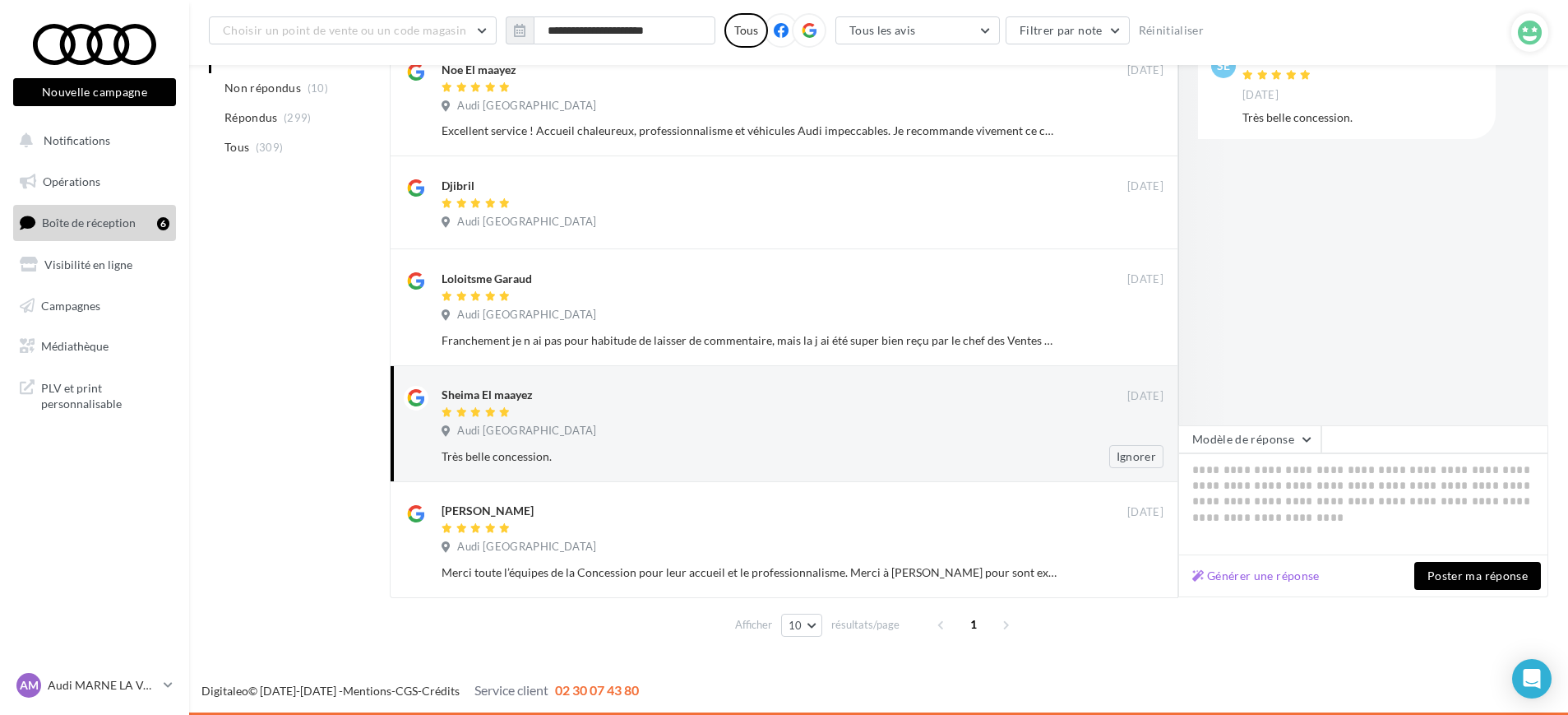
click at [818, 424] on div "Audi Marne-la-Vallée" at bounding box center [803, 433] width 722 height 18
click at [1268, 589] on div "Générer une réponse Poster ma réponse" at bounding box center [1364, 576] width 370 height 42
click at [1260, 579] on button "Générer une réponse" at bounding box center [1256, 576] width 141 height 20
type textarea "**********"
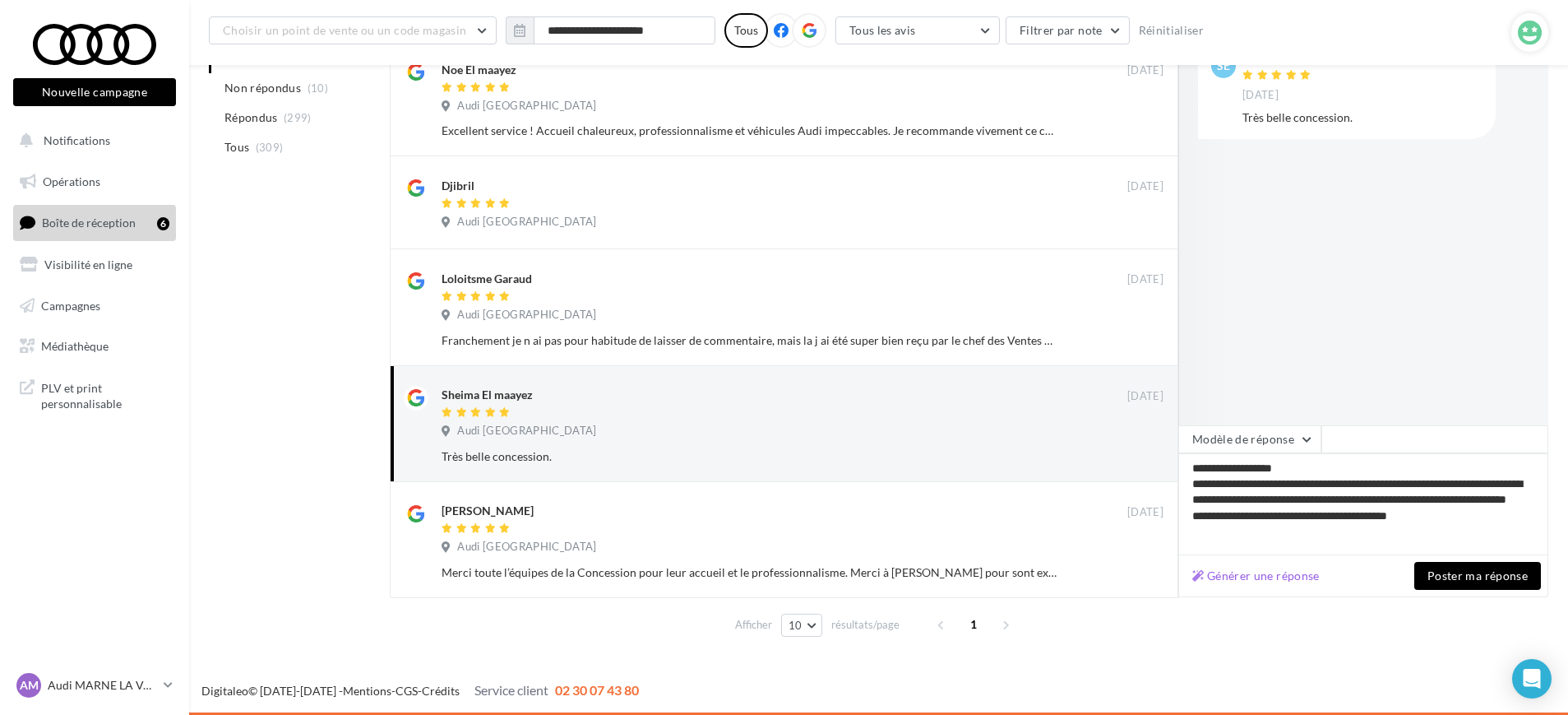
click at [1461, 573] on button "Poster ma réponse" at bounding box center [1478, 576] width 127 height 28
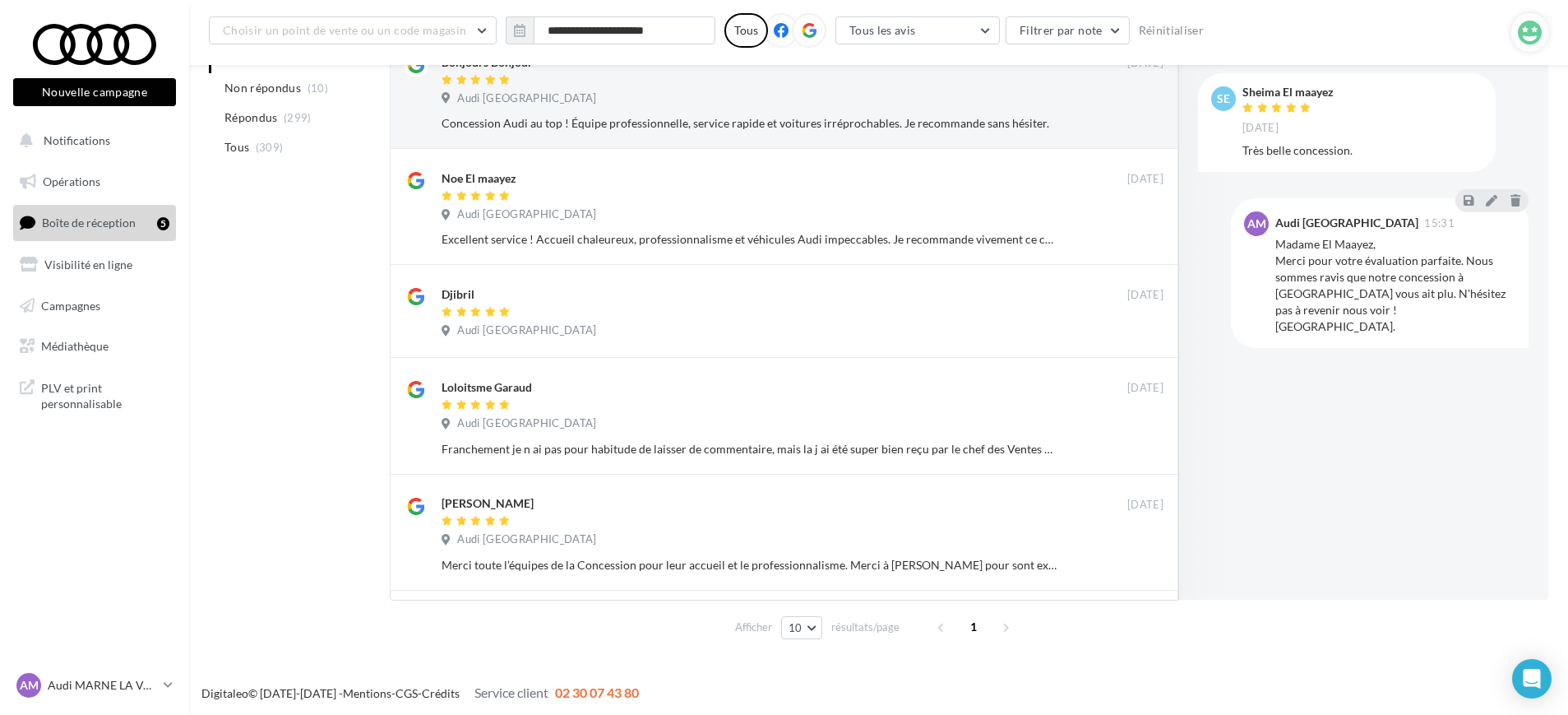
click at [688, 515] on div at bounding box center [784, 522] width 686 height 14
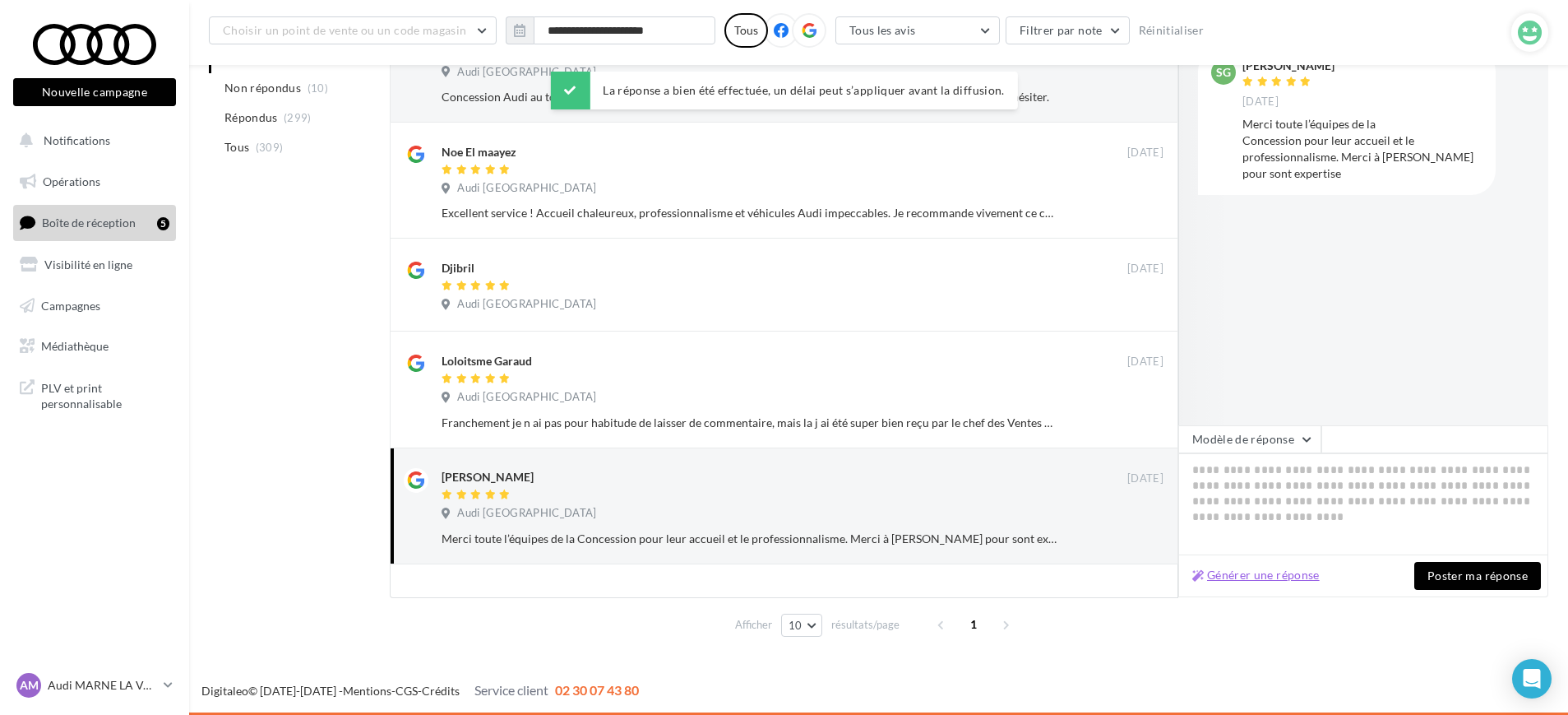
scroll to position [271, 0]
click at [1241, 576] on button "Générer une réponse" at bounding box center [1256, 575] width 141 height 20
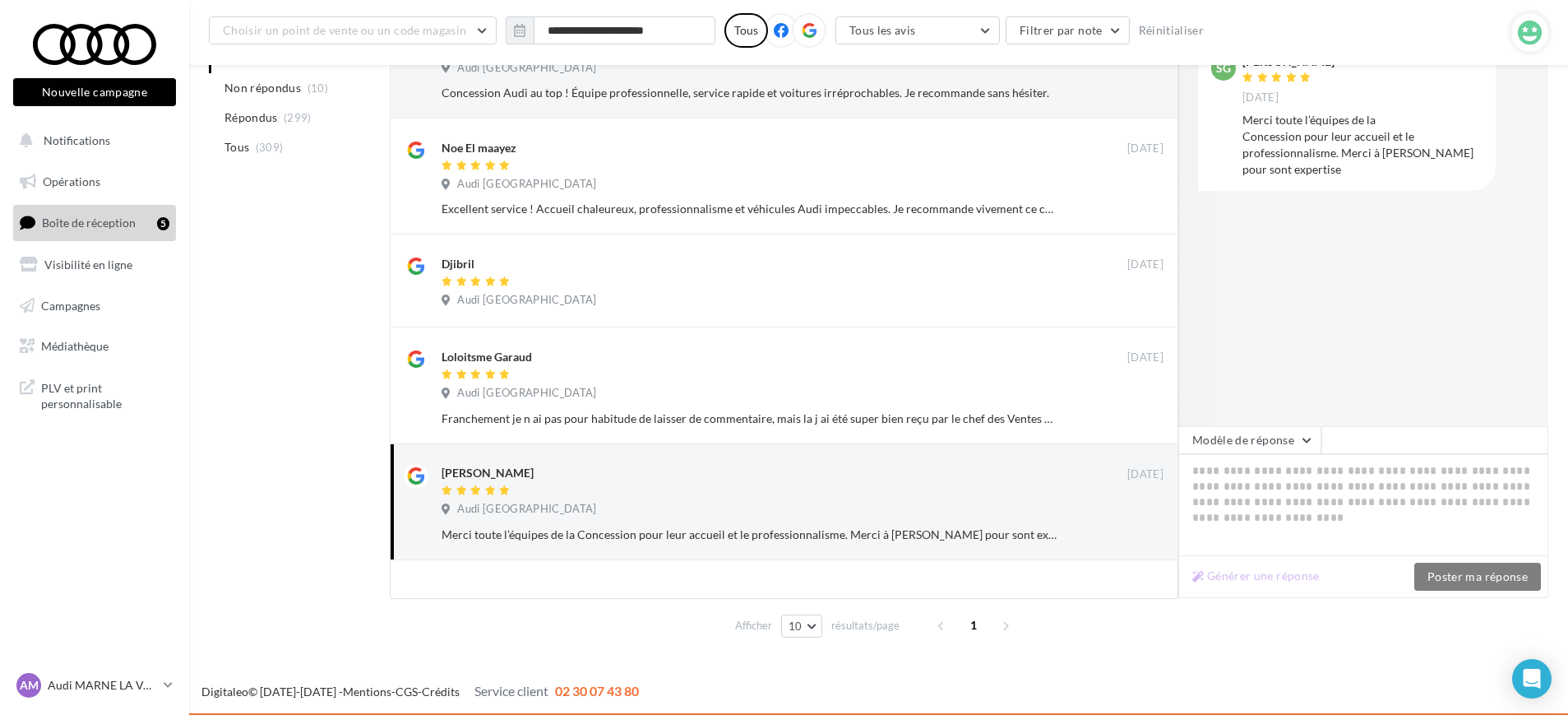
type textarea "**********"
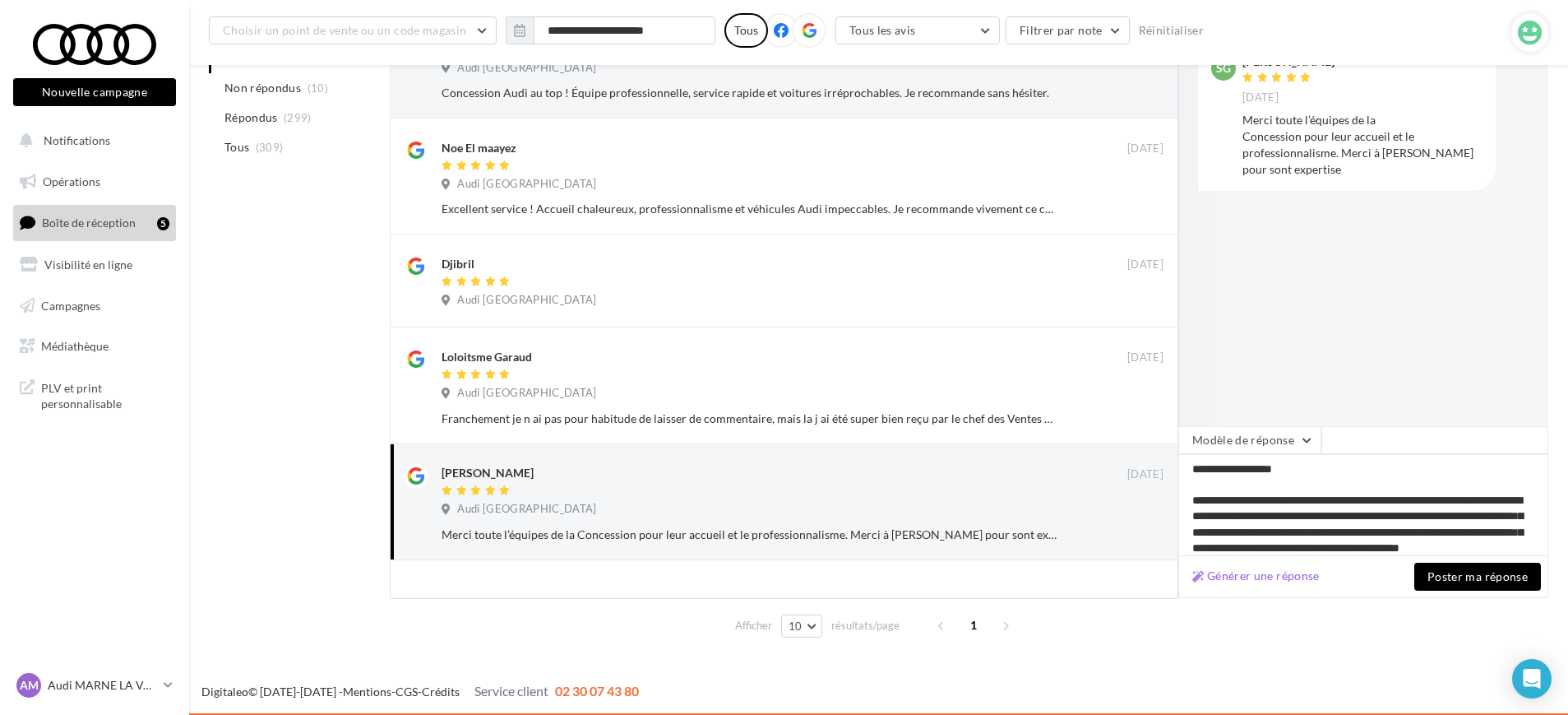
click at [1432, 572] on button "Poster ma réponse" at bounding box center [1478, 577] width 127 height 28
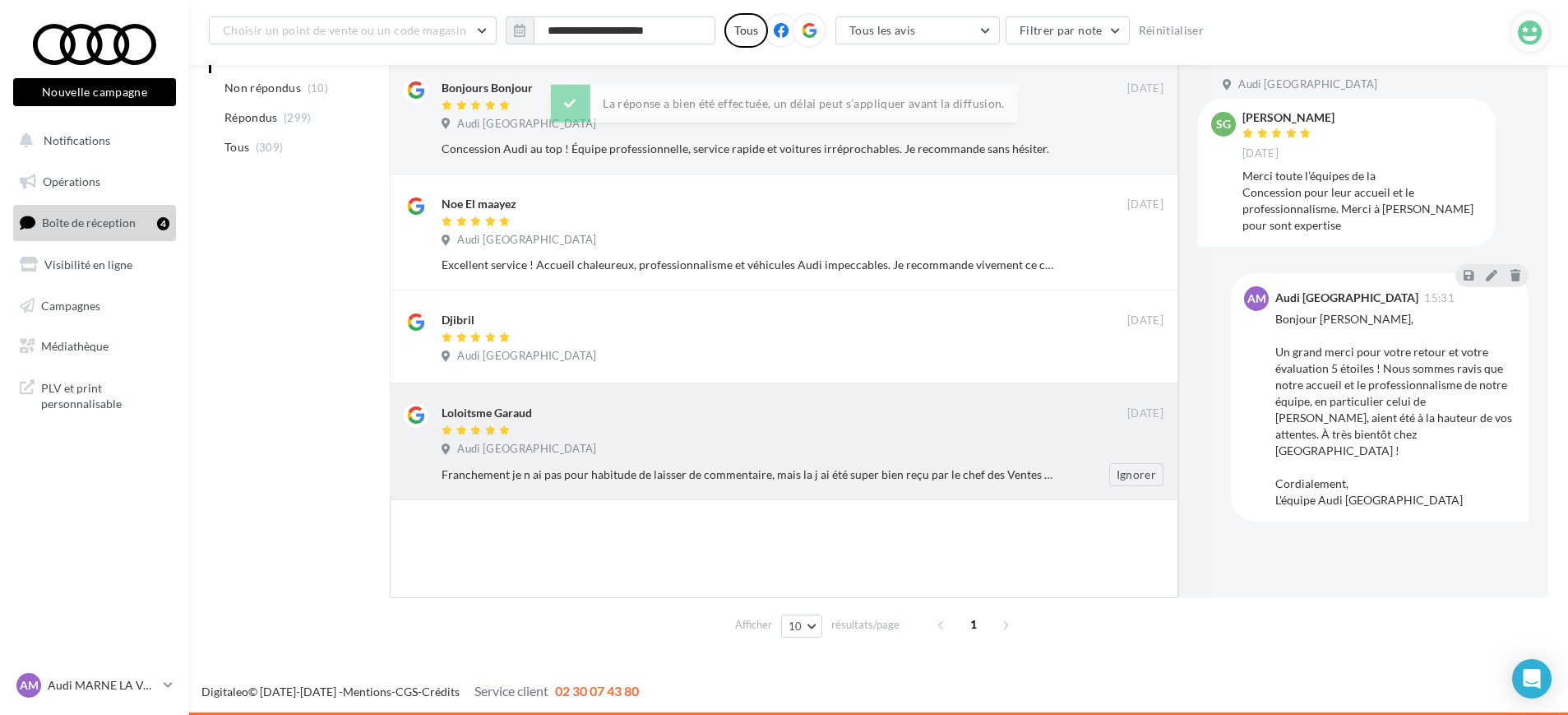
click at [542, 425] on div at bounding box center [784, 432] width 686 height 14
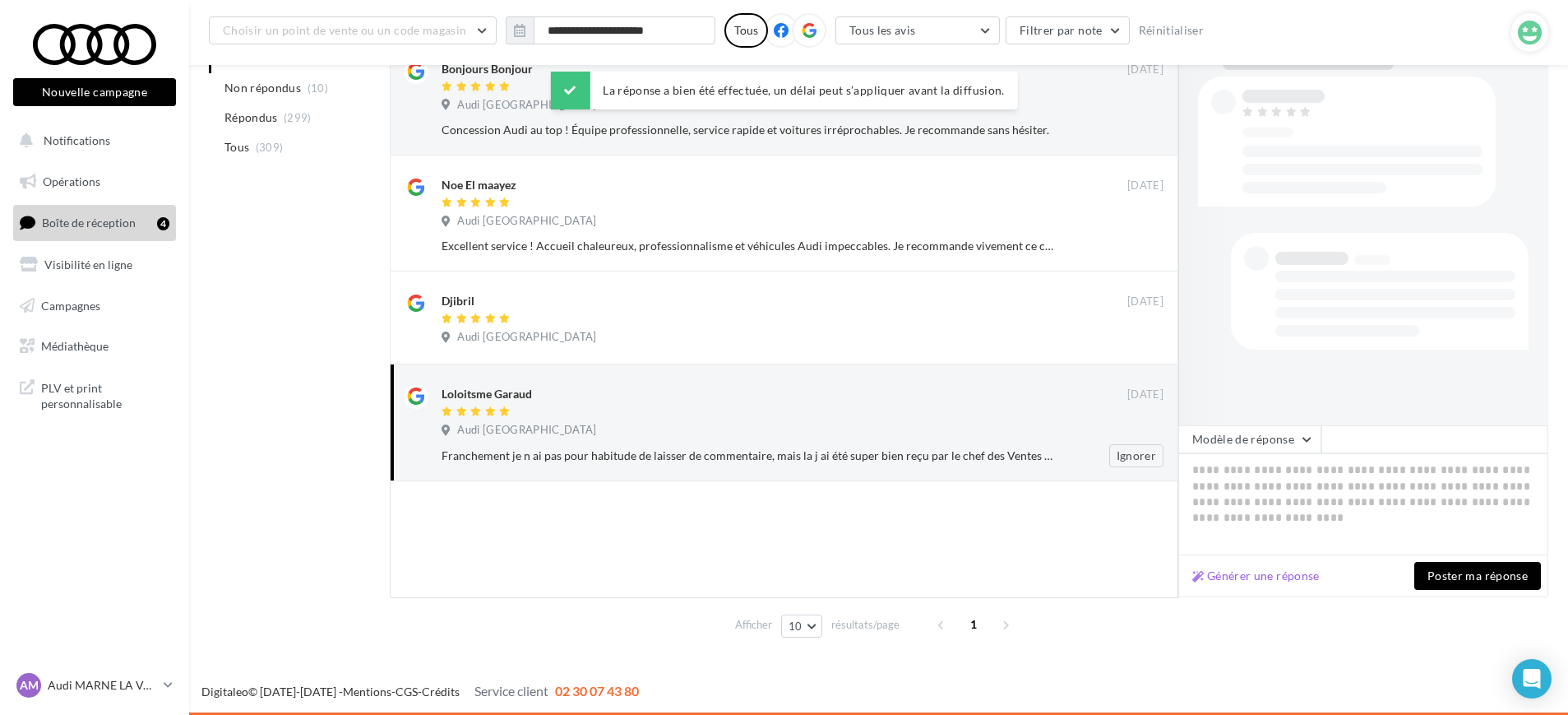
click at [819, 423] on div "Audi Marne-la-Vallée" at bounding box center [803, 432] width 722 height 18
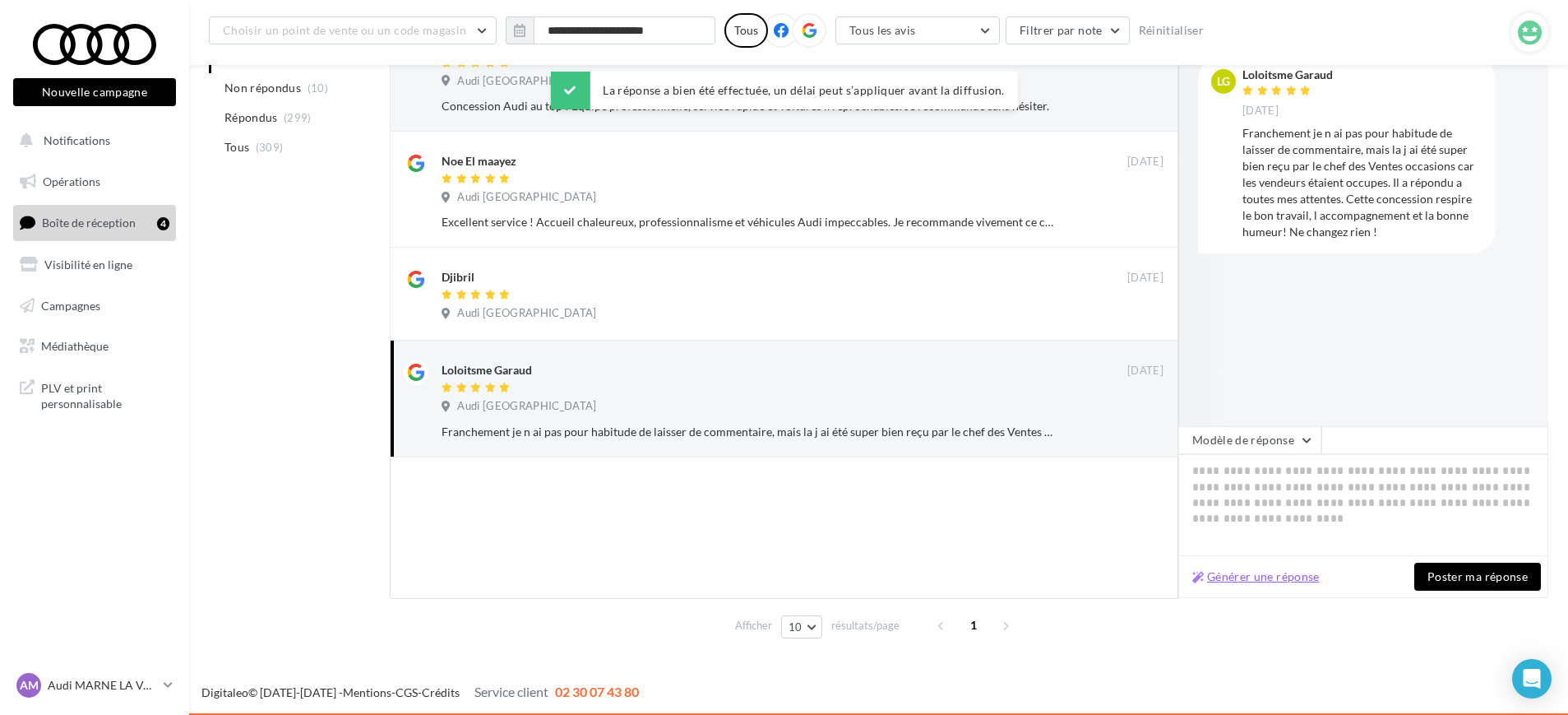
click at [1246, 584] on button "Générer une réponse" at bounding box center [1256, 577] width 141 height 20
type textarea "**********"
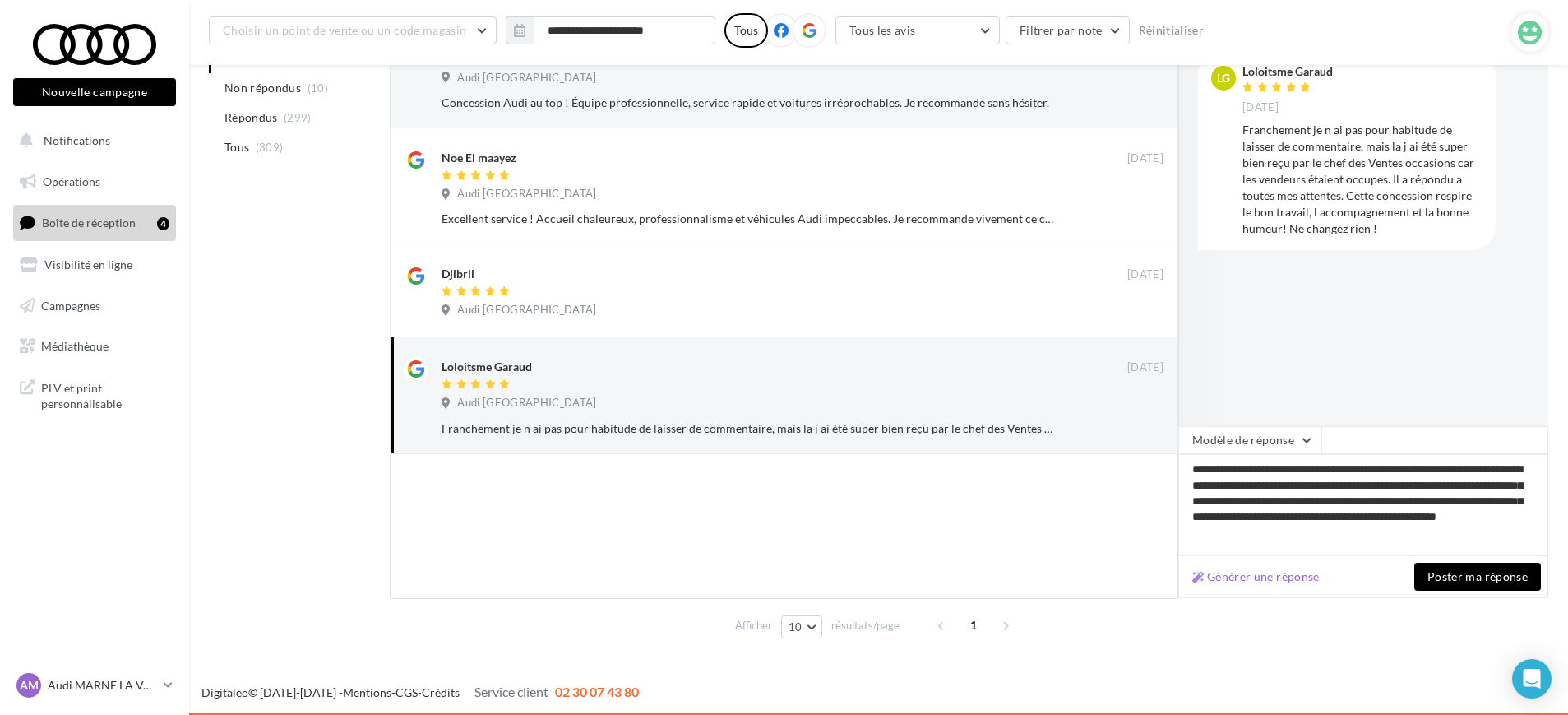
click at [1448, 573] on button "Poster ma réponse" at bounding box center [1478, 577] width 127 height 28
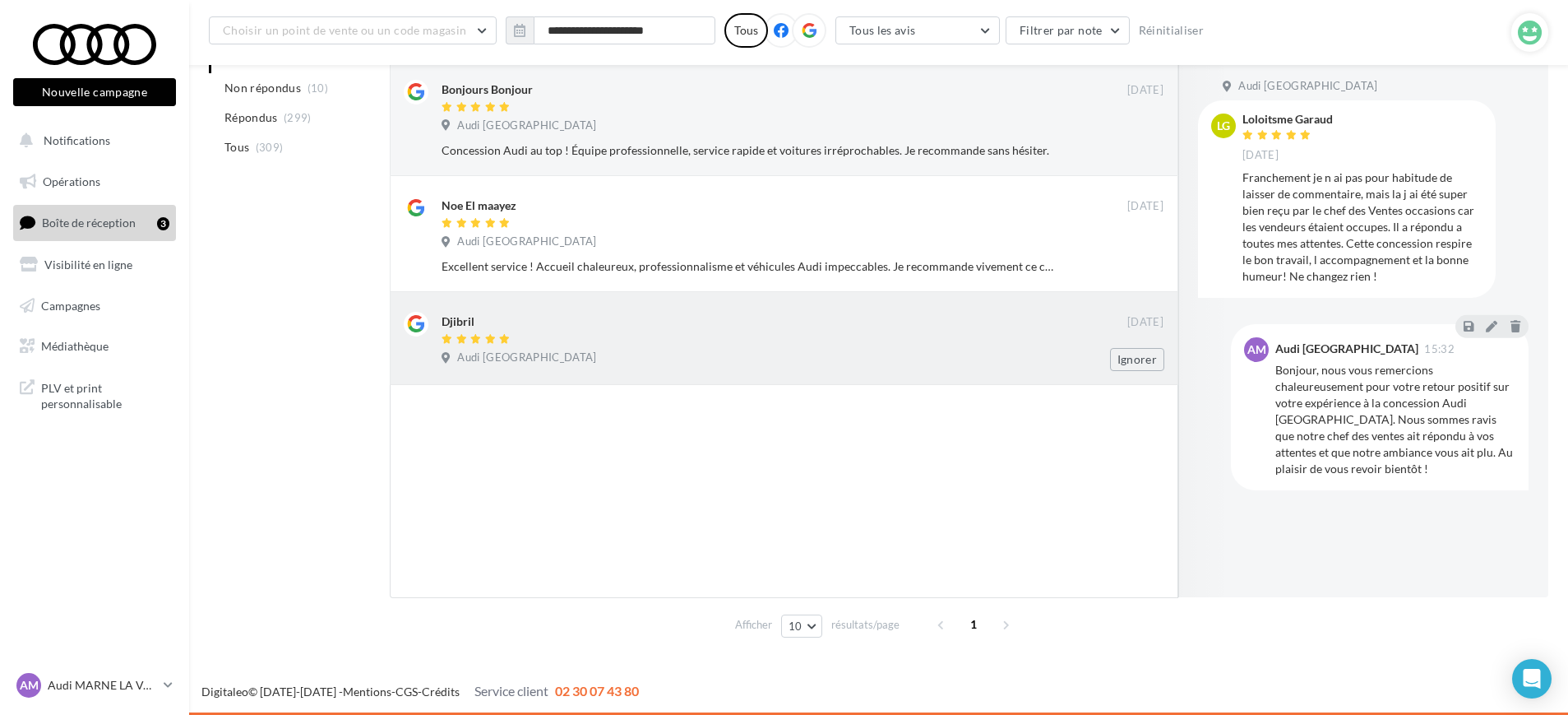
click at [664, 362] on div "Djibril 22 sept. Audi Marne-la-Vallée Ignorer" at bounding box center [803, 342] width 722 height 60
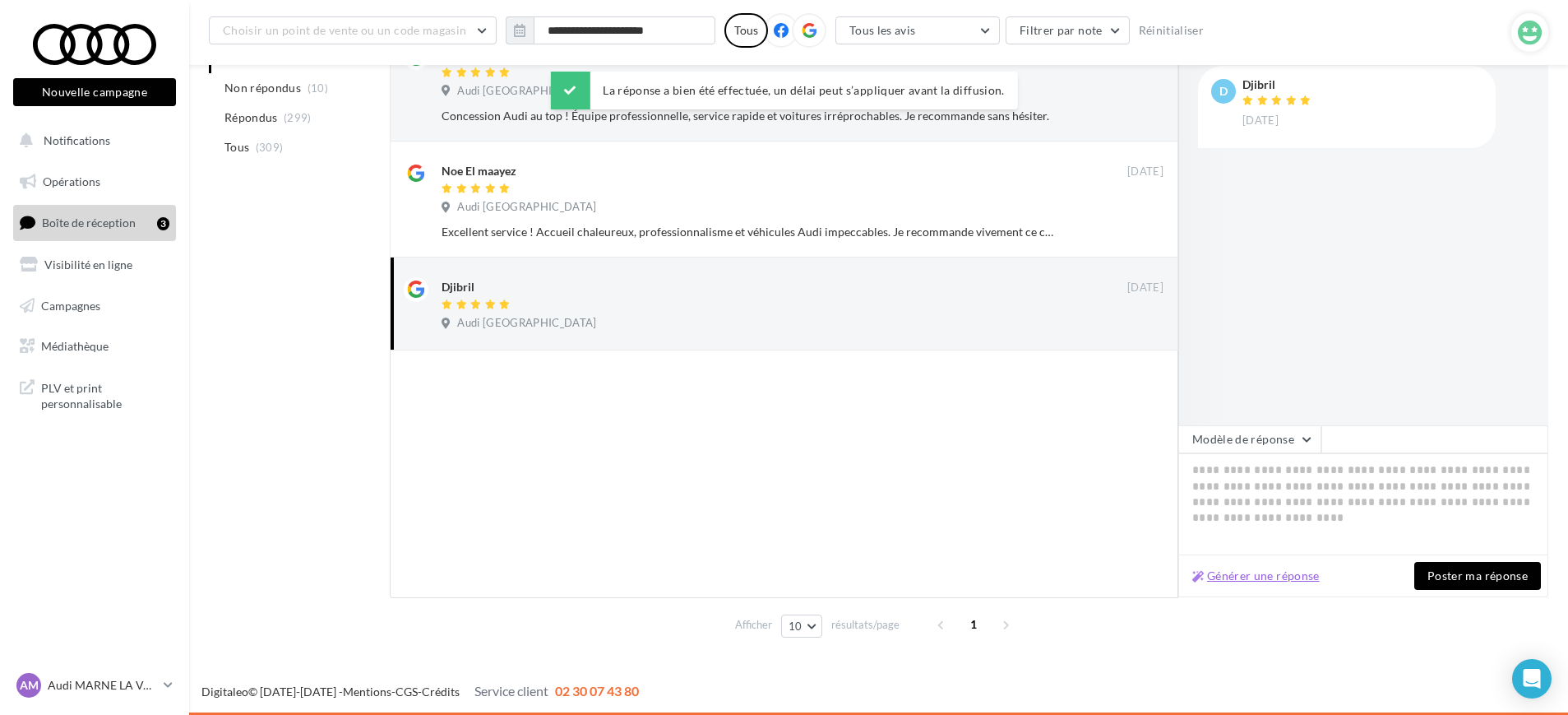
scroll to position [250, 0]
click at [1262, 579] on button "Générer une réponse" at bounding box center [1256, 576] width 141 height 20
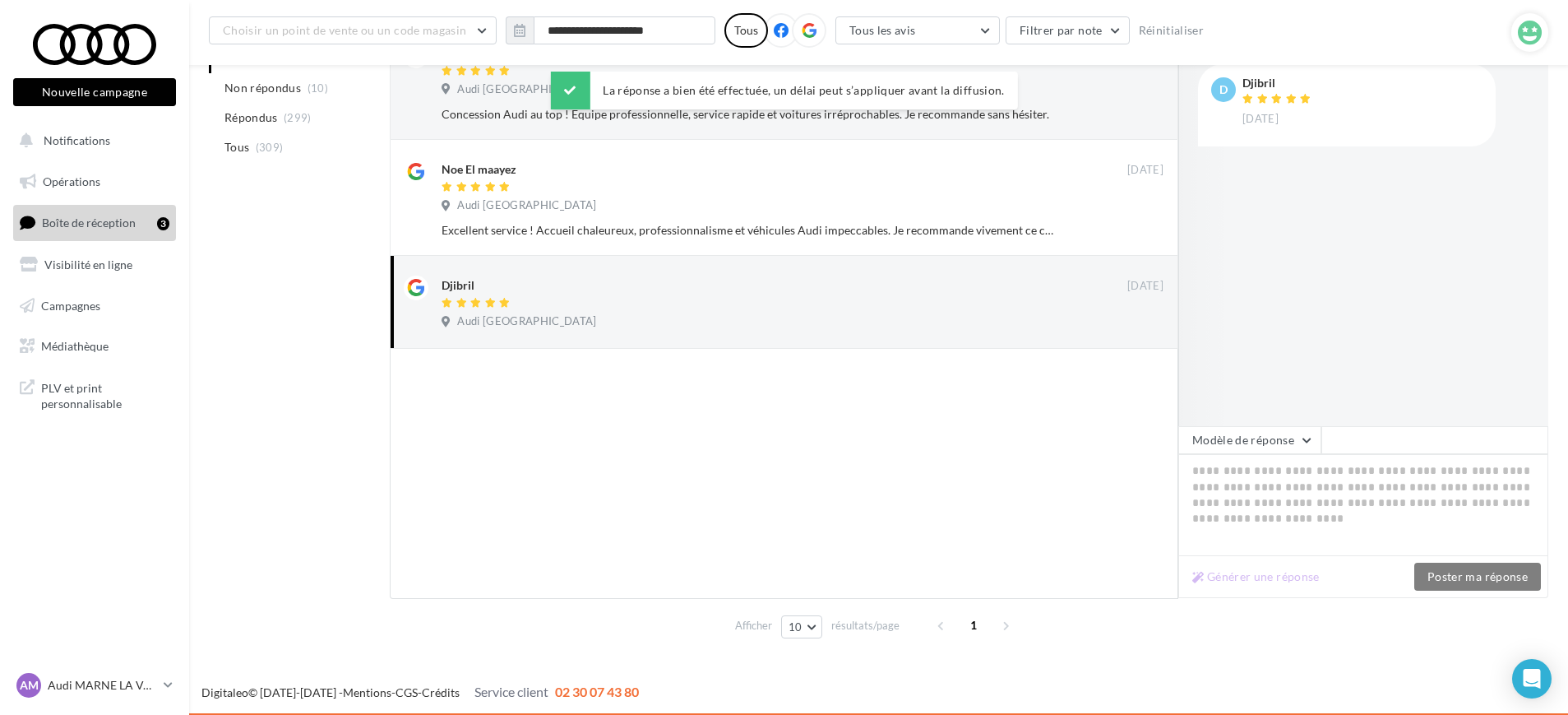
type textarea "**********"
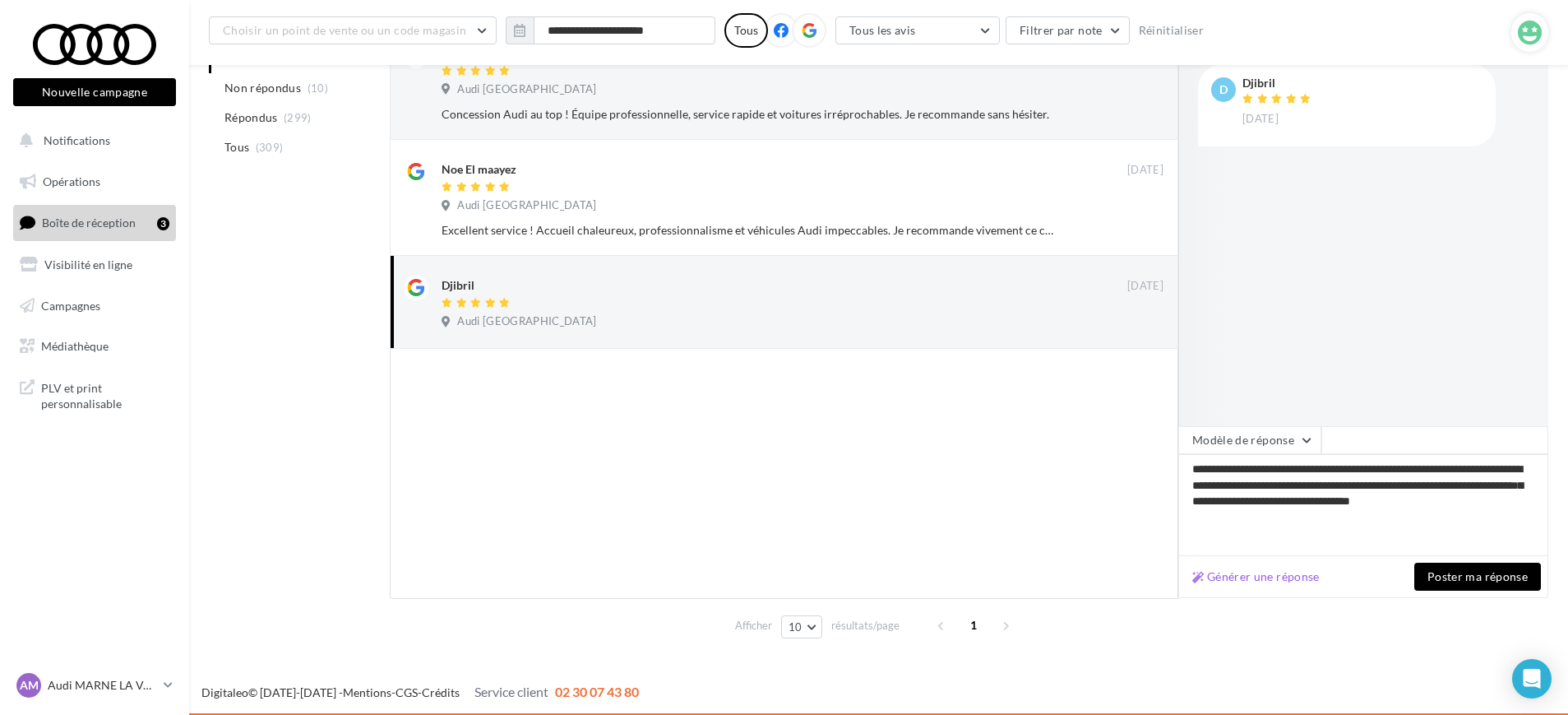
click at [1471, 579] on button "Poster ma réponse" at bounding box center [1478, 577] width 127 height 28
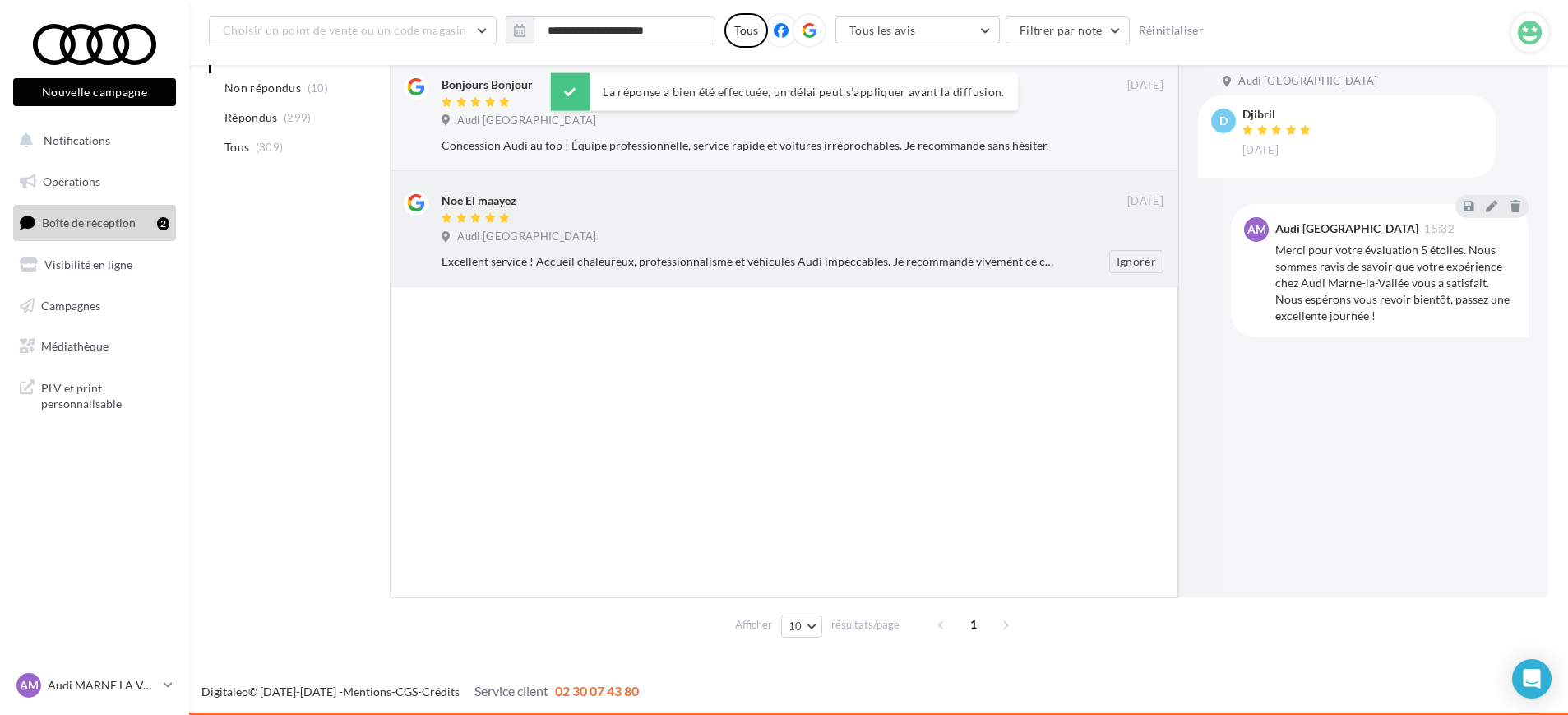
click at [695, 229] on div "Audi Marne-la-Vallée" at bounding box center [803, 238] width 722 height 18
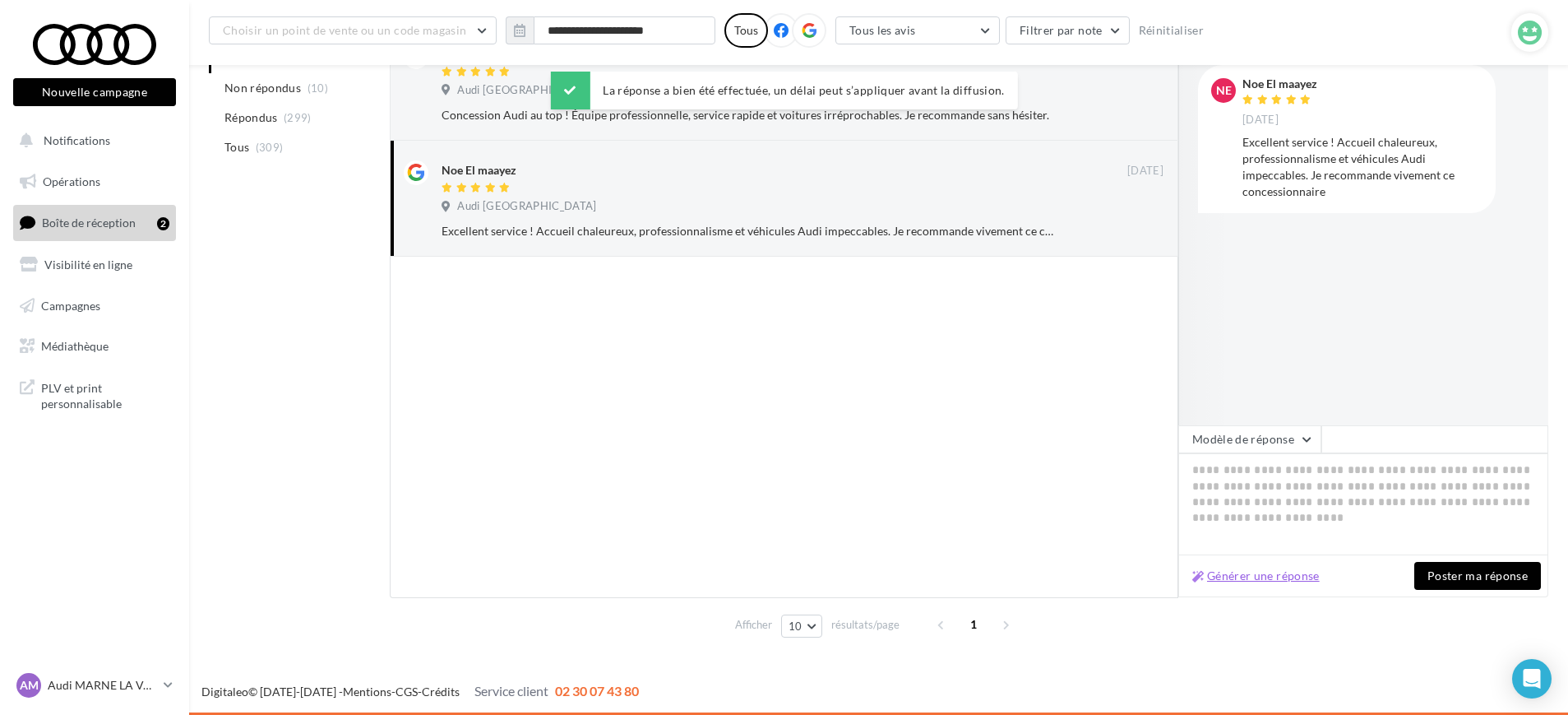
click at [1240, 581] on button "Générer une réponse" at bounding box center [1256, 576] width 141 height 20
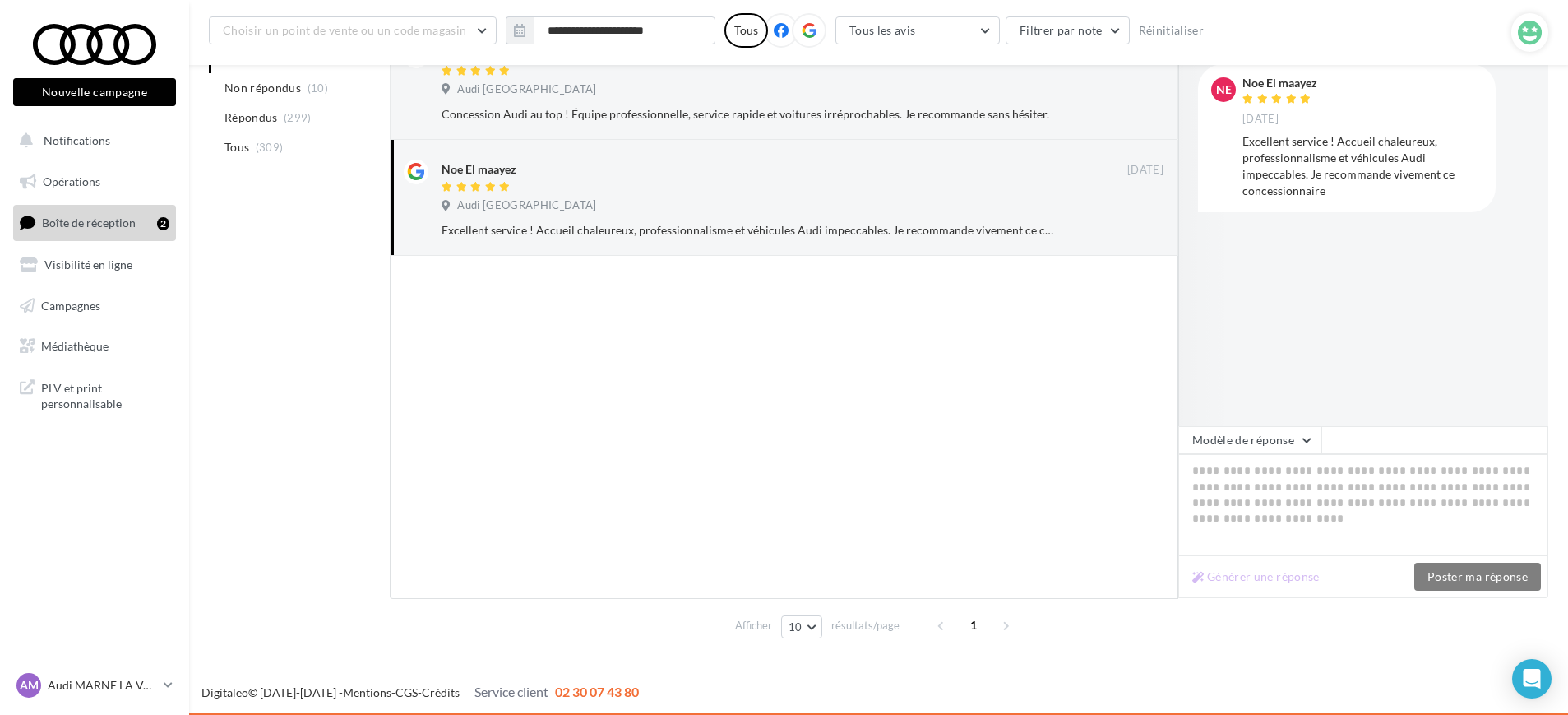
type textarea "**********"
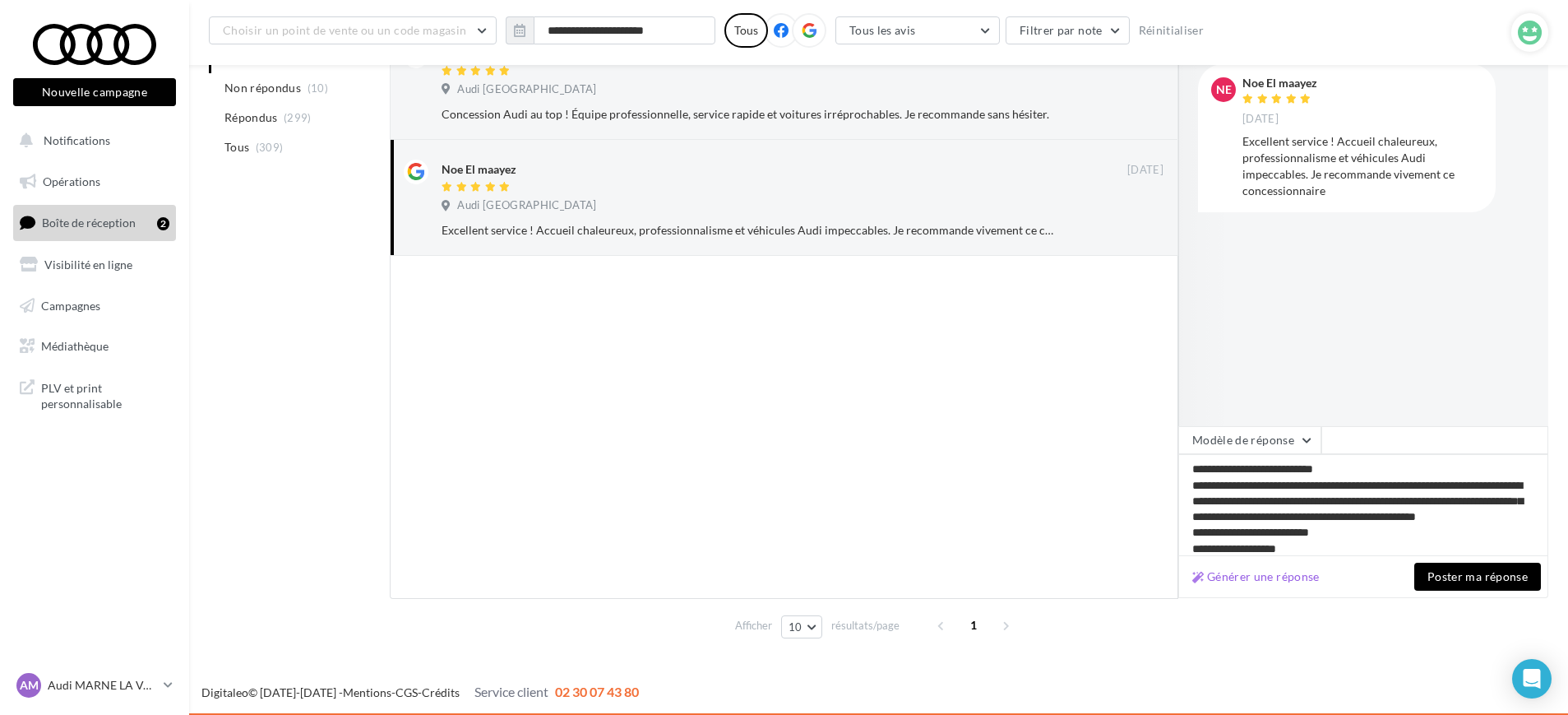
click at [1483, 569] on button "Poster ma réponse" at bounding box center [1478, 577] width 127 height 28
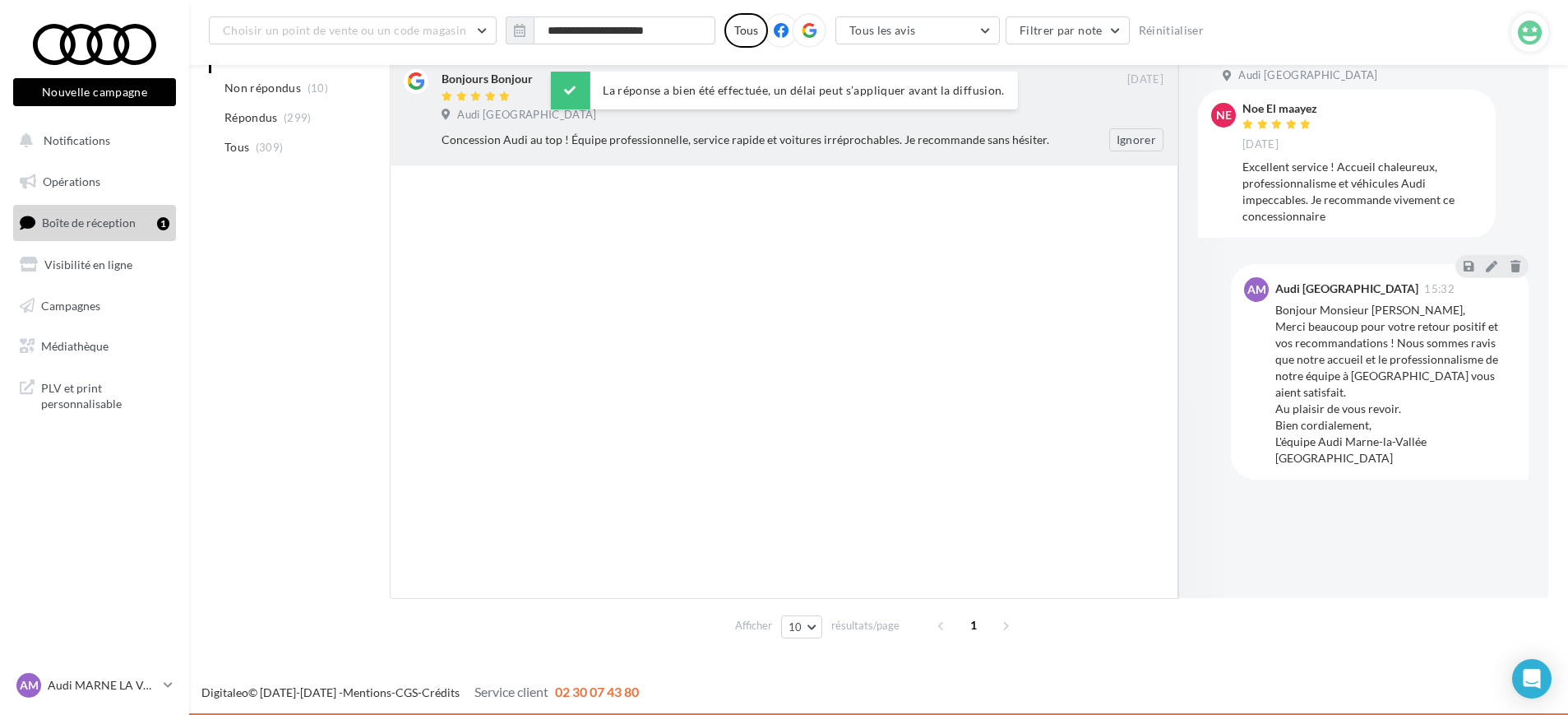
scroll to position [122, 0]
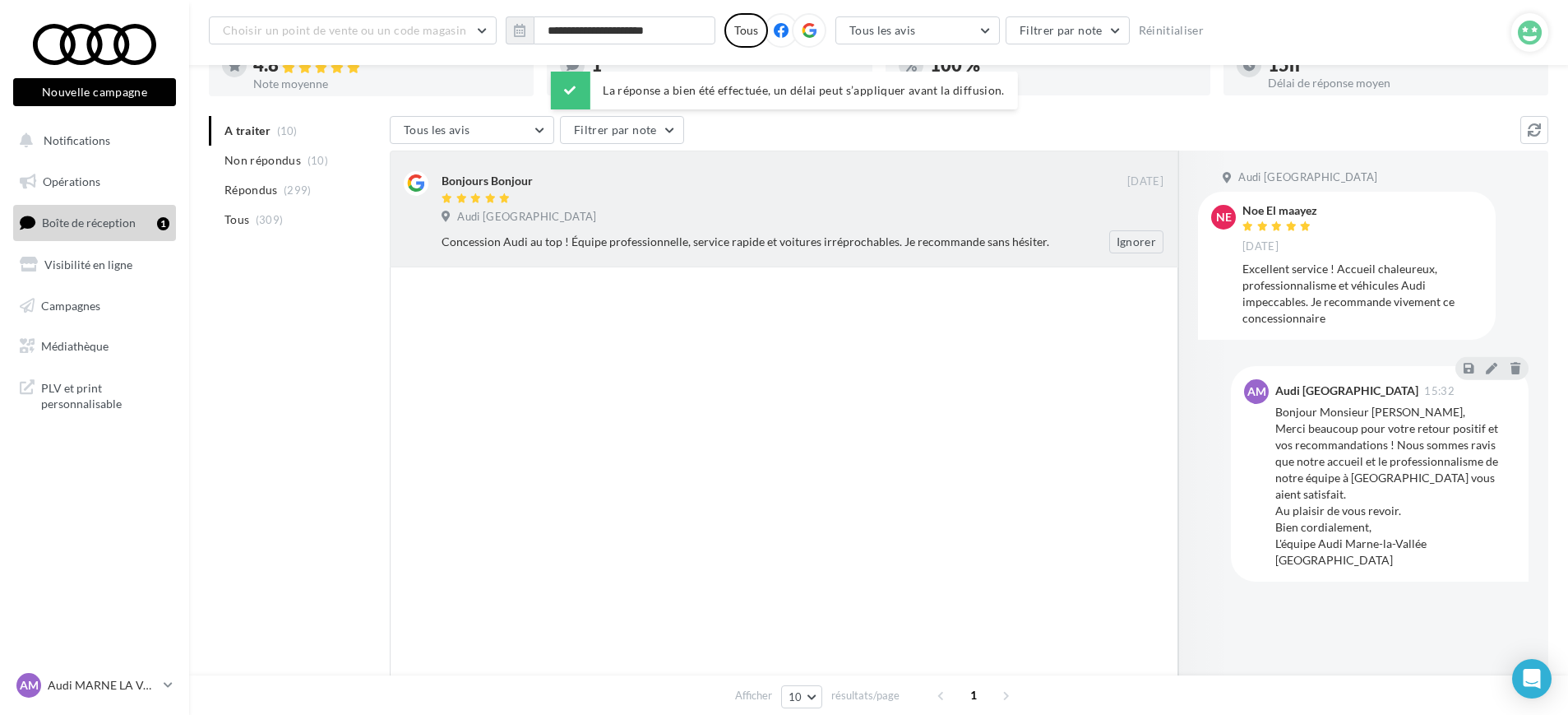
click at [687, 205] on div at bounding box center [784, 200] width 686 height 14
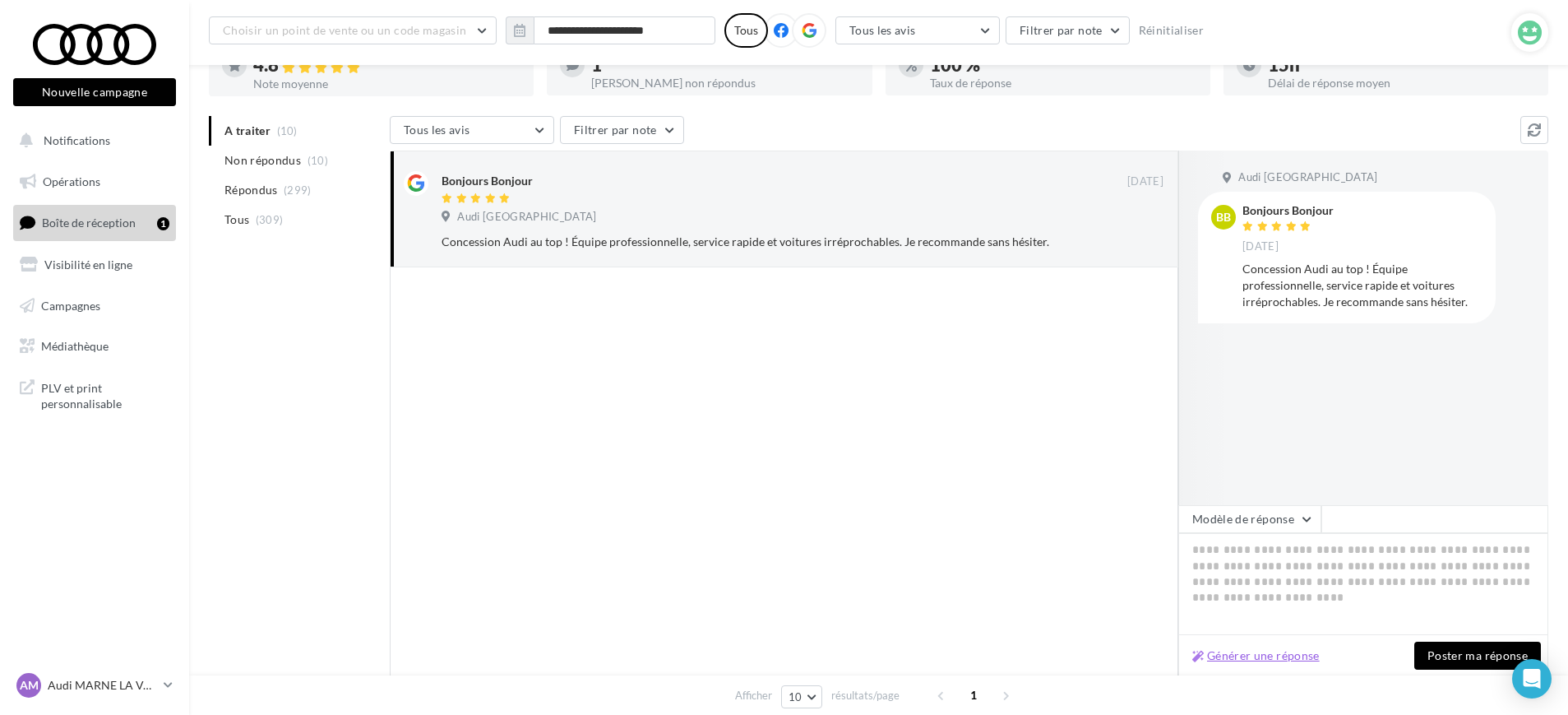
click at [1229, 650] on button "Générer une réponse" at bounding box center [1256, 656] width 141 height 20
type textarea "**********"
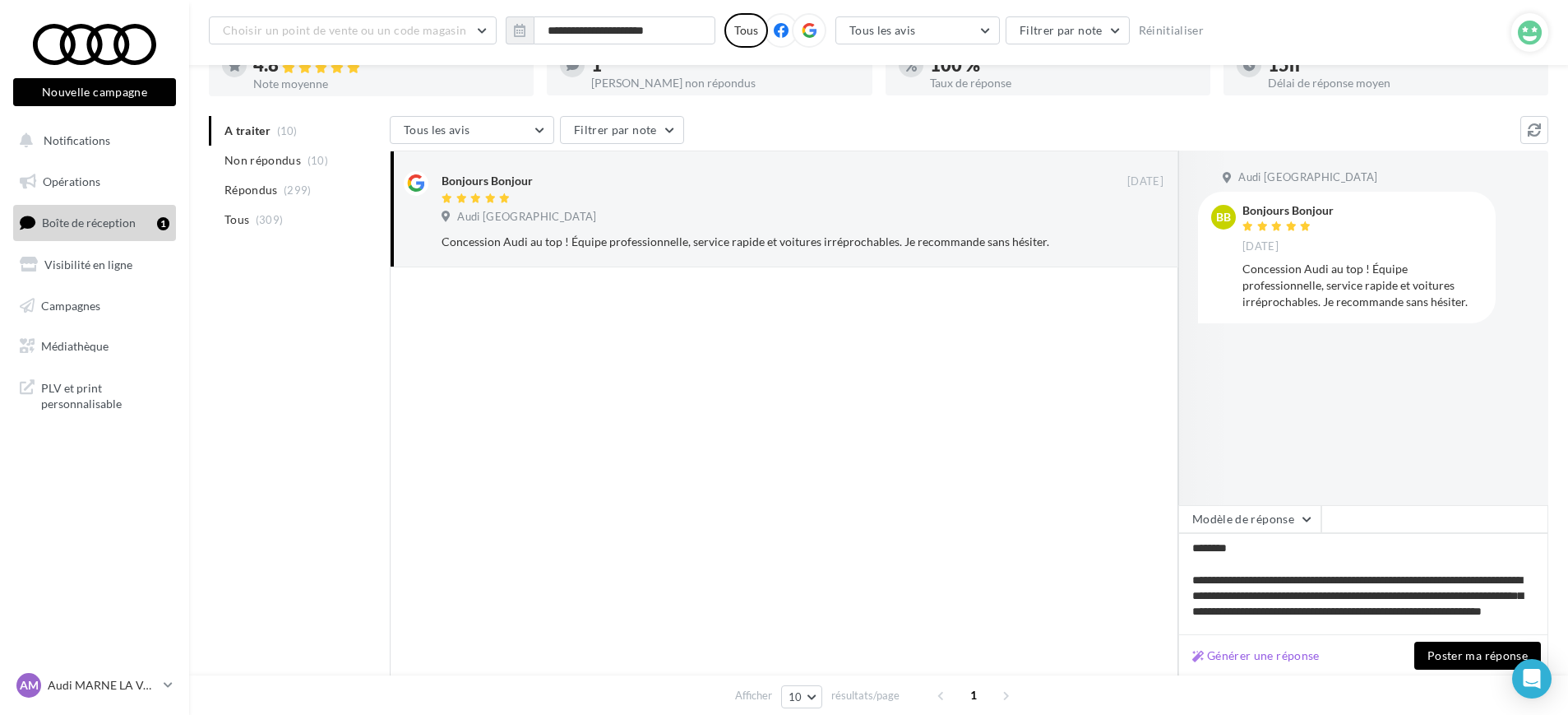
click at [1455, 652] on button "Poster ma réponse" at bounding box center [1478, 655] width 127 height 28
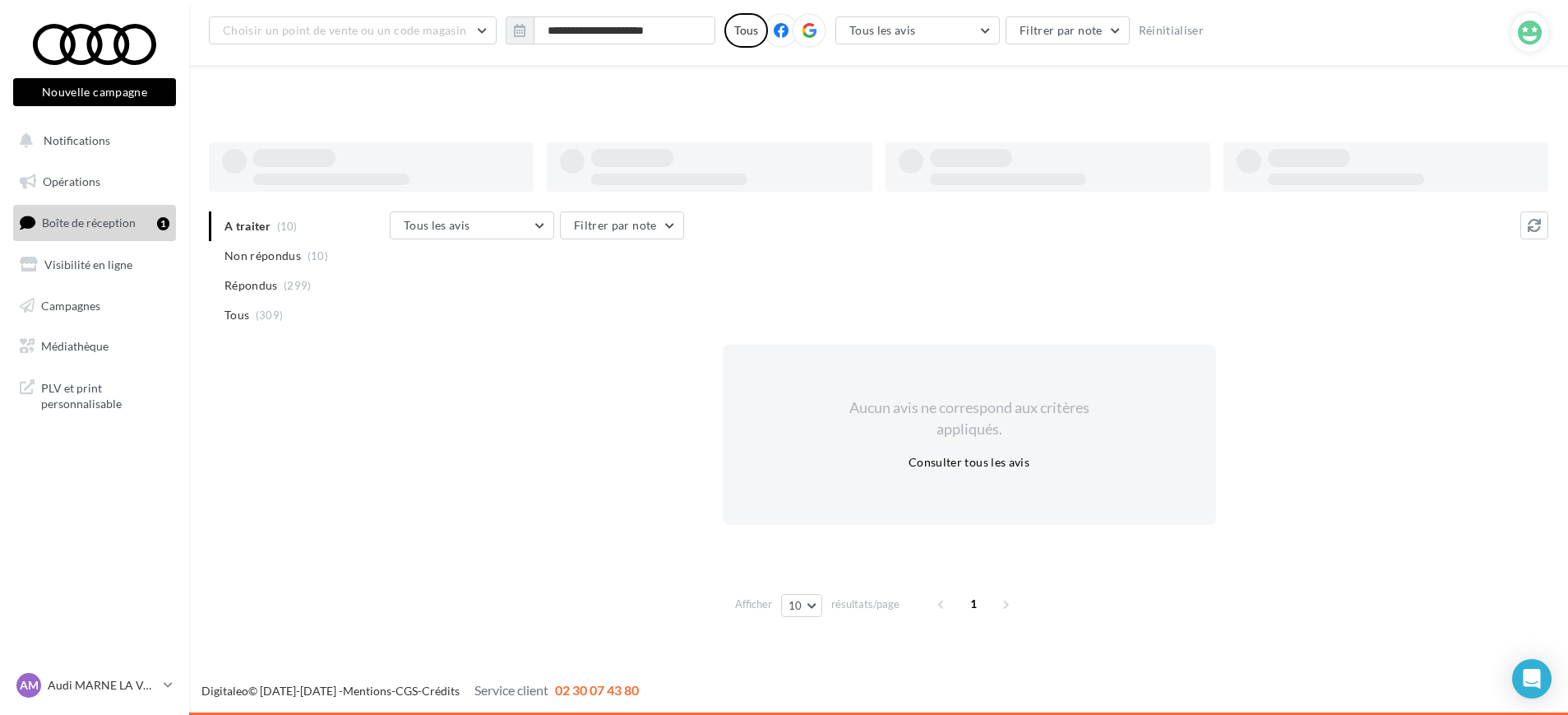
scroll to position [27, 0]
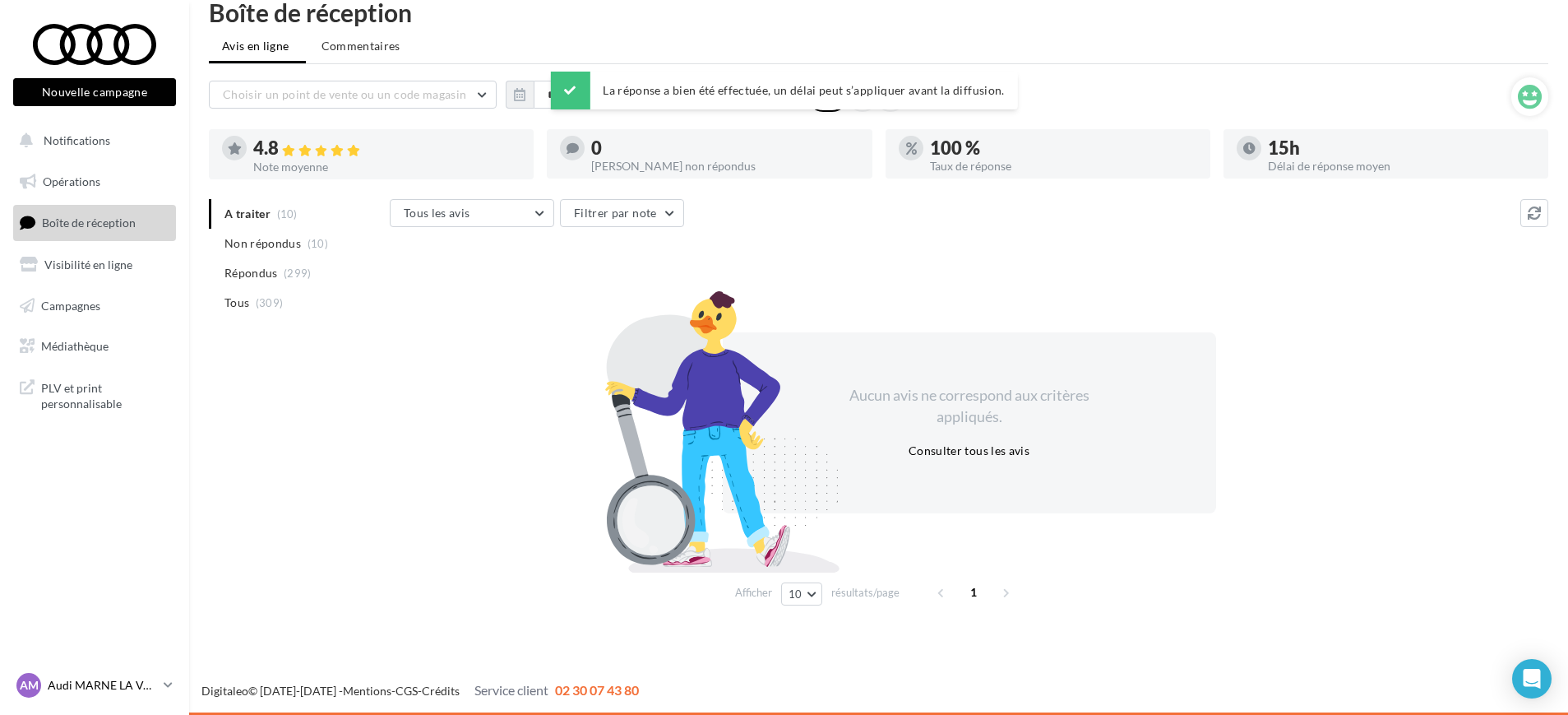
click at [103, 688] on p "Audi MARNE LA VALLEE" at bounding box center [102, 685] width 109 height 17
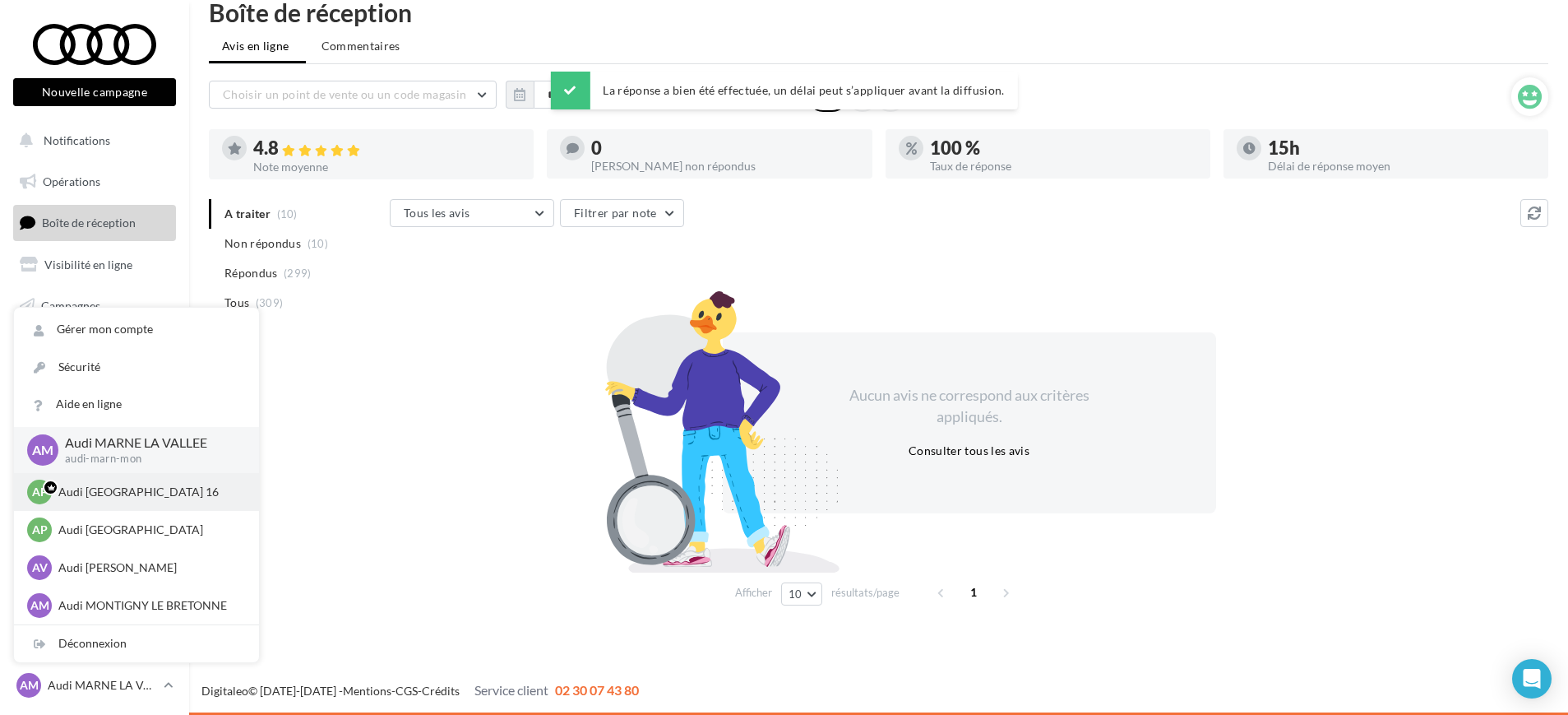
click at [125, 501] on div "AP Audi PARIS 16 audi-75016-mon" at bounding box center [136, 492] width 218 height 25
